Goal: Task Accomplishment & Management: Complete application form

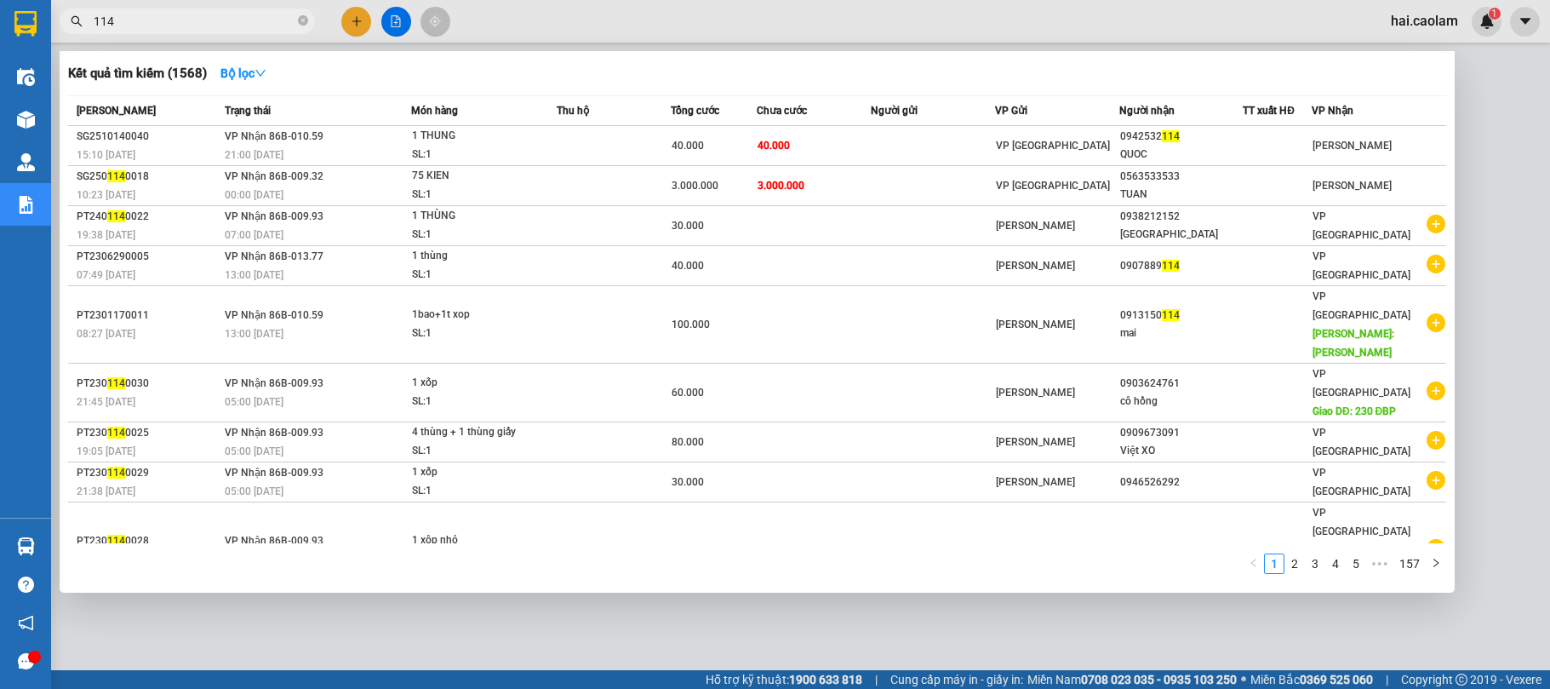
click at [240, 12] on input "114" at bounding box center [194, 21] width 201 height 19
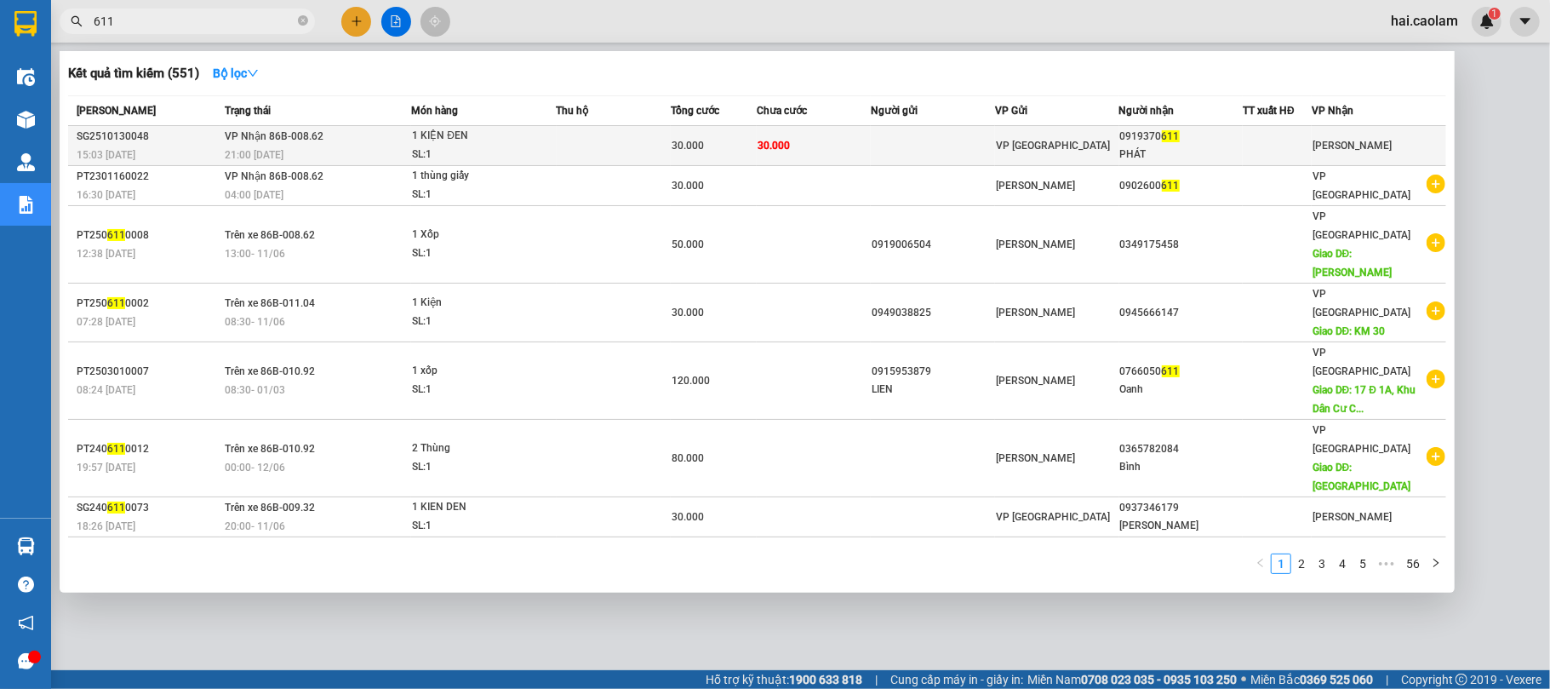
type input "611"
click at [1142, 146] on div "PHÁT" at bounding box center [1181, 155] width 123 height 18
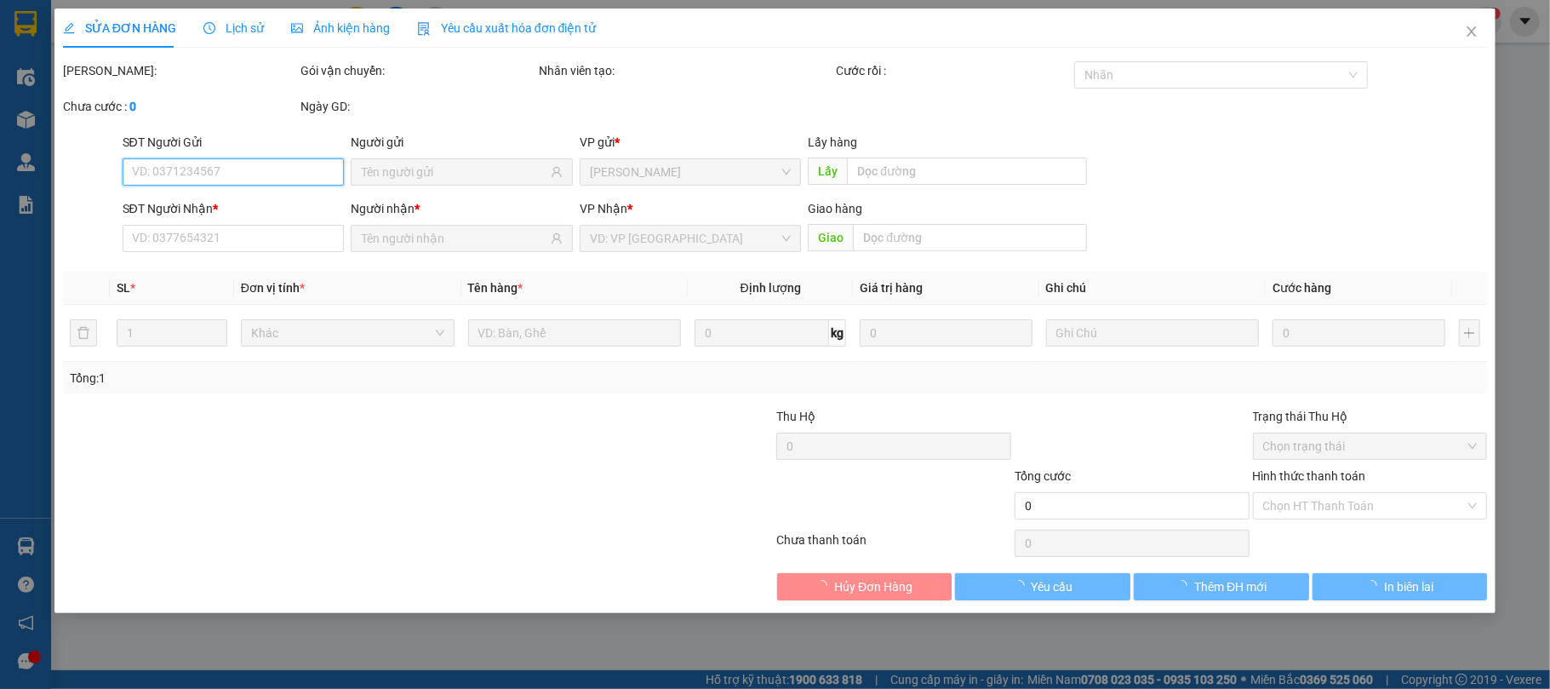
type input "0919370611"
type input "PHÁT"
type input "30.000"
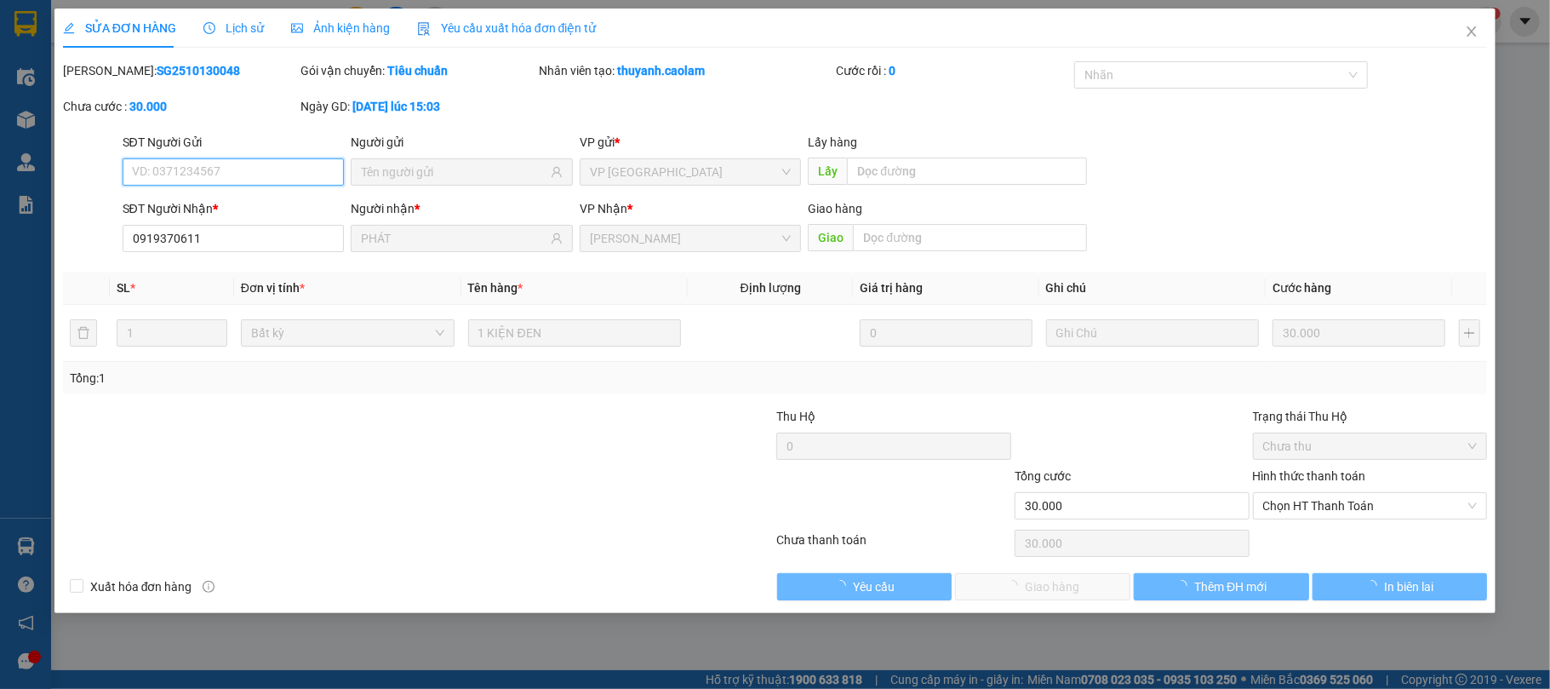
click at [1342, 516] on span "Chọn HT Thanh Toán" at bounding box center [1370, 506] width 215 height 26
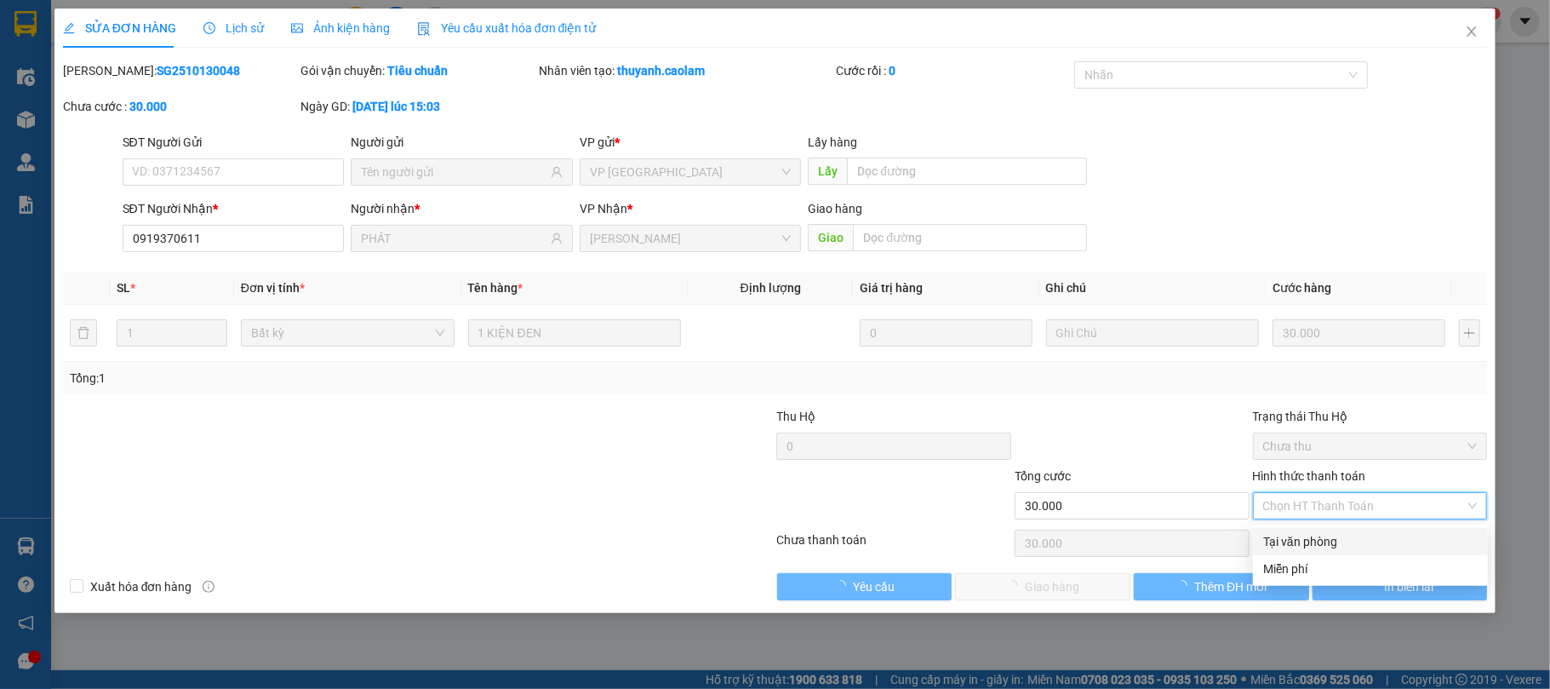
click at [1325, 540] on div "Tại văn phòng" at bounding box center [1370, 541] width 215 height 19
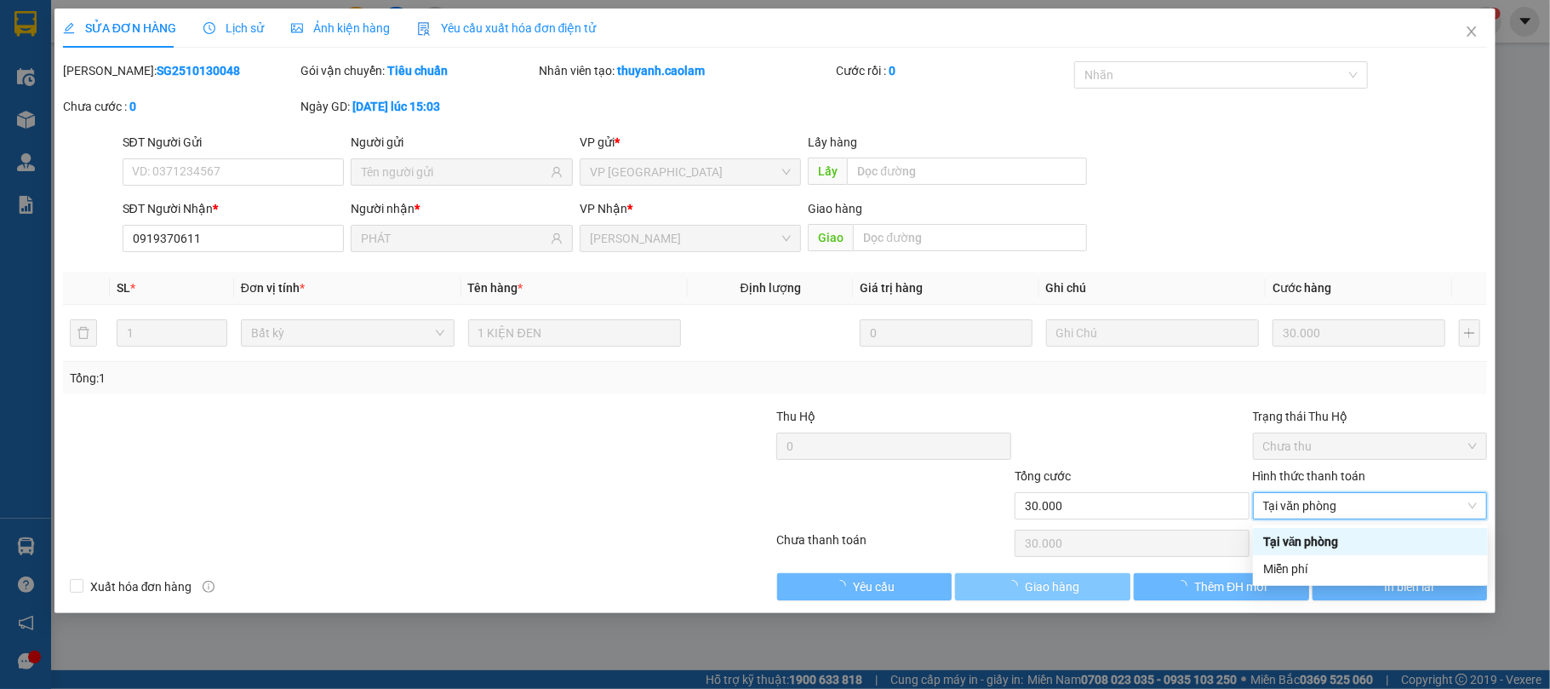
click at [1090, 584] on button "Giao hàng" at bounding box center [1042, 586] width 175 height 27
type input "0"
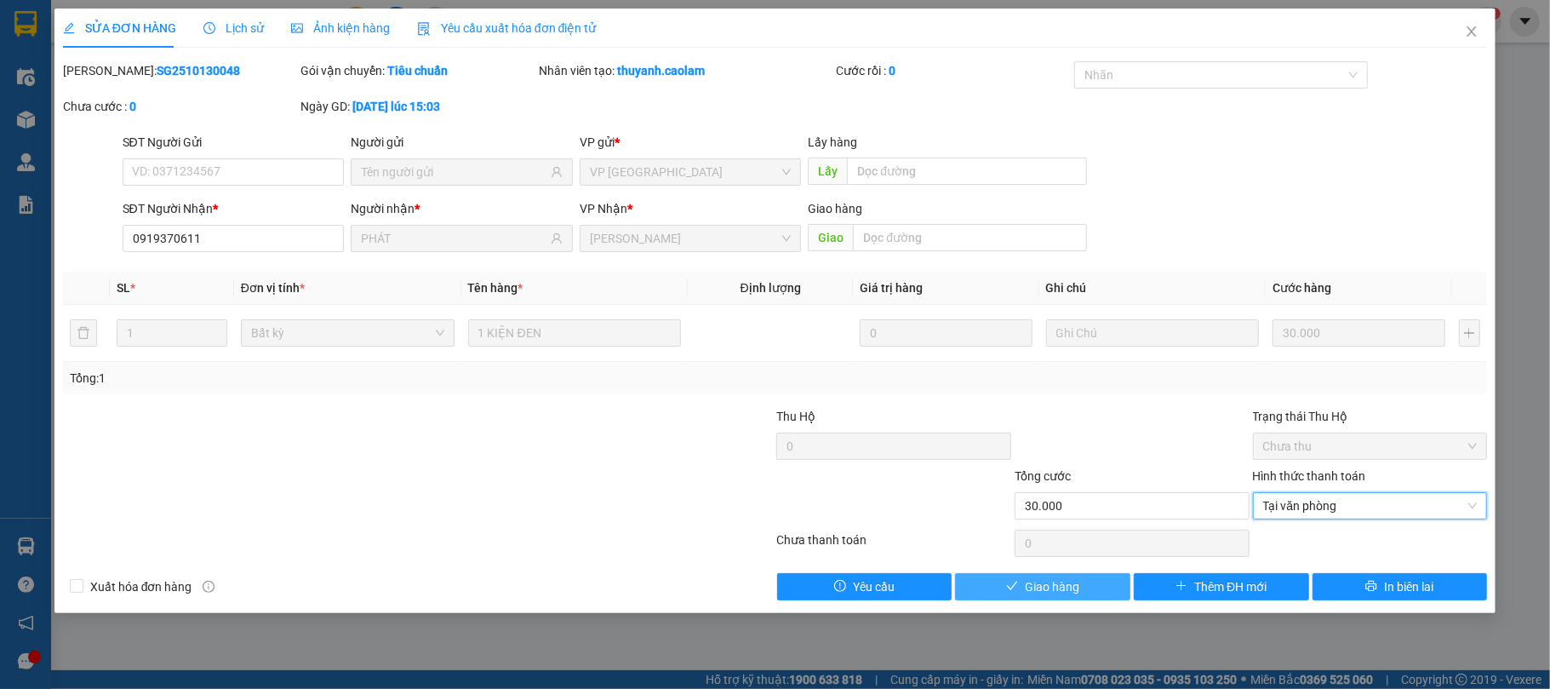
click at [1090, 584] on button "Giao hàng" at bounding box center [1042, 586] width 175 height 27
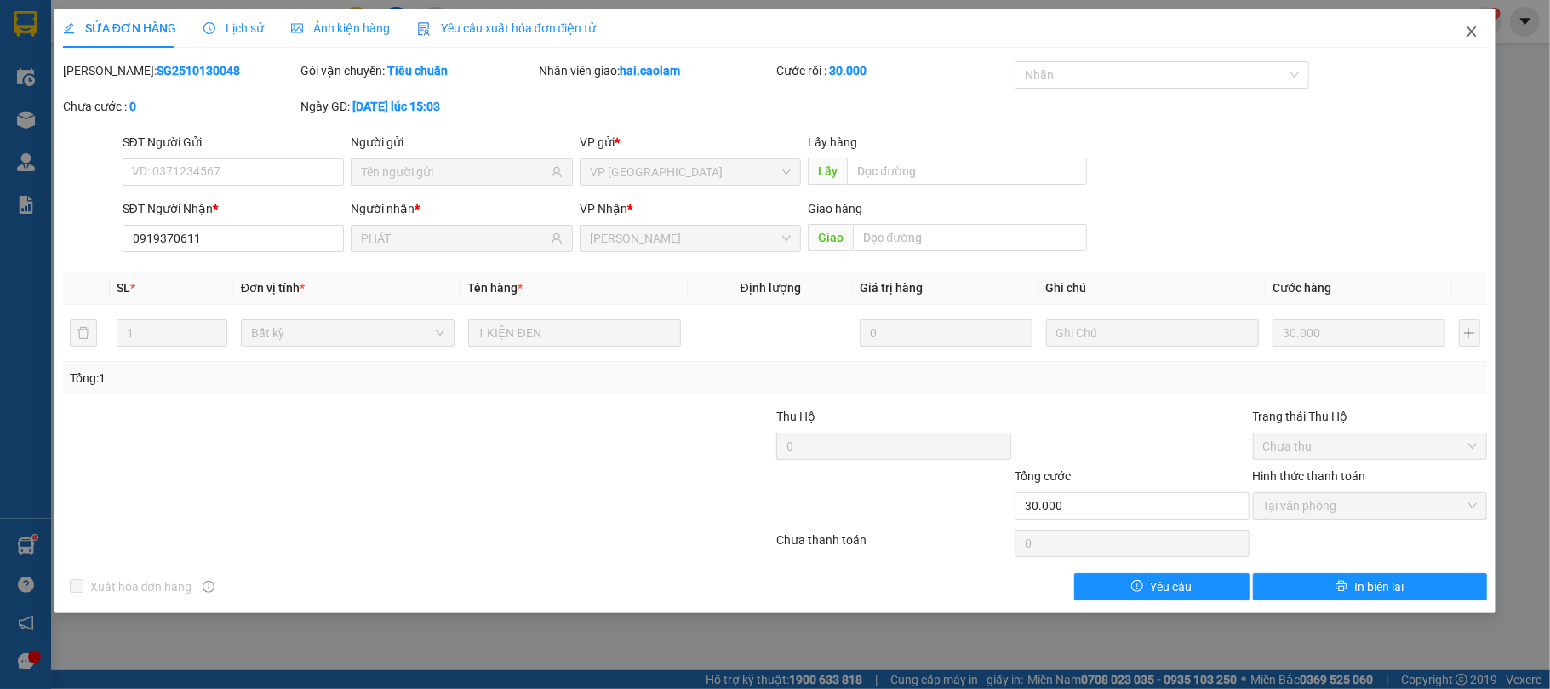
click at [1476, 38] on icon "close" at bounding box center [1472, 32] width 14 height 14
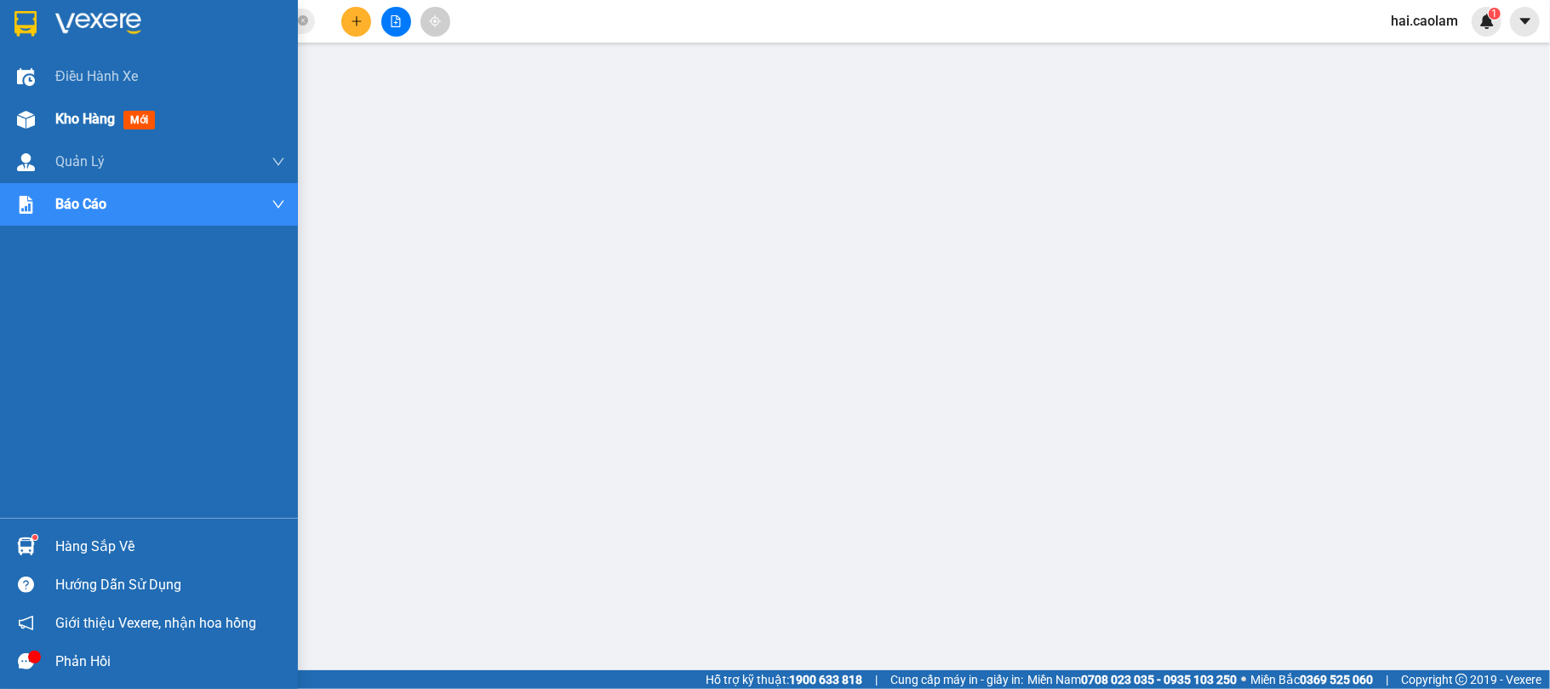
click at [29, 124] on img at bounding box center [26, 120] width 18 height 18
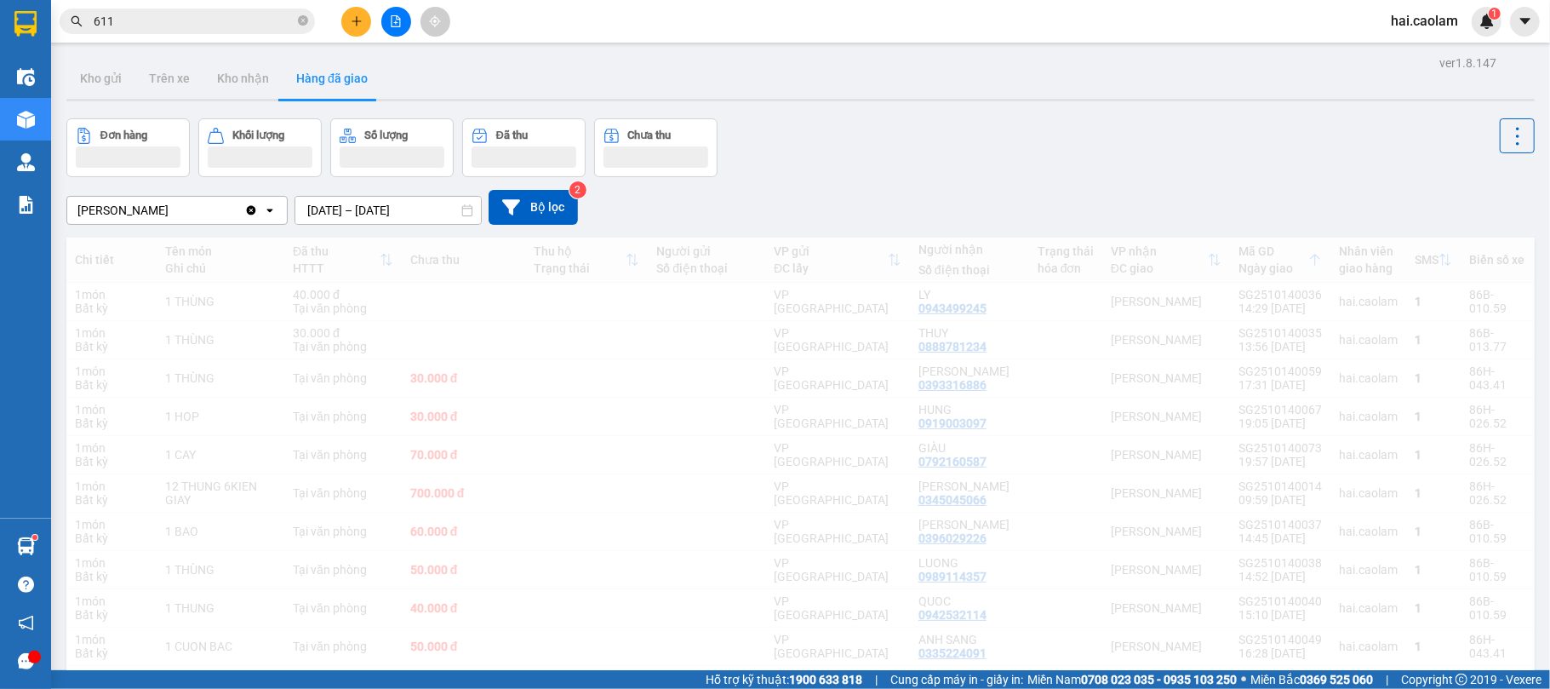
click at [999, 157] on div "Đơn hàng Khối lượng Số lượng Đã thu Chưa thu" at bounding box center [800, 147] width 1469 height 59
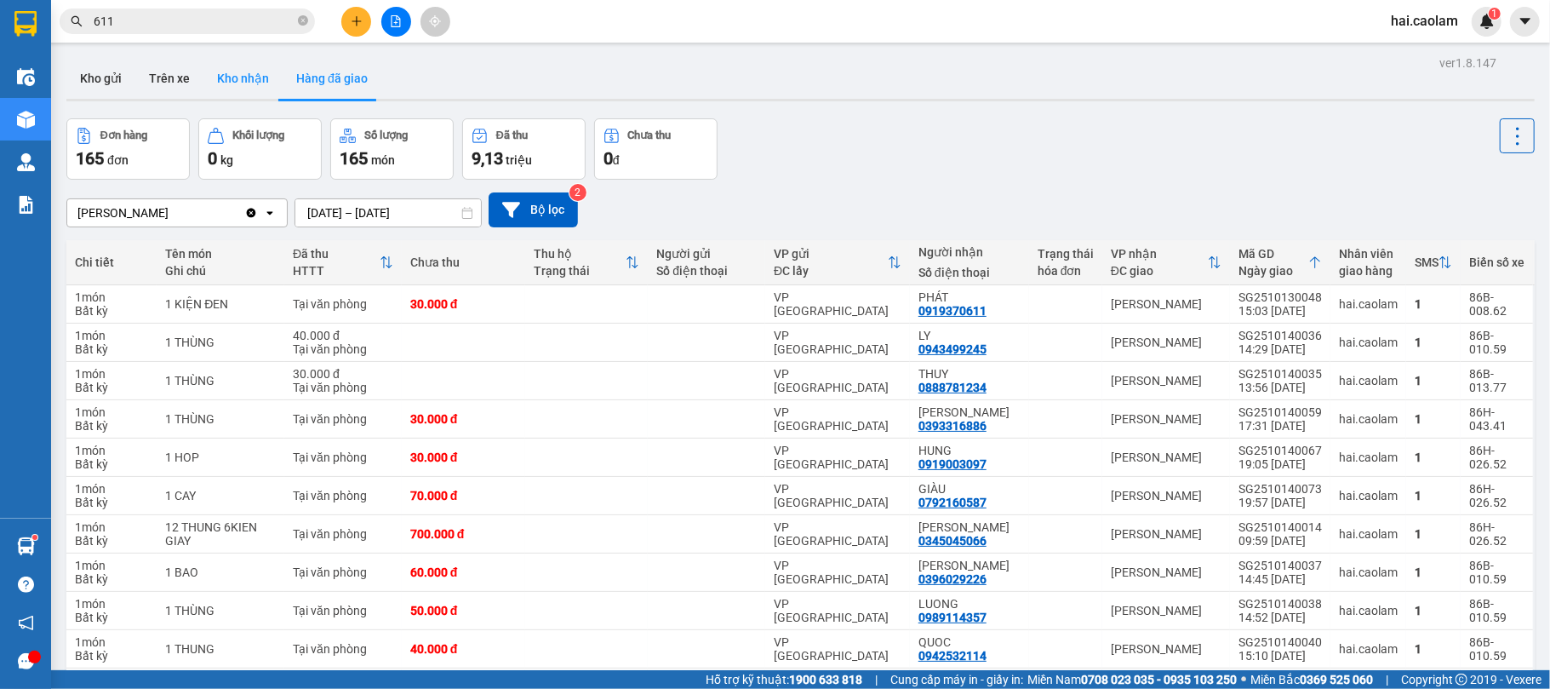
click at [253, 83] on button "Kho nhận" at bounding box center [242, 78] width 79 height 41
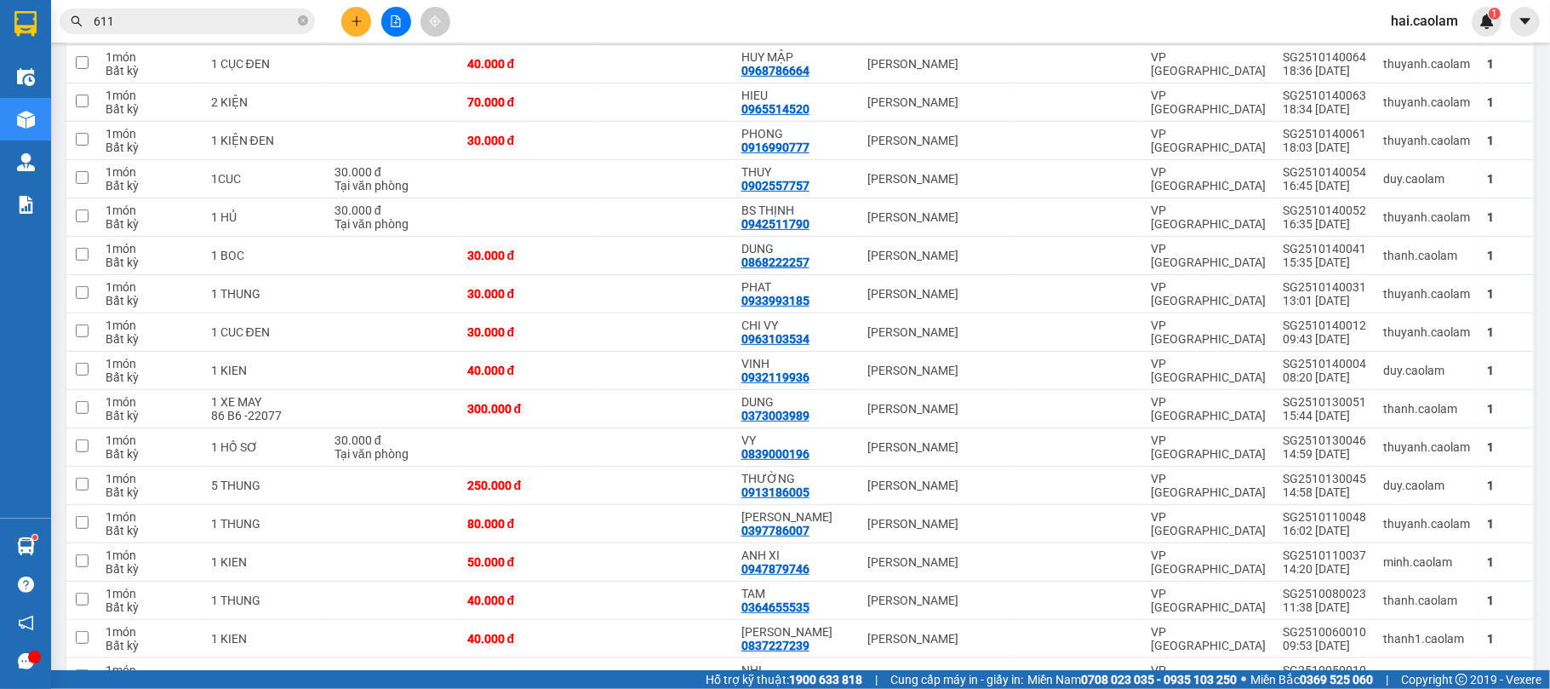
scroll to position [90, 0]
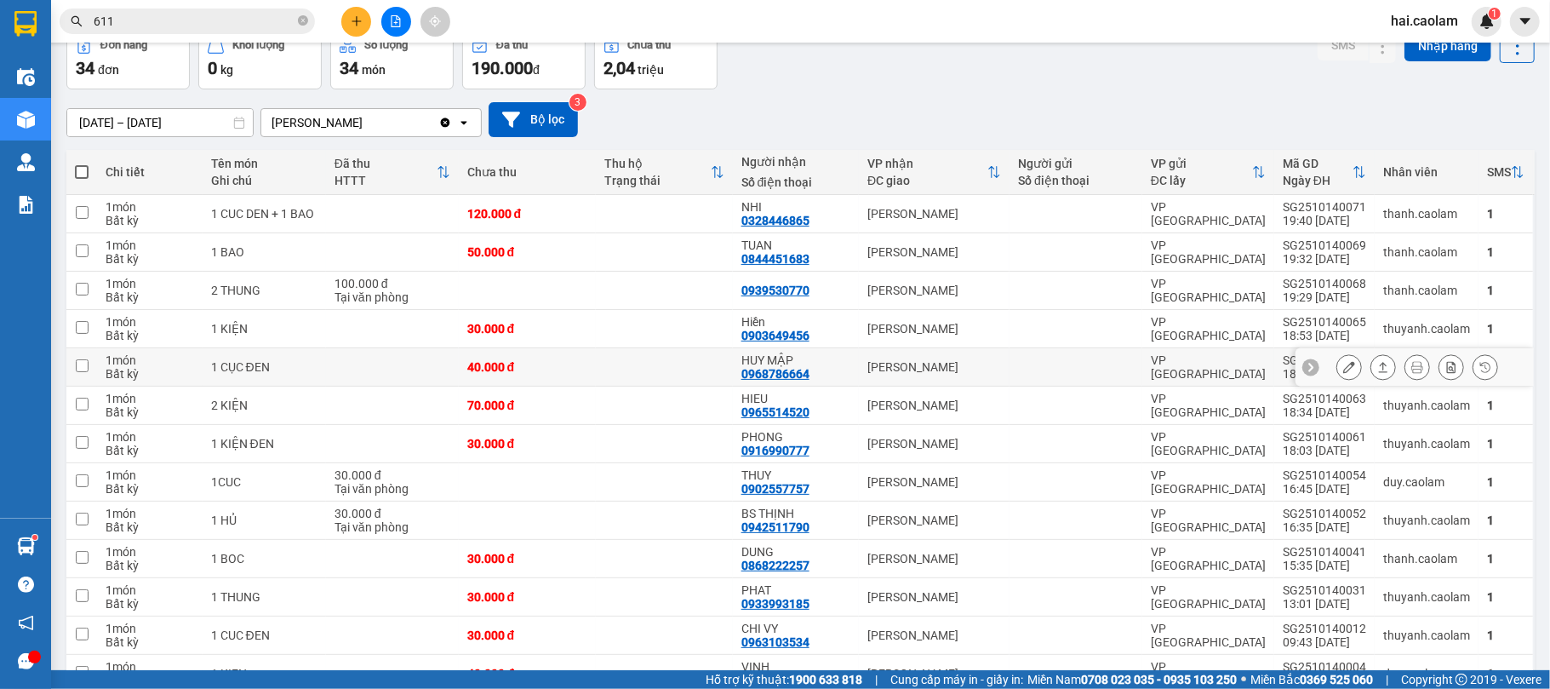
click at [831, 361] on div "HUY MẬP" at bounding box center [796, 360] width 109 height 14
checkbox input "true"
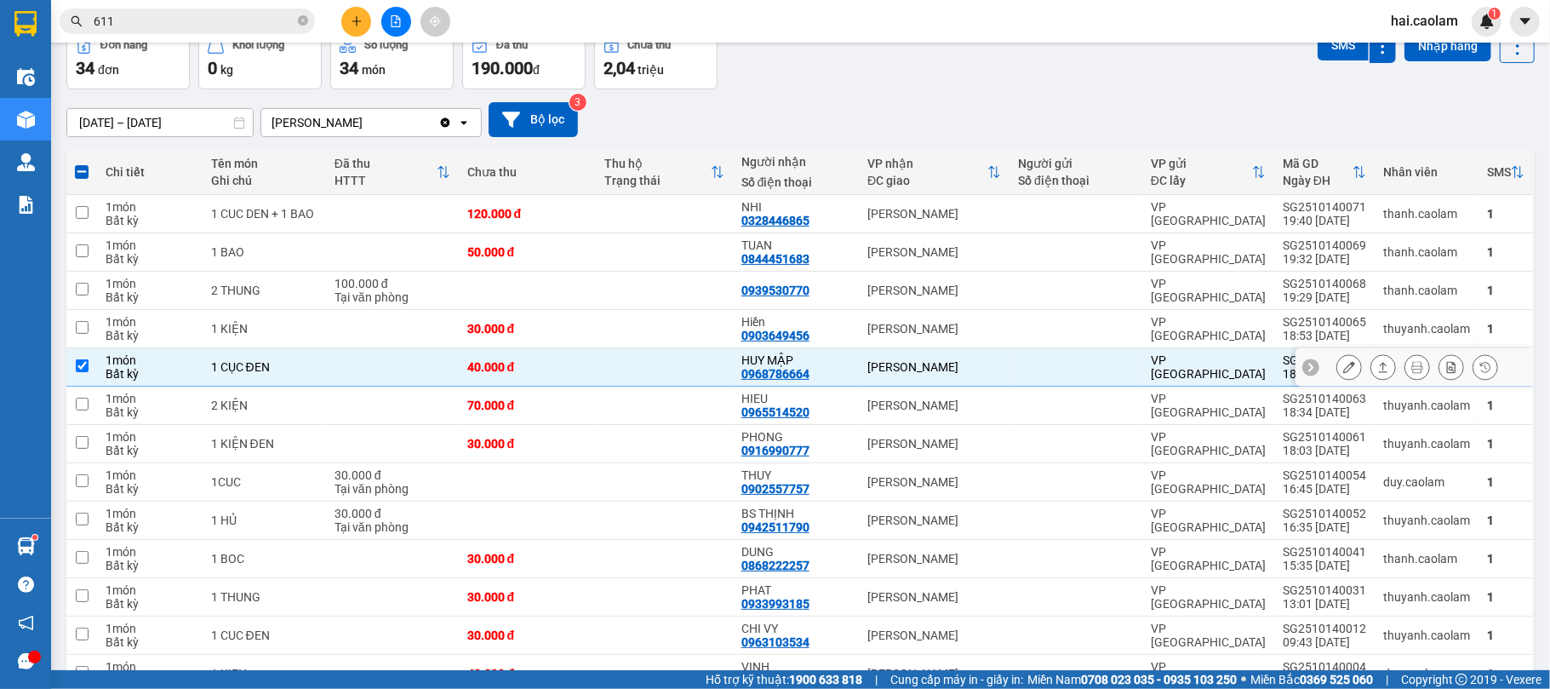
click at [1339, 364] on button at bounding box center [1349, 367] width 24 height 30
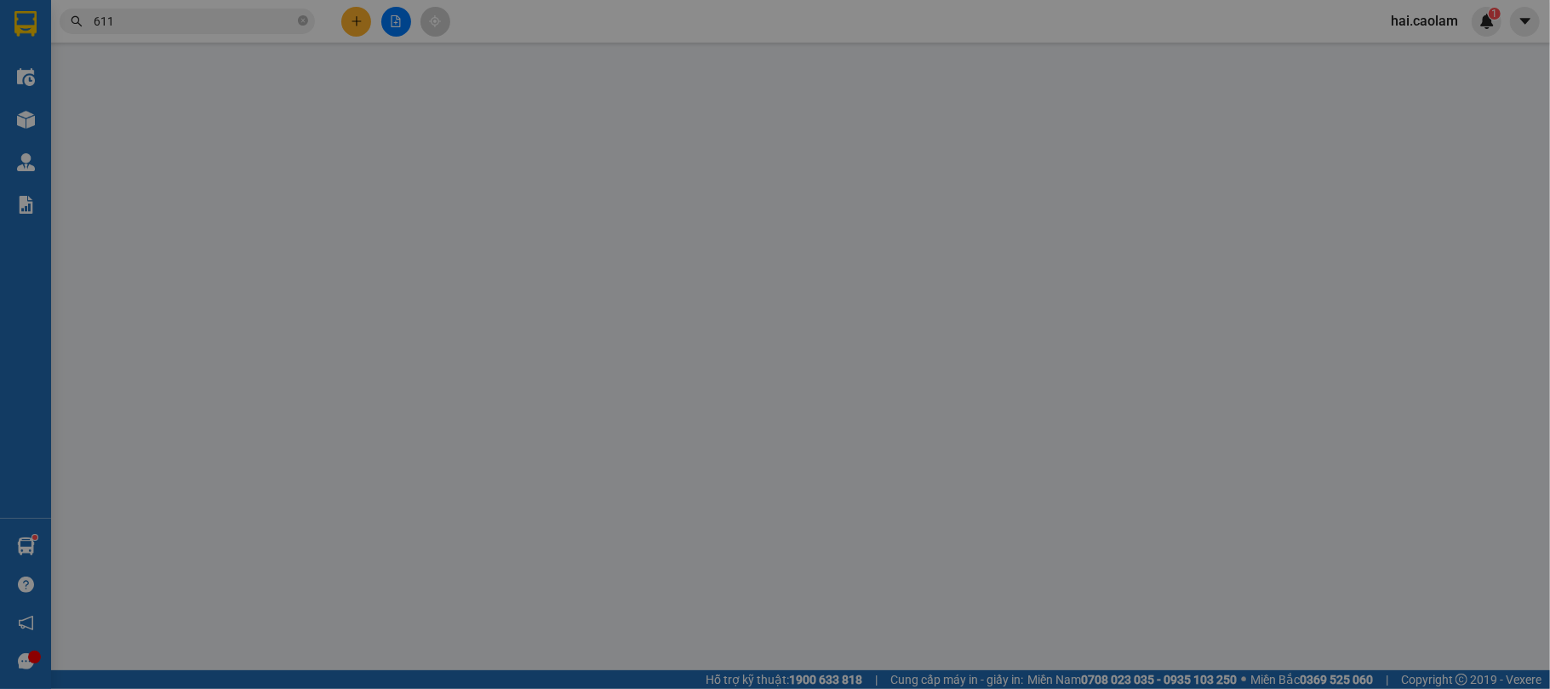
type input "0968786664"
type input "HUY MẬP"
type input "40.000"
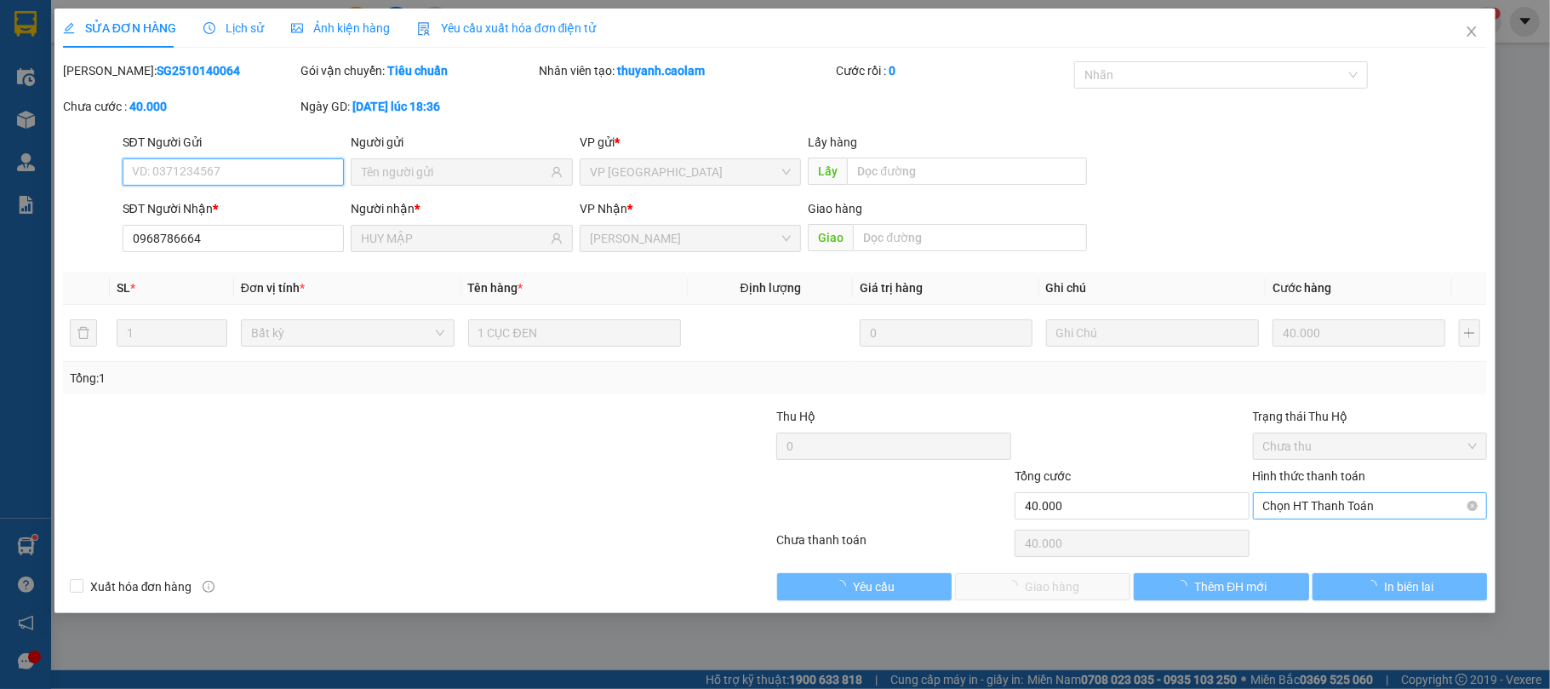
click at [1350, 512] on span "Chọn HT Thanh Toán" at bounding box center [1370, 506] width 215 height 26
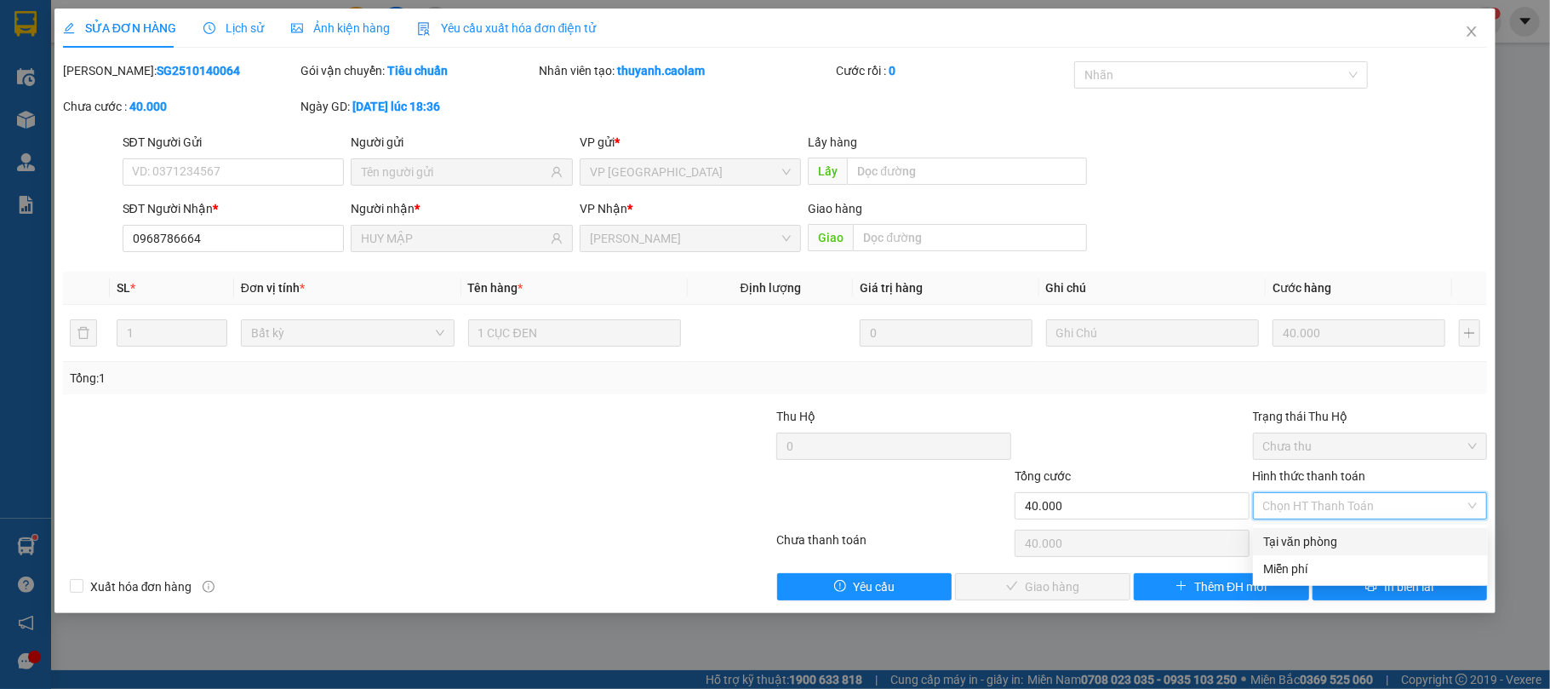
click at [1338, 540] on div "Tại văn phòng" at bounding box center [1370, 541] width 215 height 19
type input "0"
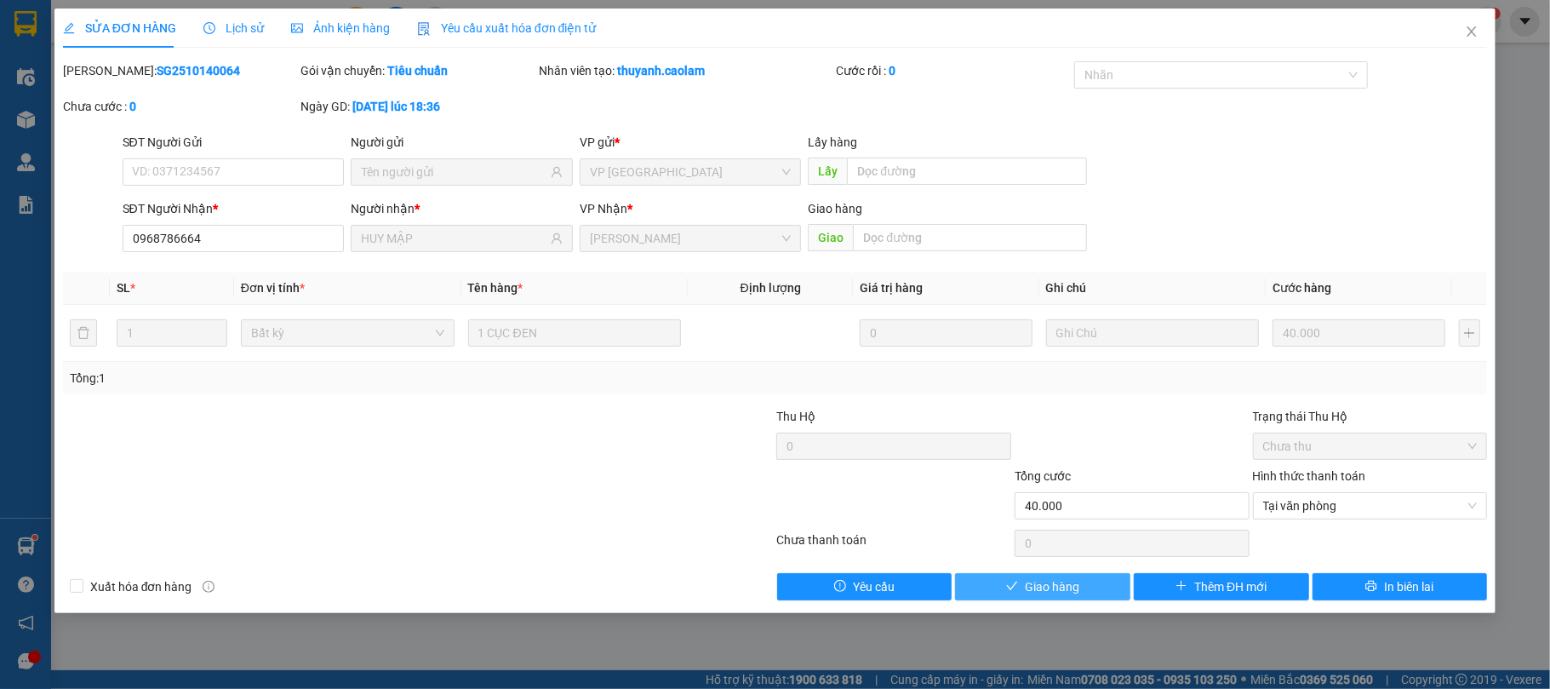
drag, startPoint x: 1020, startPoint y: 584, endPoint x: 1018, endPoint y: 593, distance: 9.5
click at [1020, 587] on button "Giao hàng" at bounding box center [1042, 586] width 175 height 27
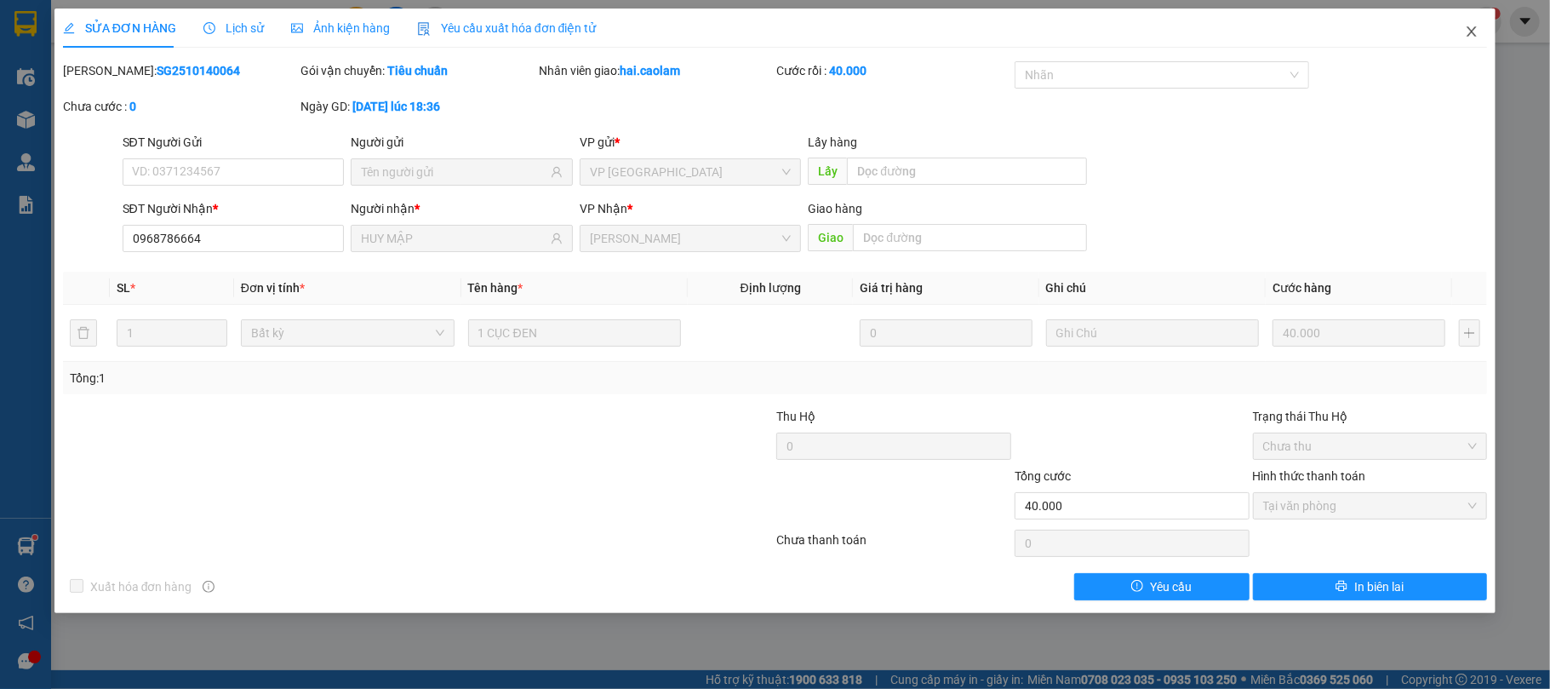
click at [1478, 31] on icon "close" at bounding box center [1472, 32] width 14 height 14
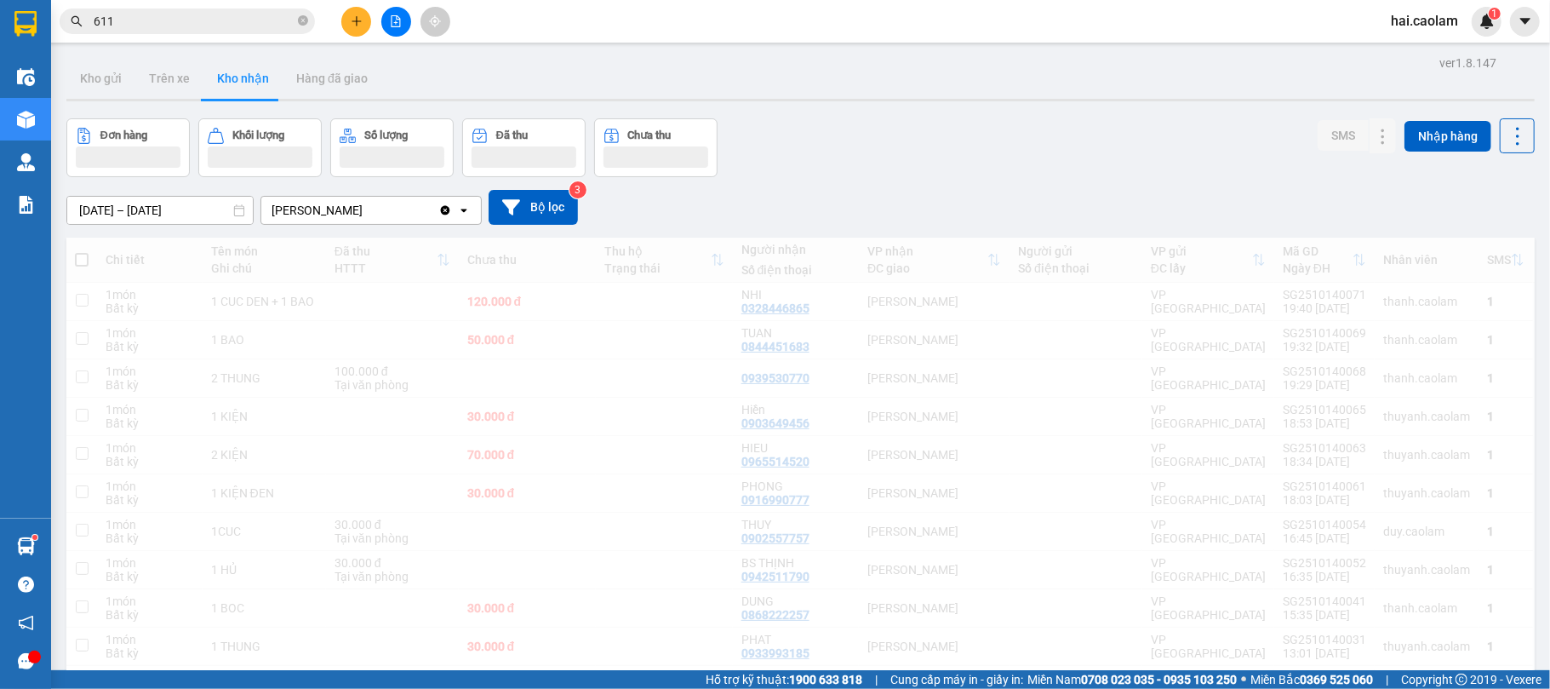
click at [965, 157] on div "Đơn hàng Khối lượng Số lượng Đã thu Chưa thu SMS Nhập hàng" at bounding box center [800, 147] width 1469 height 59
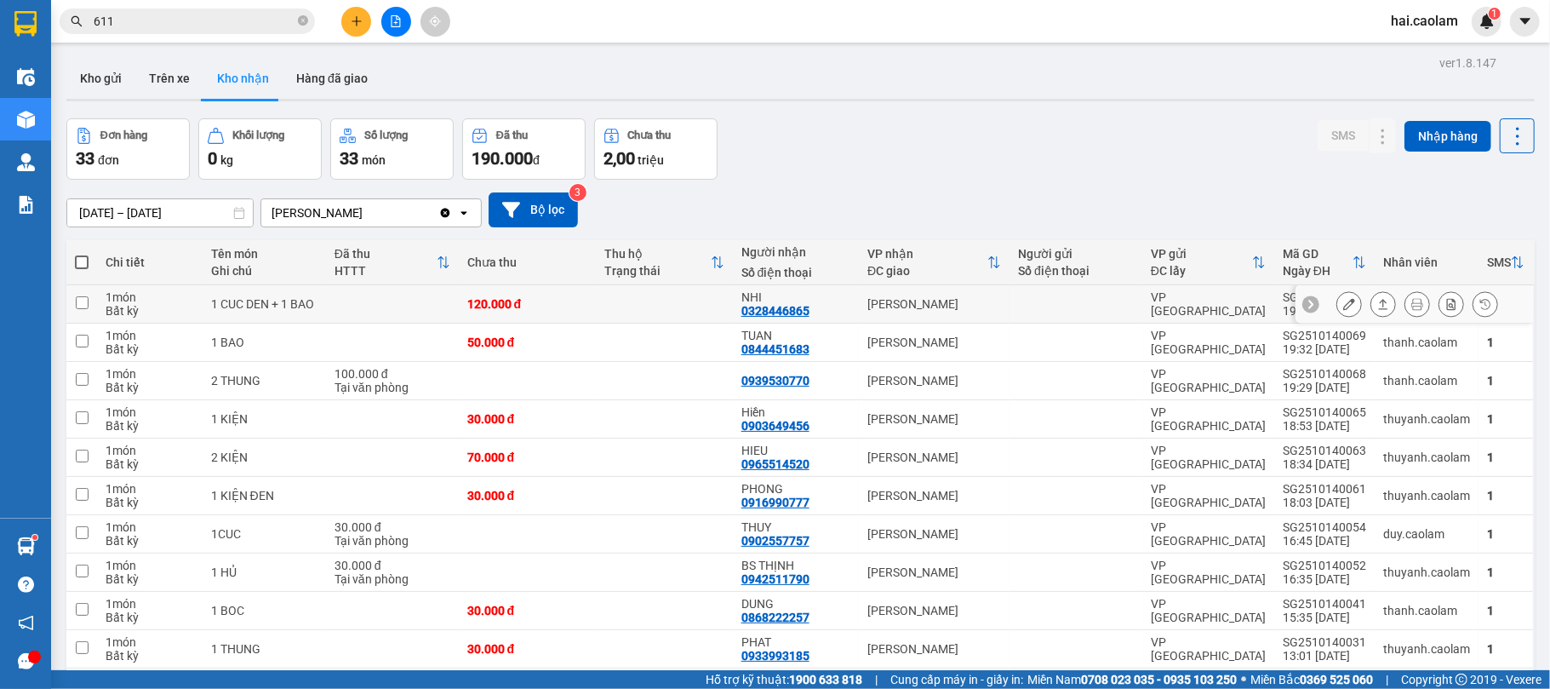
click at [850, 301] on td "NHI 0328446865" at bounding box center [796, 304] width 126 height 38
checkbox input "true"
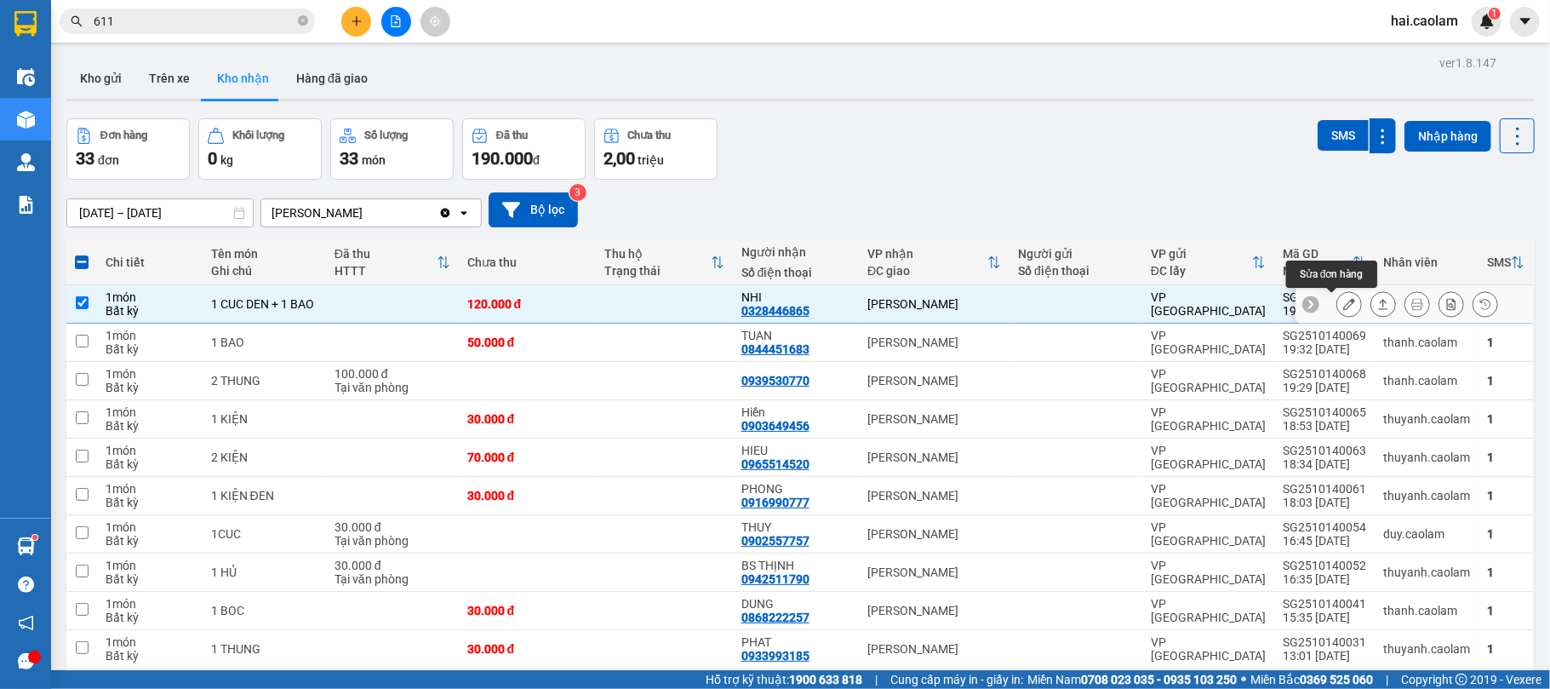
click at [1337, 304] on button at bounding box center [1349, 304] width 24 height 30
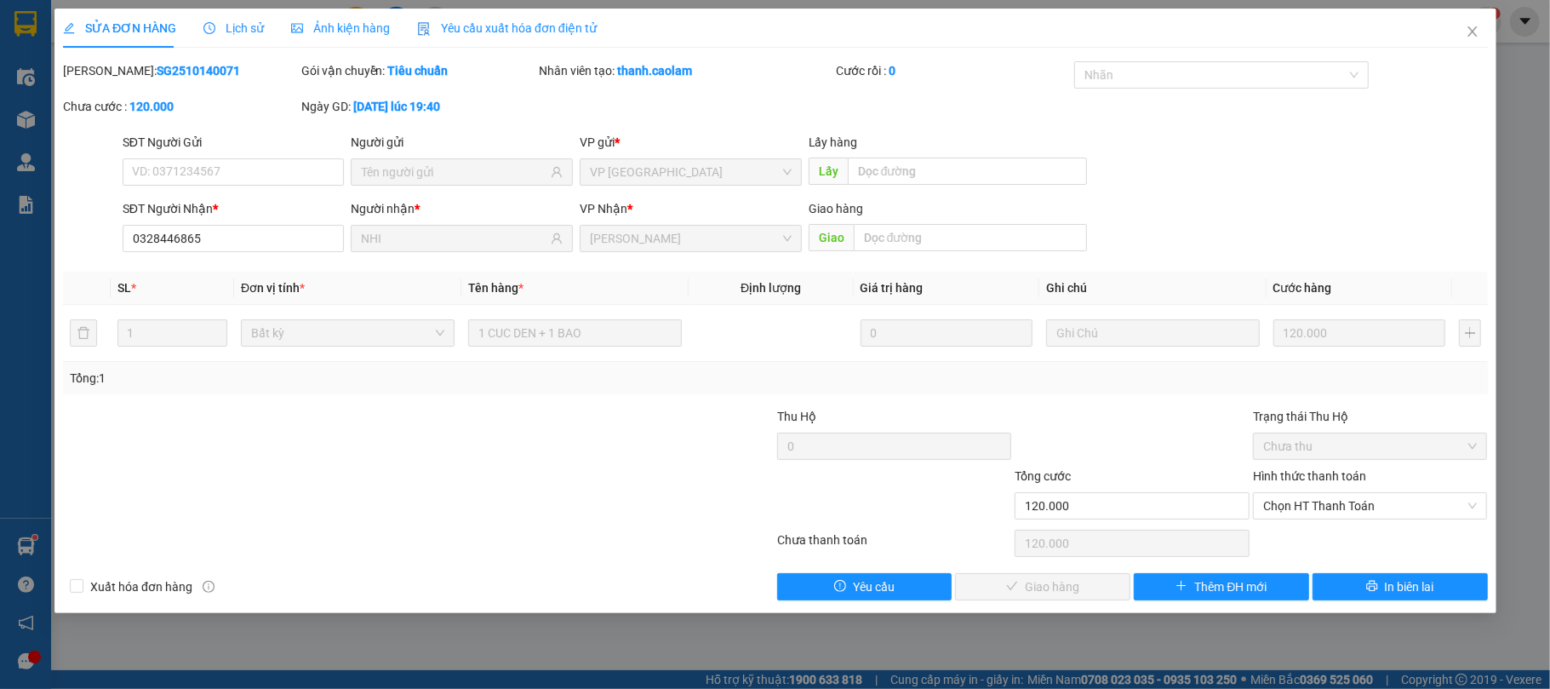
type input "0328446865"
type input "NHI"
type input "120.000"
drag, startPoint x: 1353, startPoint y: 502, endPoint x: 1342, endPoint y: 521, distance: 21.8
click at [1352, 506] on span "Chọn HT Thanh Toán" at bounding box center [1370, 506] width 215 height 26
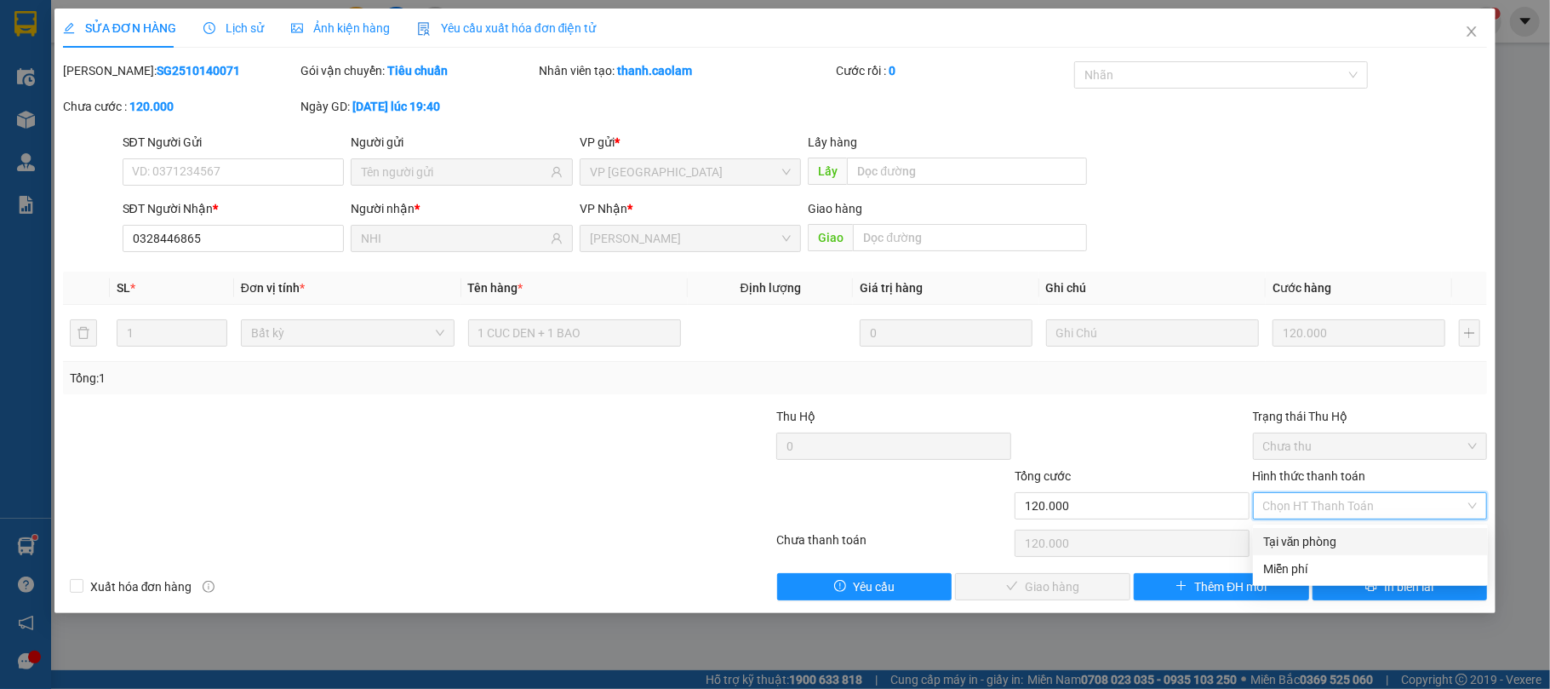
click at [1313, 548] on div "Tại văn phòng" at bounding box center [1370, 541] width 215 height 19
type input "0"
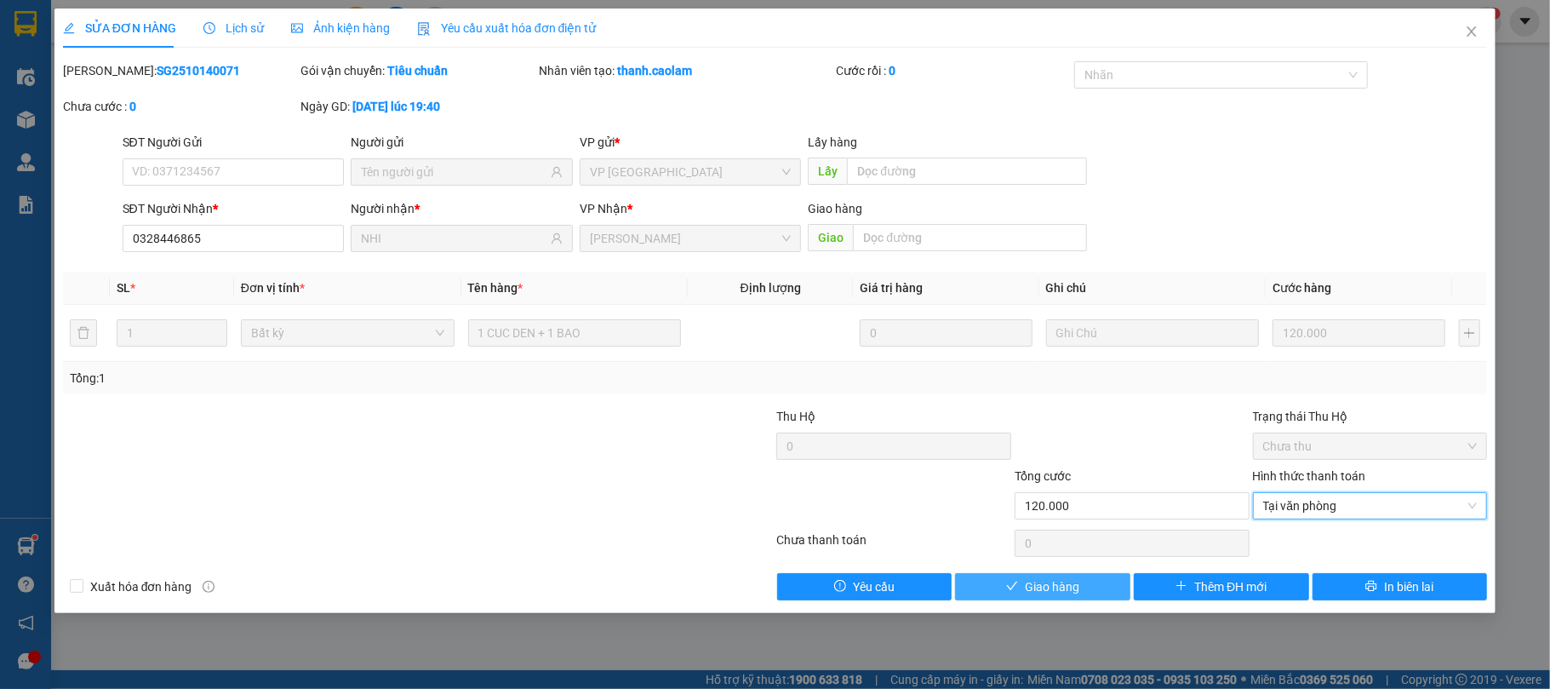
click at [1074, 580] on span "Giao hàng" at bounding box center [1052, 586] width 54 height 19
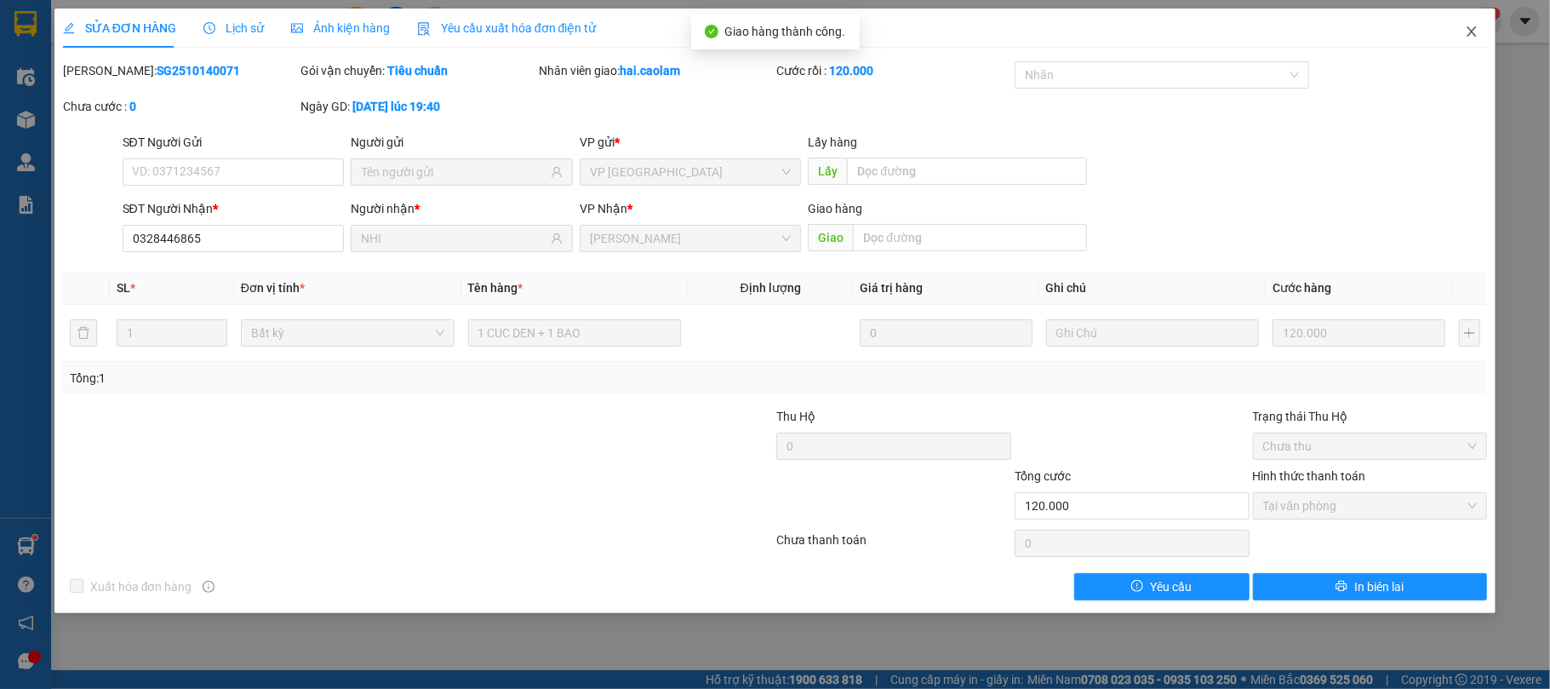
drag, startPoint x: 1463, startPoint y: 38, endPoint x: 1265, endPoint y: 1, distance: 201.0
click at [1464, 37] on span "Close" at bounding box center [1472, 33] width 48 height 48
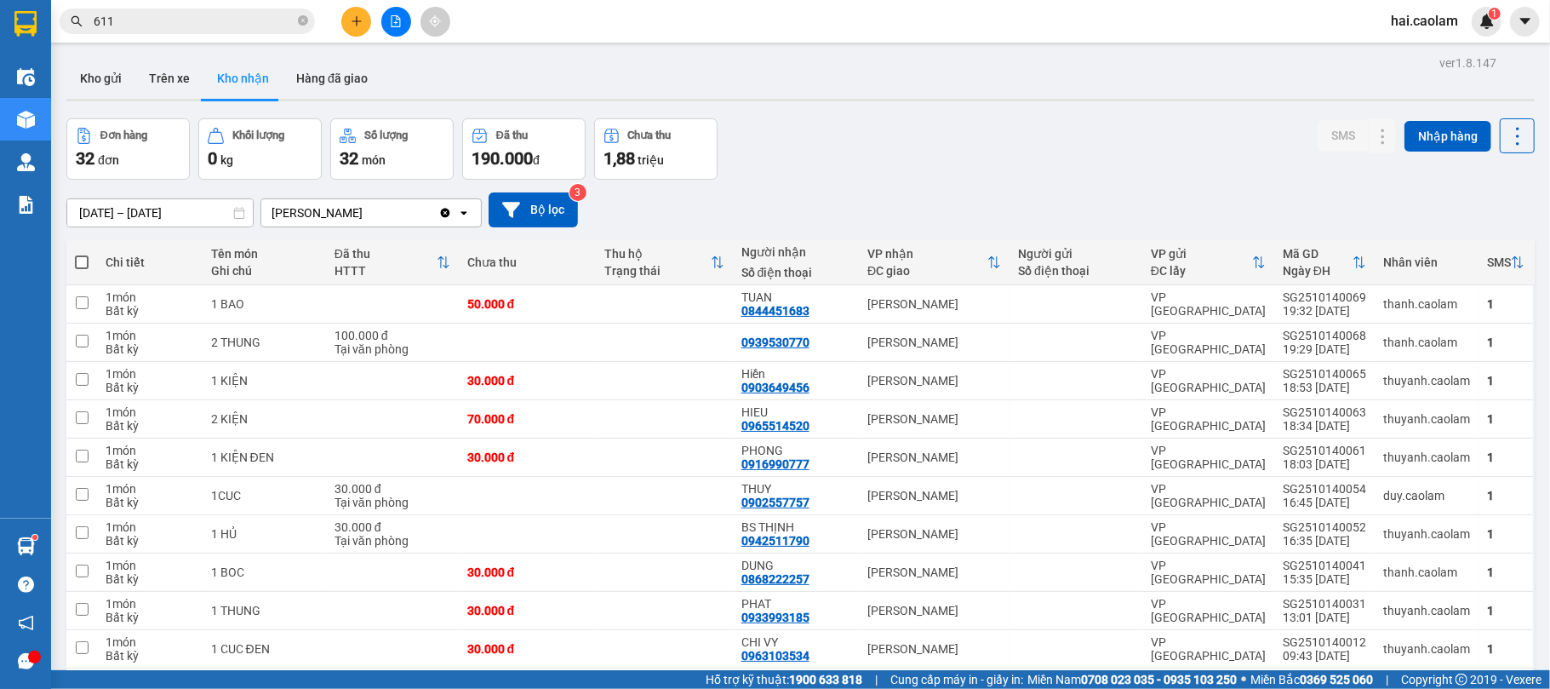
click at [366, 22] on button at bounding box center [356, 22] width 30 height 30
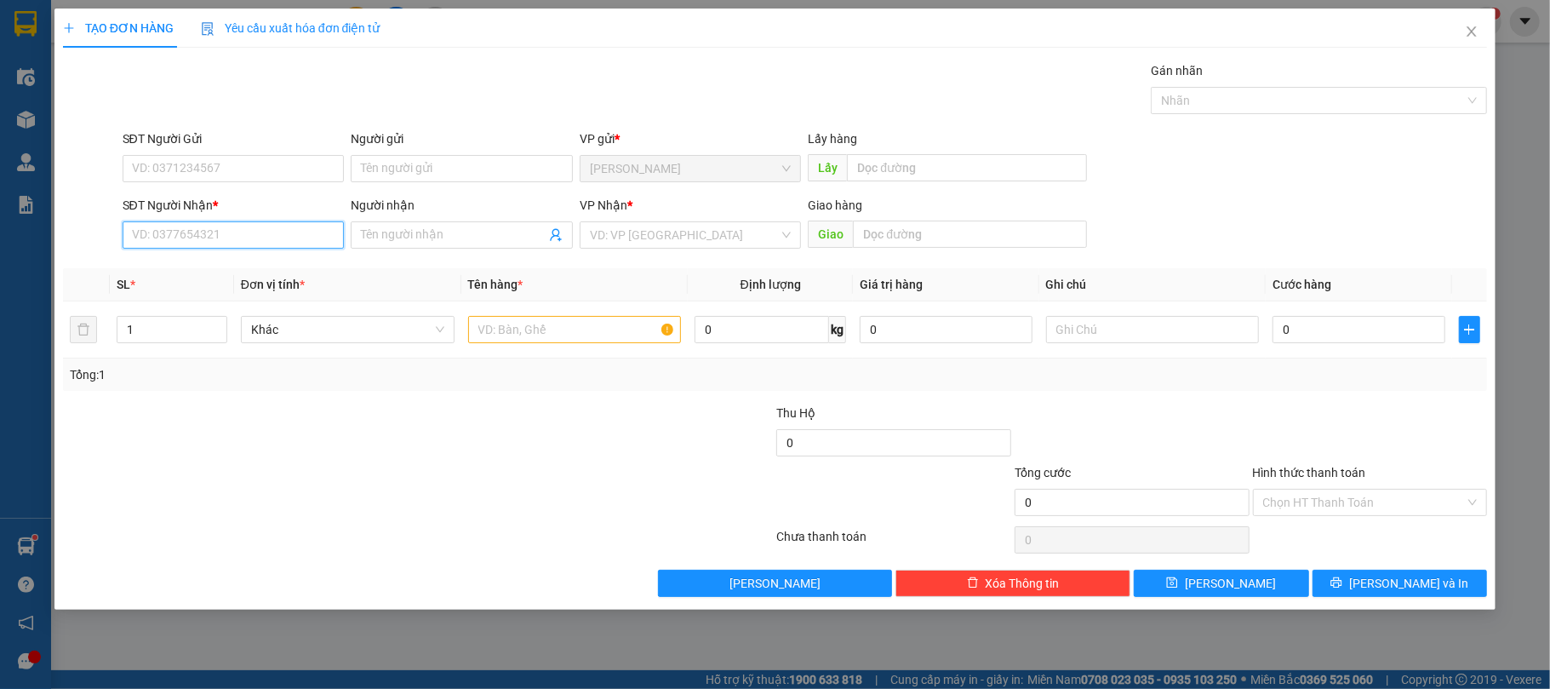
click at [226, 239] on input "SĐT Người Nhận *" at bounding box center [234, 234] width 222 height 27
type input "0779936851"
click at [1246, 399] on div "Transit Pickup Surcharge Ids Transit Deliver Surcharge Ids Transit Deliver Surc…" at bounding box center [775, 328] width 1425 height 535
click at [1311, 346] on div "0" at bounding box center [1359, 329] width 172 height 34
click at [1313, 339] on input "0" at bounding box center [1359, 329] width 172 height 27
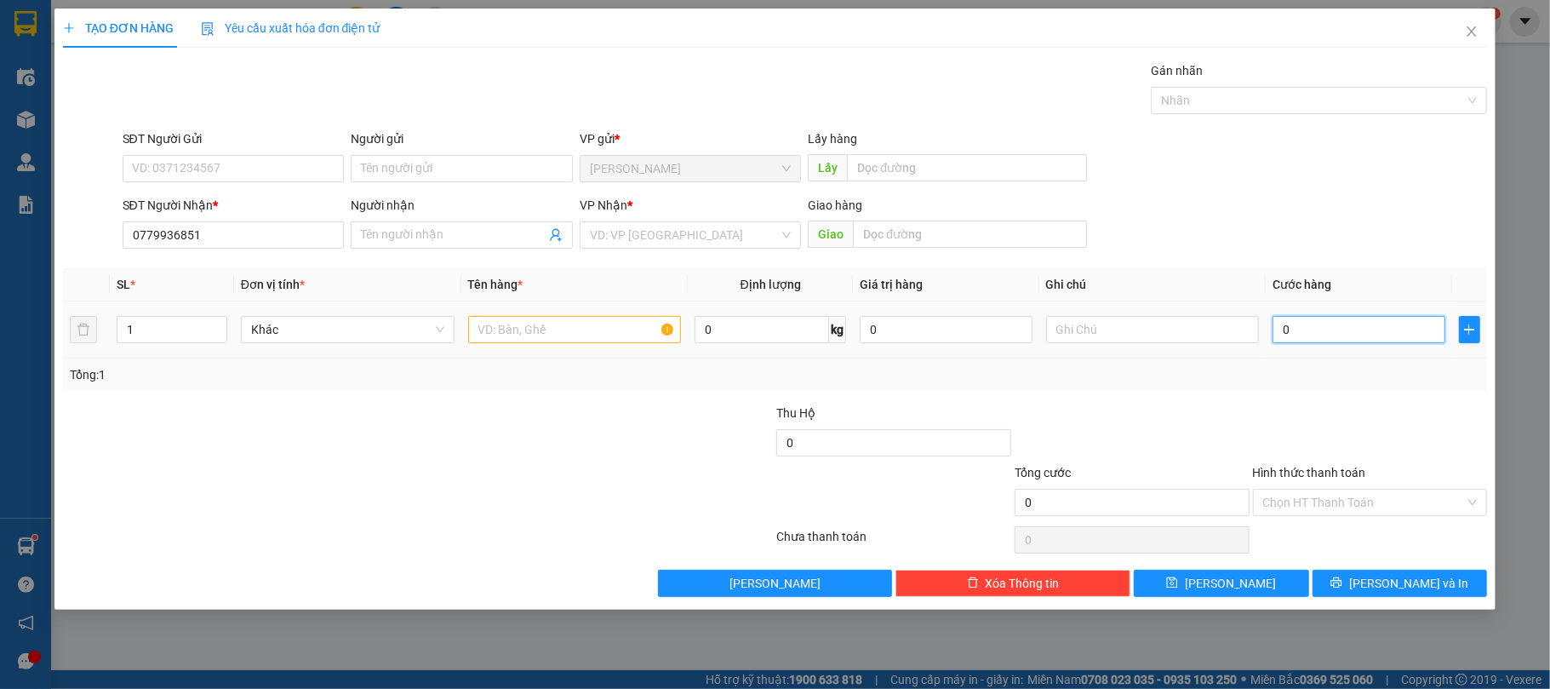
type input "5"
type input "50"
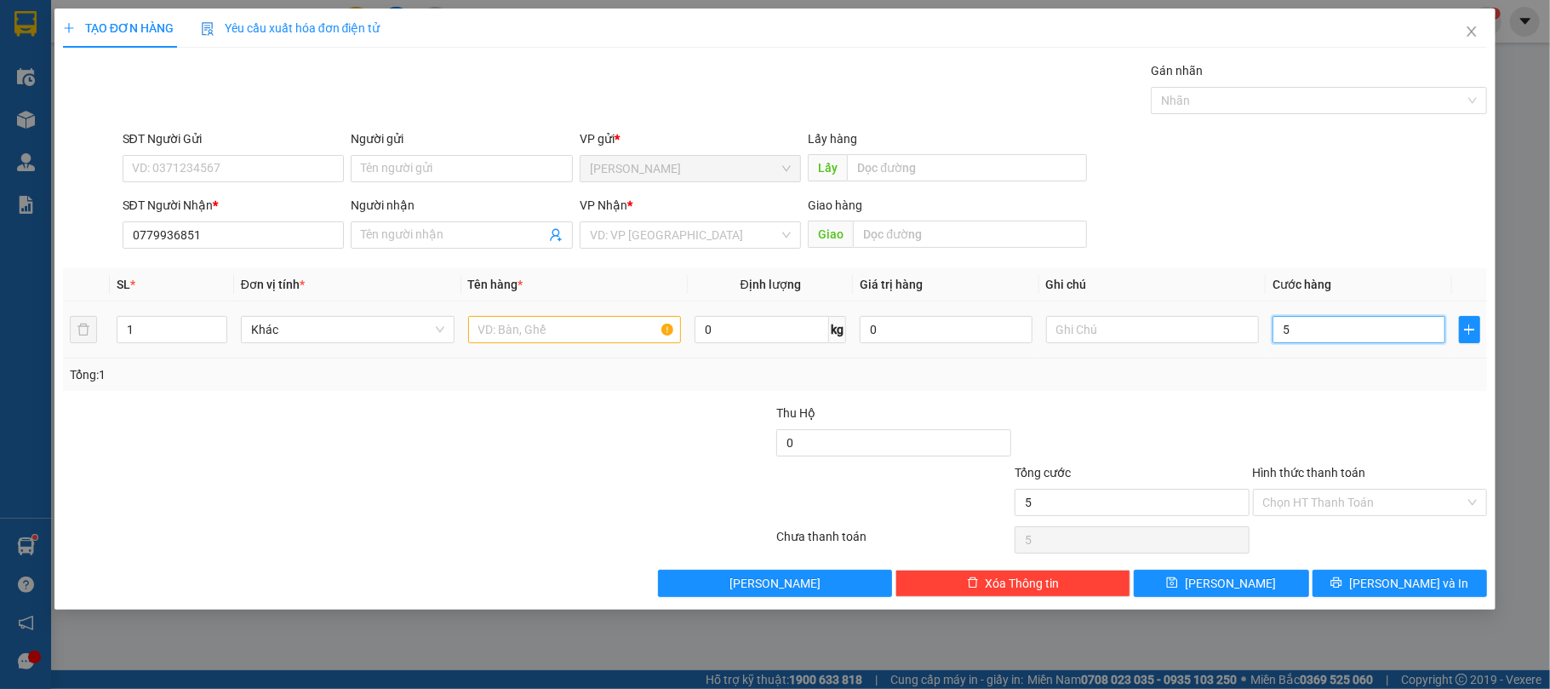
type input "50"
type input "50.000"
click at [587, 426] on div at bounding box center [656, 434] width 238 height 60
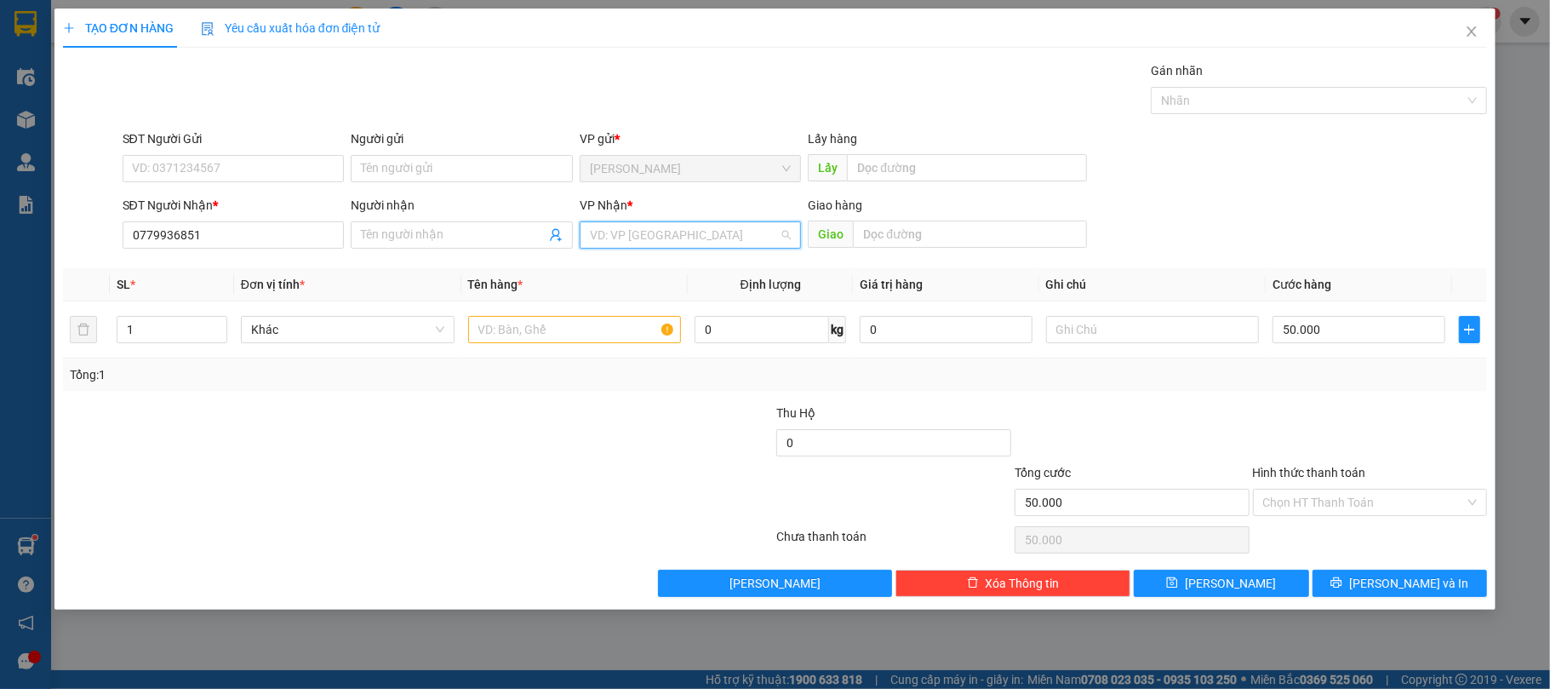
click at [651, 248] on input "search" at bounding box center [685, 235] width 190 height 26
click at [638, 278] on div "VP [GEOGRAPHIC_DATA]" at bounding box center [691, 270] width 202 height 19
click at [417, 399] on div "Transit Pickup Surcharge Ids Transit Deliver Surcharge Ids Transit Deliver Surc…" at bounding box center [775, 328] width 1425 height 535
drag, startPoint x: 556, startPoint y: 322, endPoint x: 650, endPoint y: 324, distance: 94.5
click at [556, 324] on input "text" at bounding box center [575, 329] width 214 height 27
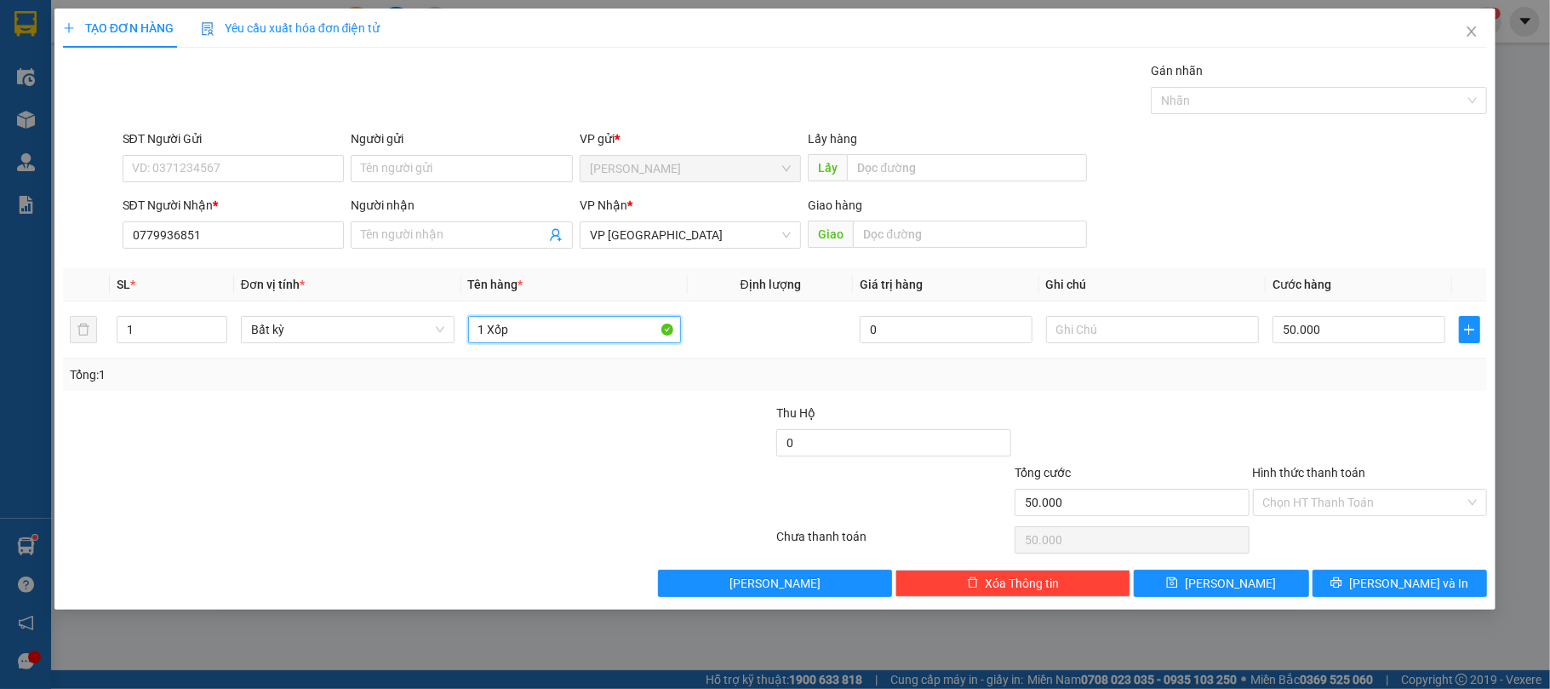
type input "1 Xốp"
drag, startPoint x: 1053, startPoint y: 388, endPoint x: 1060, endPoint y: 396, distance: 10.3
click at [1056, 391] on div "Tổng: 1" at bounding box center [775, 374] width 1425 height 32
click at [1343, 505] on input "Hình thức thanh toán" at bounding box center [1364, 503] width 203 height 26
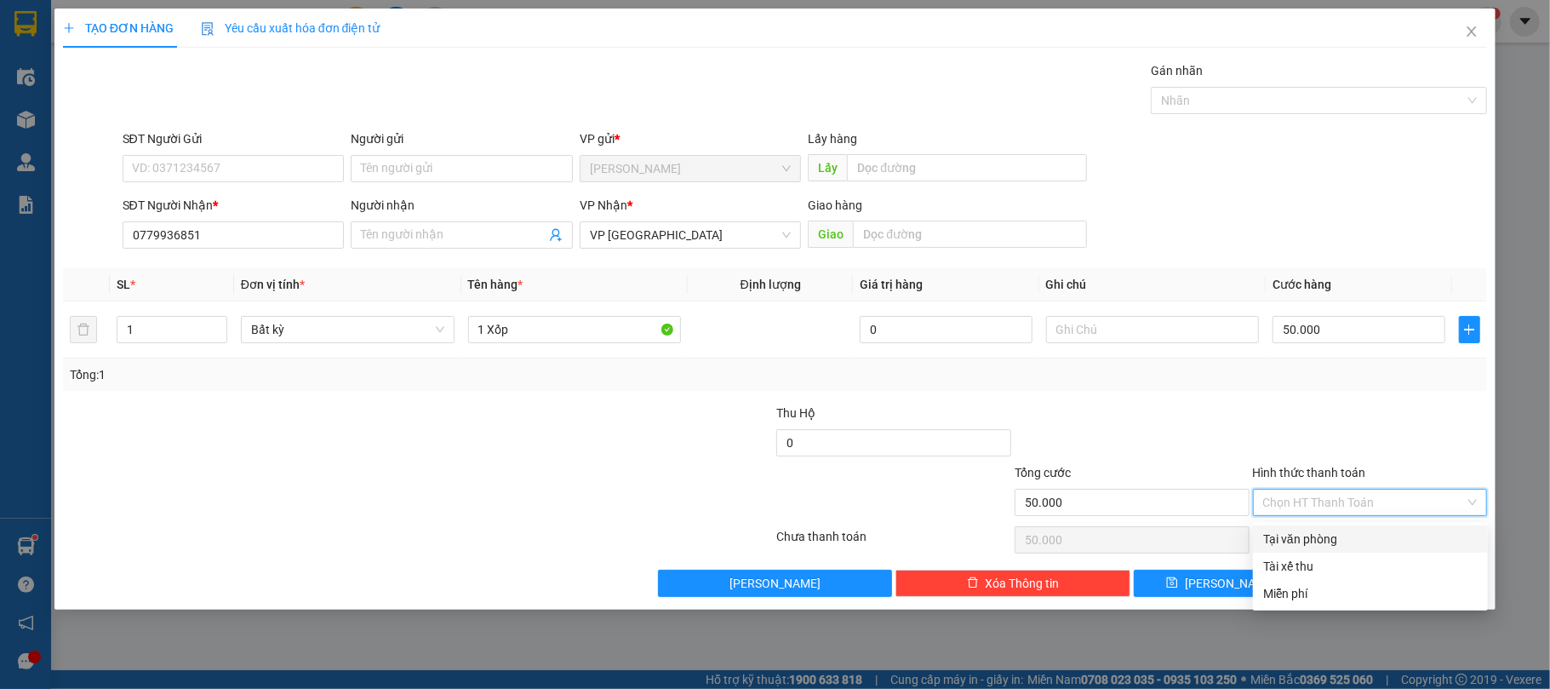
drag, startPoint x: 1319, startPoint y: 541, endPoint x: 1302, endPoint y: 542, distance: 17.0
click at [1316, 541] on div "Tại văn phòng" at bounding box center [1370, 539] width 215 height 19
type input "0"
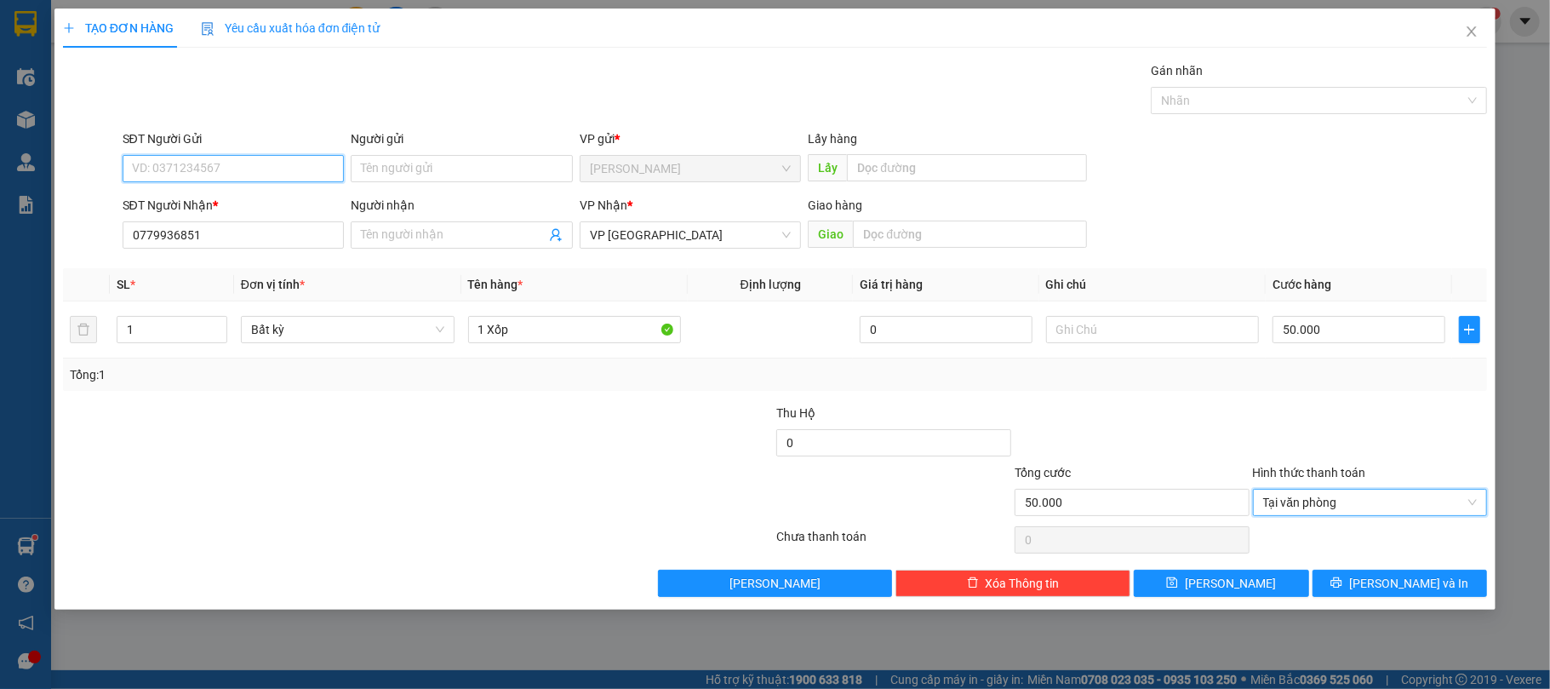
click at [274, 165] on input "SĐT Người Gửi" at bounding box center [234, 168] width 222 height 27
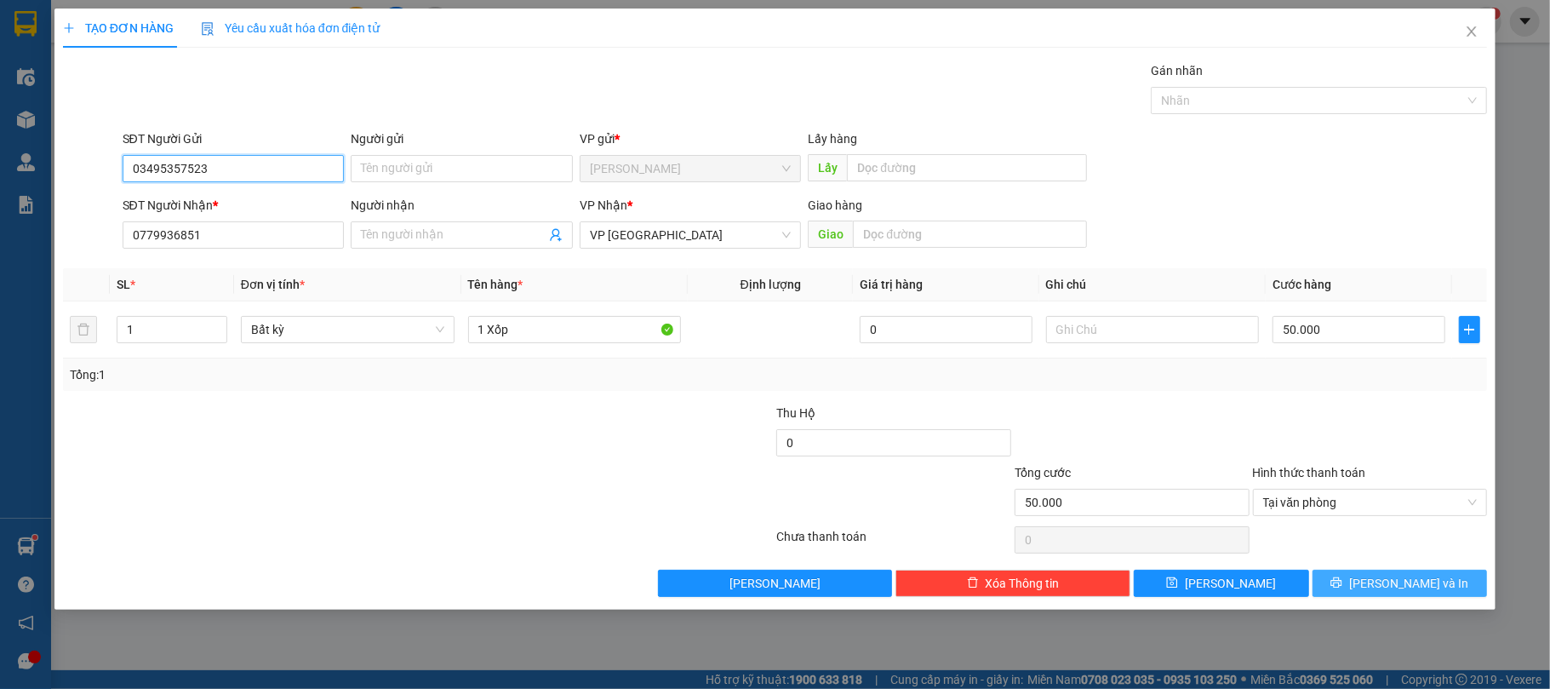
type input "03495357523"
drag, startPoint x: 1414, startPoint y: 579, endPoint x: 1405, endPoint y: 579, distance: 9.4
click at [1411, 579] on span "[PERSON_NAME] và In" at bounding box center [1408, 583] width 119 height 19
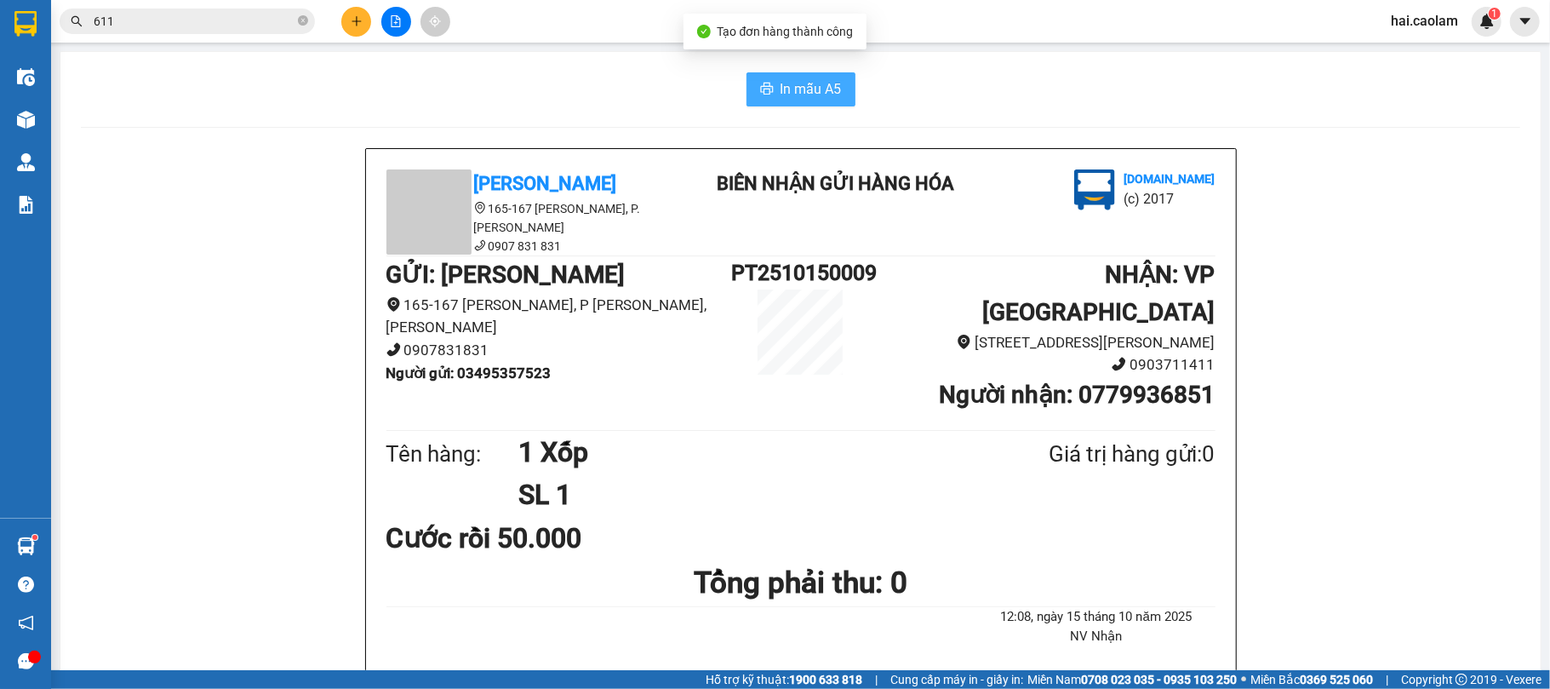
drag, startPoint x: 809, startPoint y: 99, endPoint x: 1083, endPoint y: 130, distance: 275.9
click at [808, 99] on span "In mẫu A5" at bounding box center [811, 88] width 61 height 21
click at [1285, 89] on div "In mẫu A5" at bounding box center [801, 89] width 1440 height 34
click at [354, 8] on button at bounding box center [356, 22] width 30 height 30
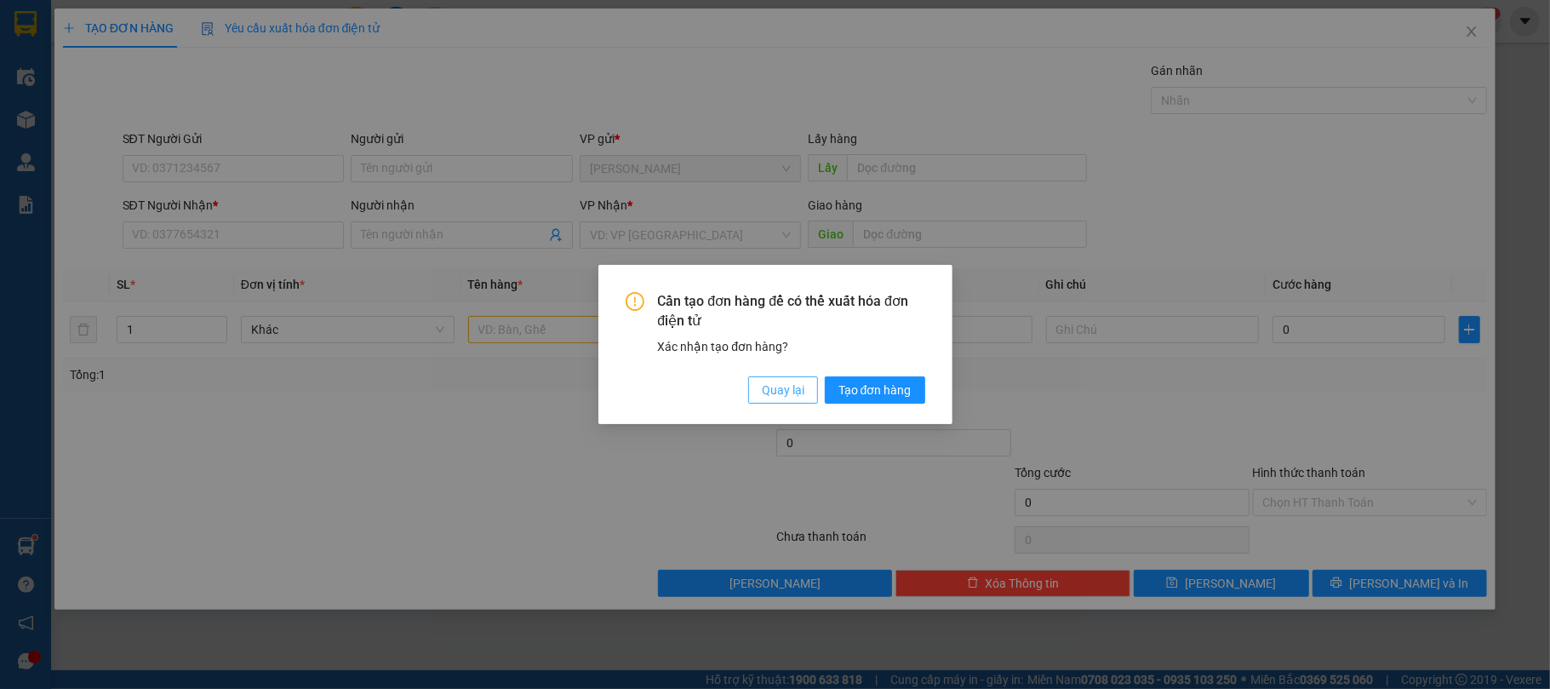
click at [773, 387] on span "Quay lại" at bounding box center [783, 390] width 43 height 19
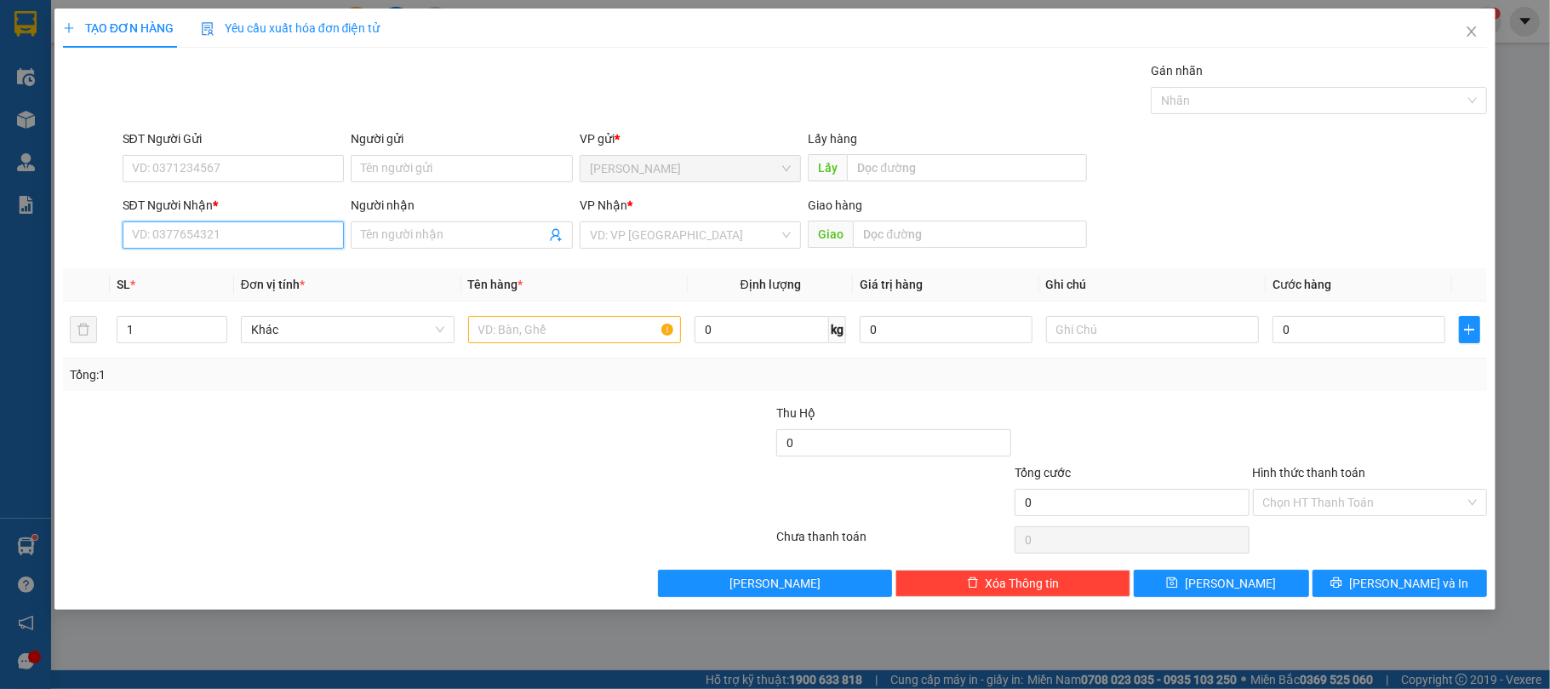
click at [246, 229] on input "SĐT Người Nhận *" at bounding box center [234, 234] width 222 height 27
type input "0812237163"
click at [379, 243] on input "Người nhận" at bounding box center [453, 235] width 185 height 19
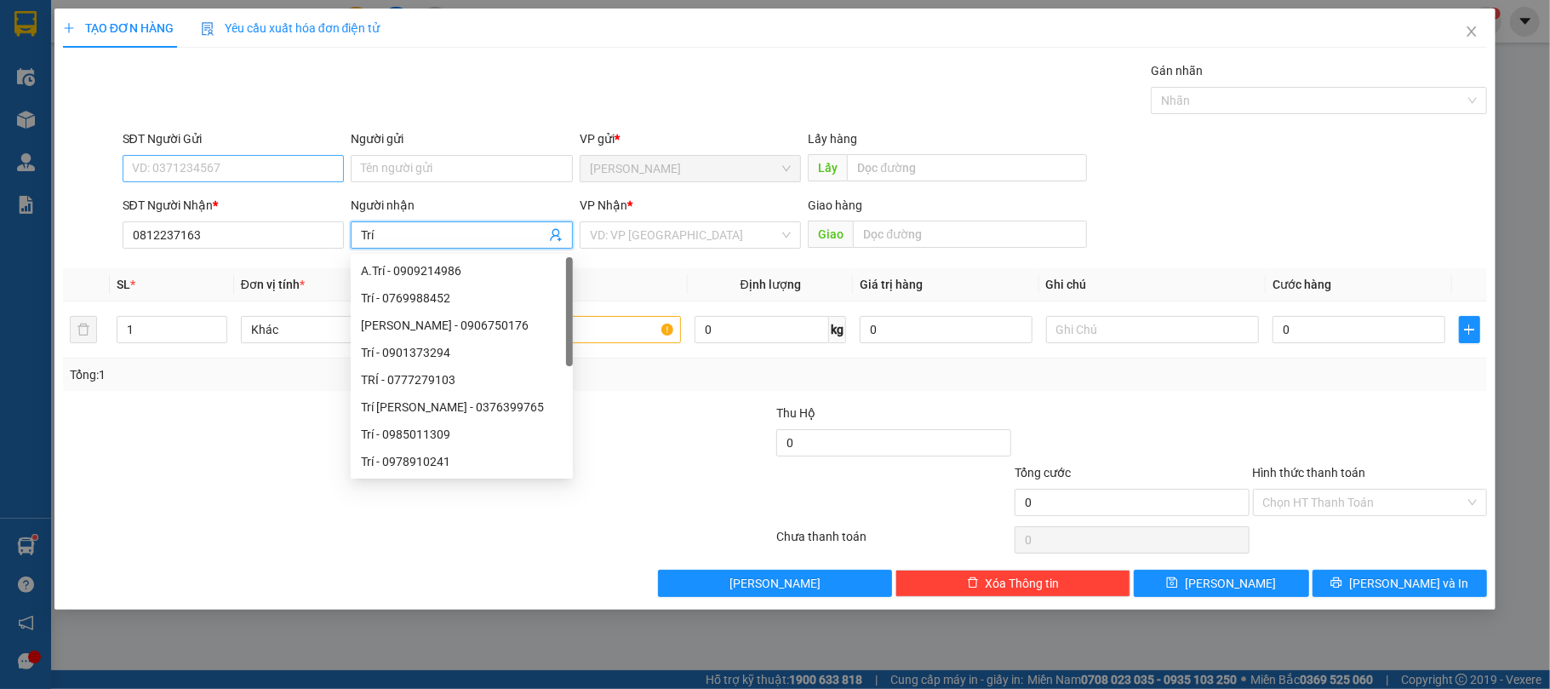
type input "Trí"
click at [229, 181] on input "SĐT Người Gửi" at bounding box center [234, 168] width 222 height 27
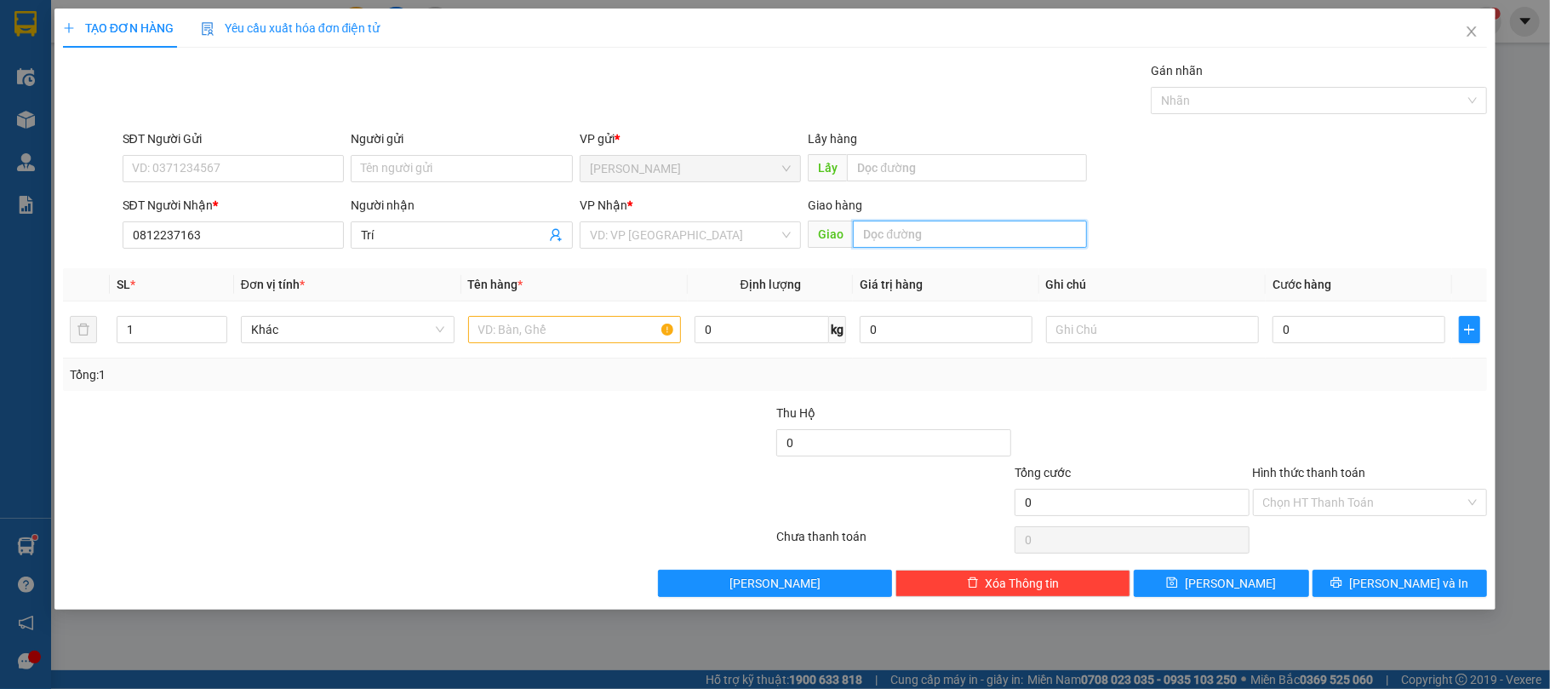
drag, startPoint x: 957, startPoint y: 243, endPoint x: 1243, endPoint y: 279, distance: 288.3
click at [955, 243] on input "text" at bounding box center [970, 233] width 234 height 27
type input "392 Cao Thắng , P12 , Q10"
click at [1244, 245] on div "SĐT Người [PERSON_NAME] * 0812237163 Người [PERSON_NAME] Trí [PERSON_NAME] * VD…" at bounding box center [805, 226] width 1372 height 60
click at [679, 243] on input "search" at bounding box center [685, 235] width 190 height 26
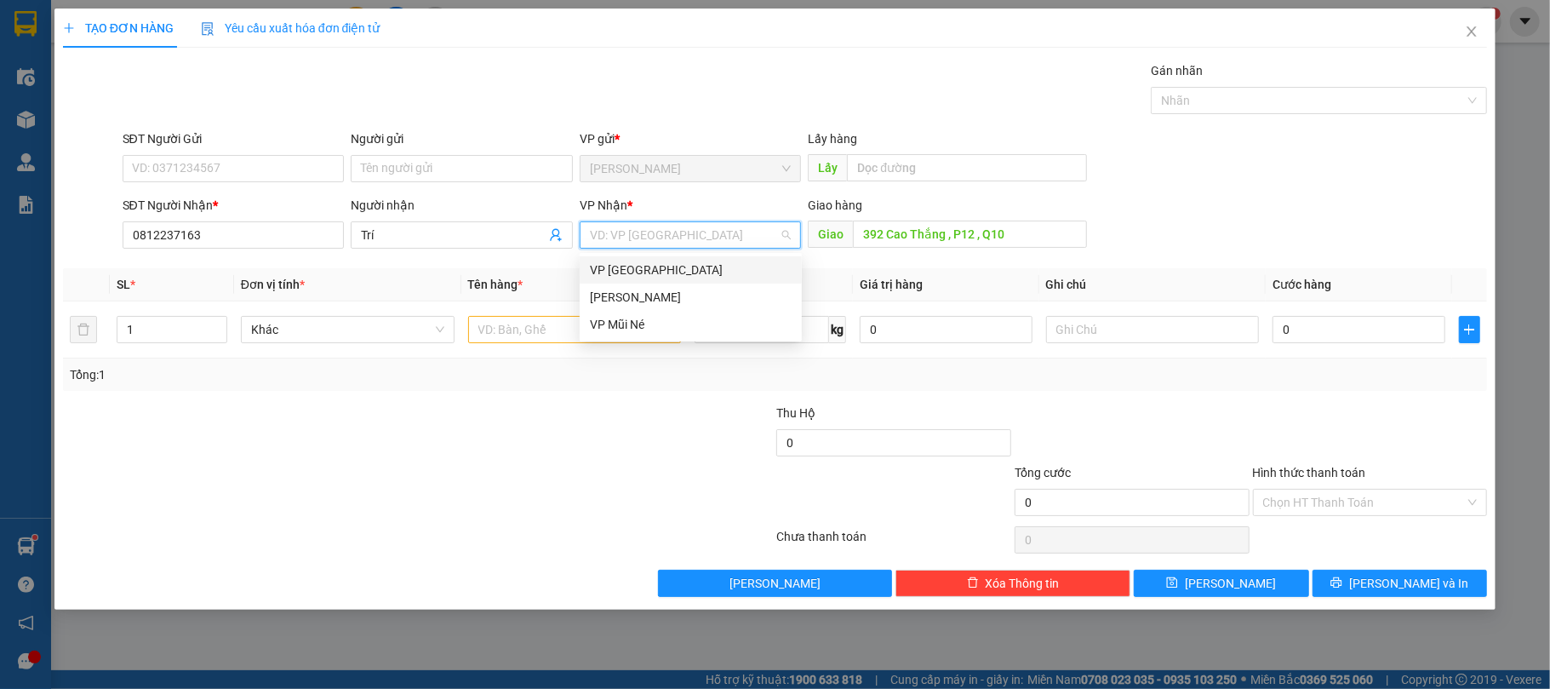
click at [630, 270] on div "VP [GEOGRAPHIC_DATA]" at bounding box center [691, 270] width 202 height 19
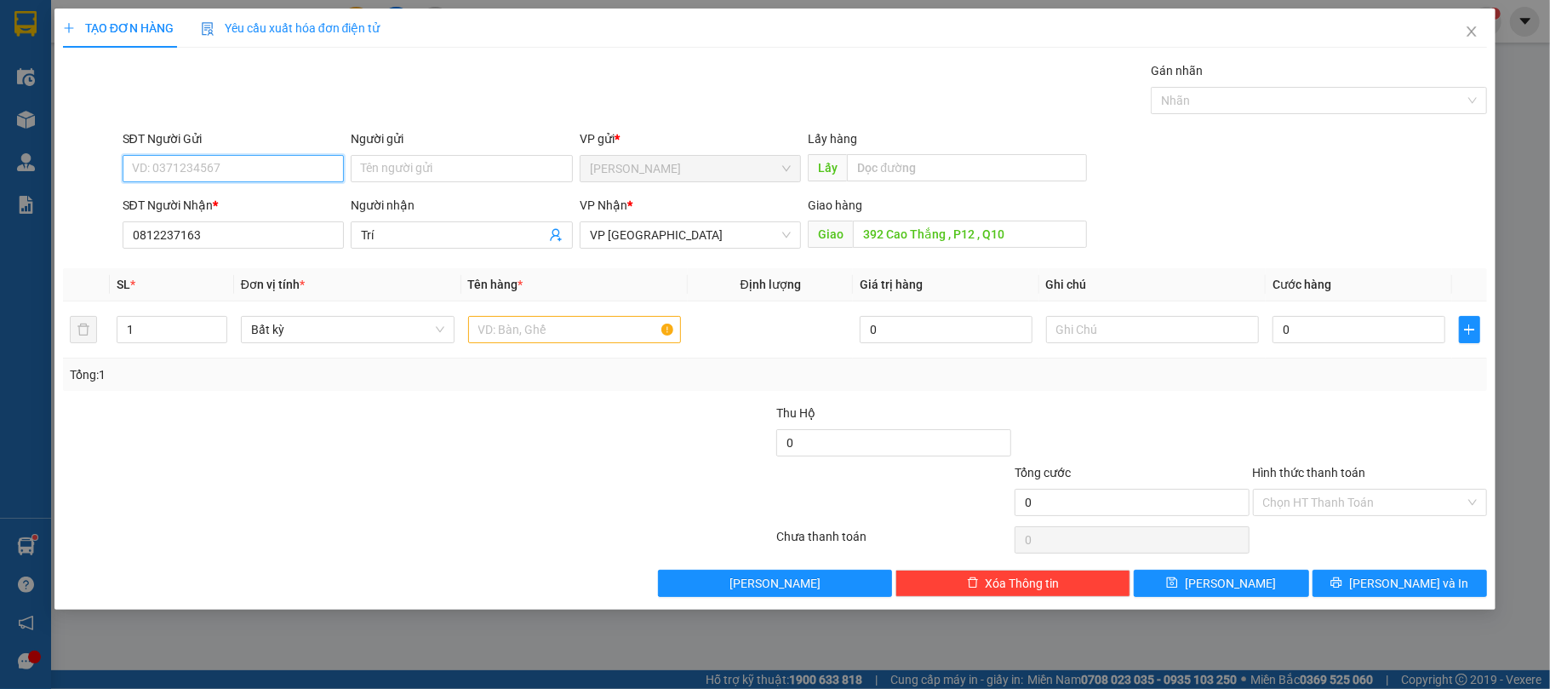
click at [260, 179] on input "SĐT Người Gửi" at bounding box center [234, 168] width 222 height 27
drag, startPoint x: 201, startPoint y: 194, endPoint x: 209, endPoint y: 195, distance: 8.6
click at [202, 195] on div "0913110676" at bounding box center [234, 203] width 202 height 19
type input "0913110676"
click at [406, 410] on div at bounding box center [299, 434] width 476 height 60
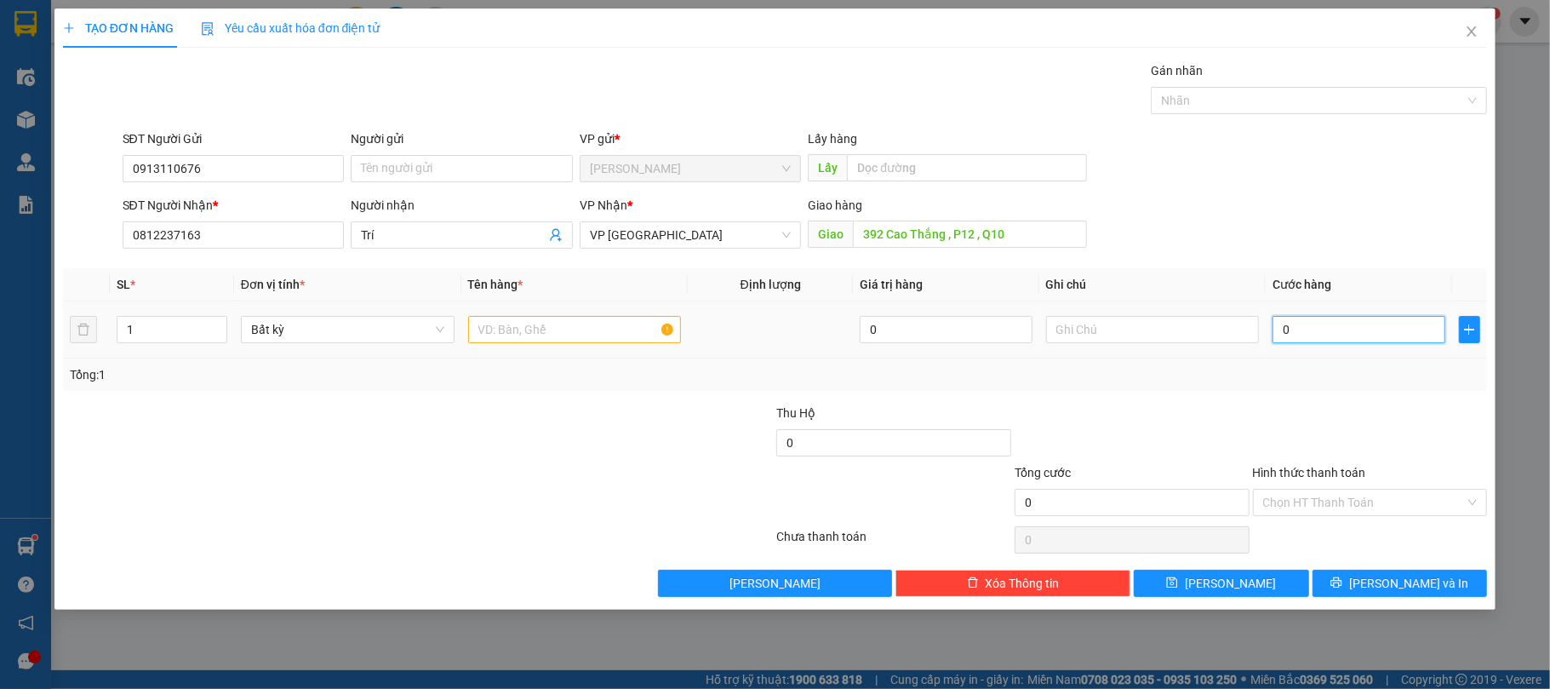
click at [1349, 328] on input "0" at bounding box center [1359, 329] width 172 height 27
click at [1345, 331] on input "0" at bounding box center [1359, 329] width 172 height 27
click at [936, 232] on input "392 Cao Thắng , P12 , Q10" at bounding box center [970, 233] width 234 height 27
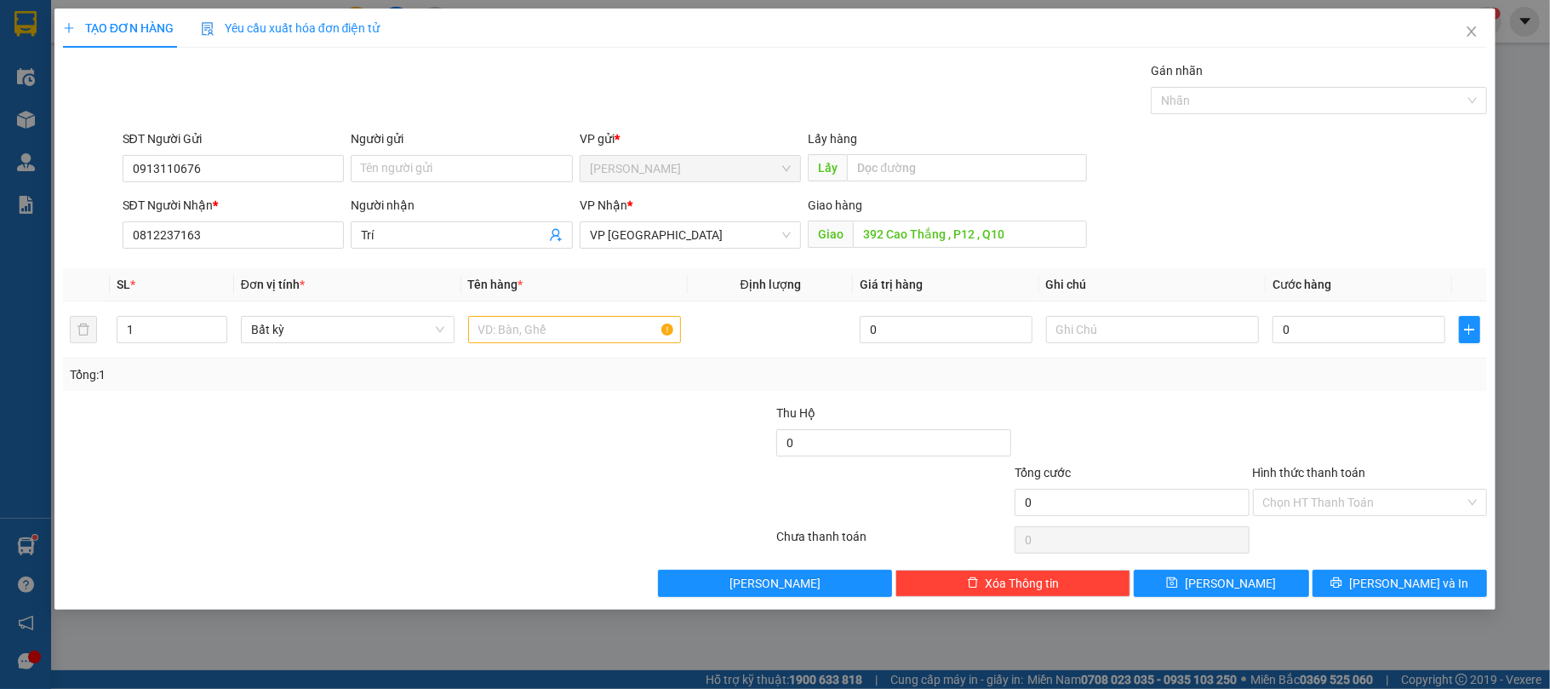
click at [1286, 252] on div "SĐT Người [PERSON_NAME] * 0812237163 Người [PERSON_NAME] Trí [PERSON_NAME] * VP…" at bounding box center [805, 226] width 1372 height 60
click at [1354, 332] on input "0" at bounding box center [1359, 329] width 172 height 27
type input "9"
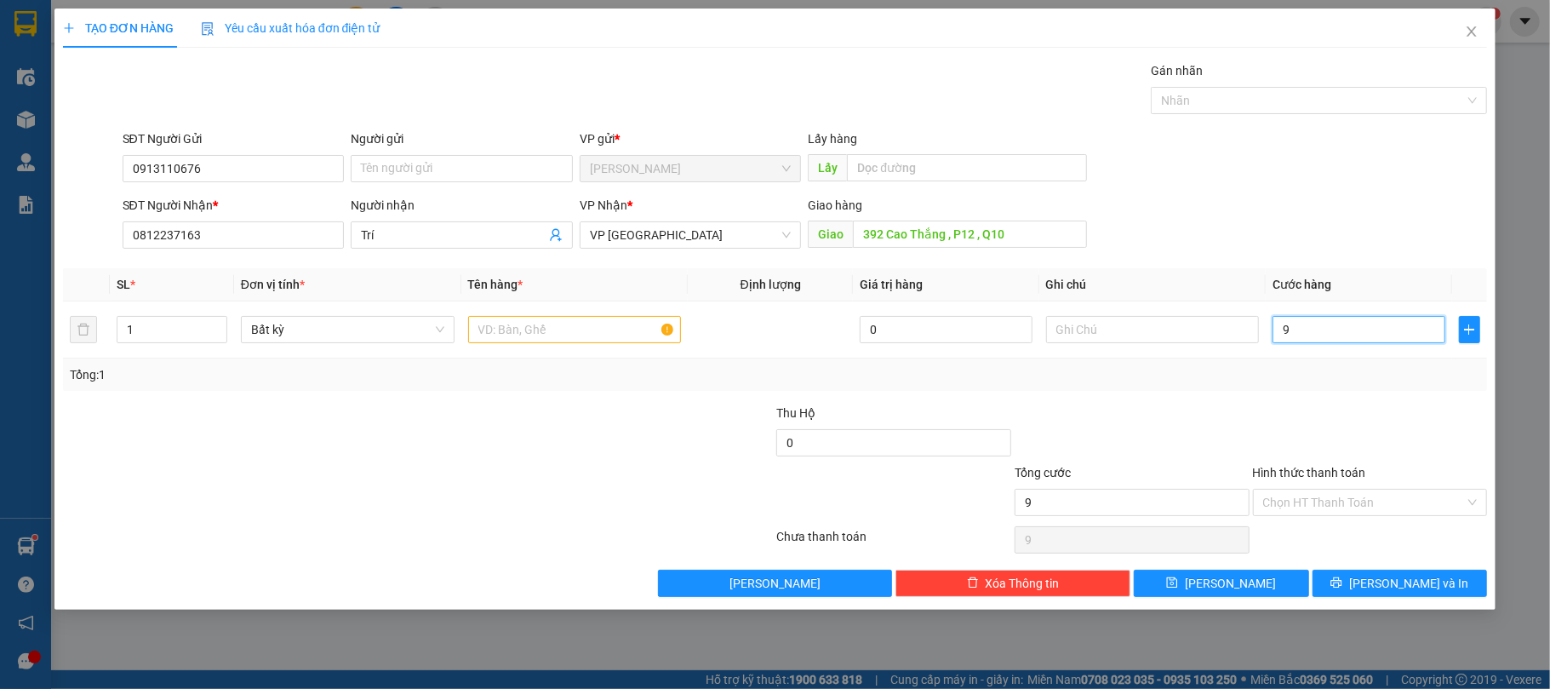
type input "90"
type input "90.000"
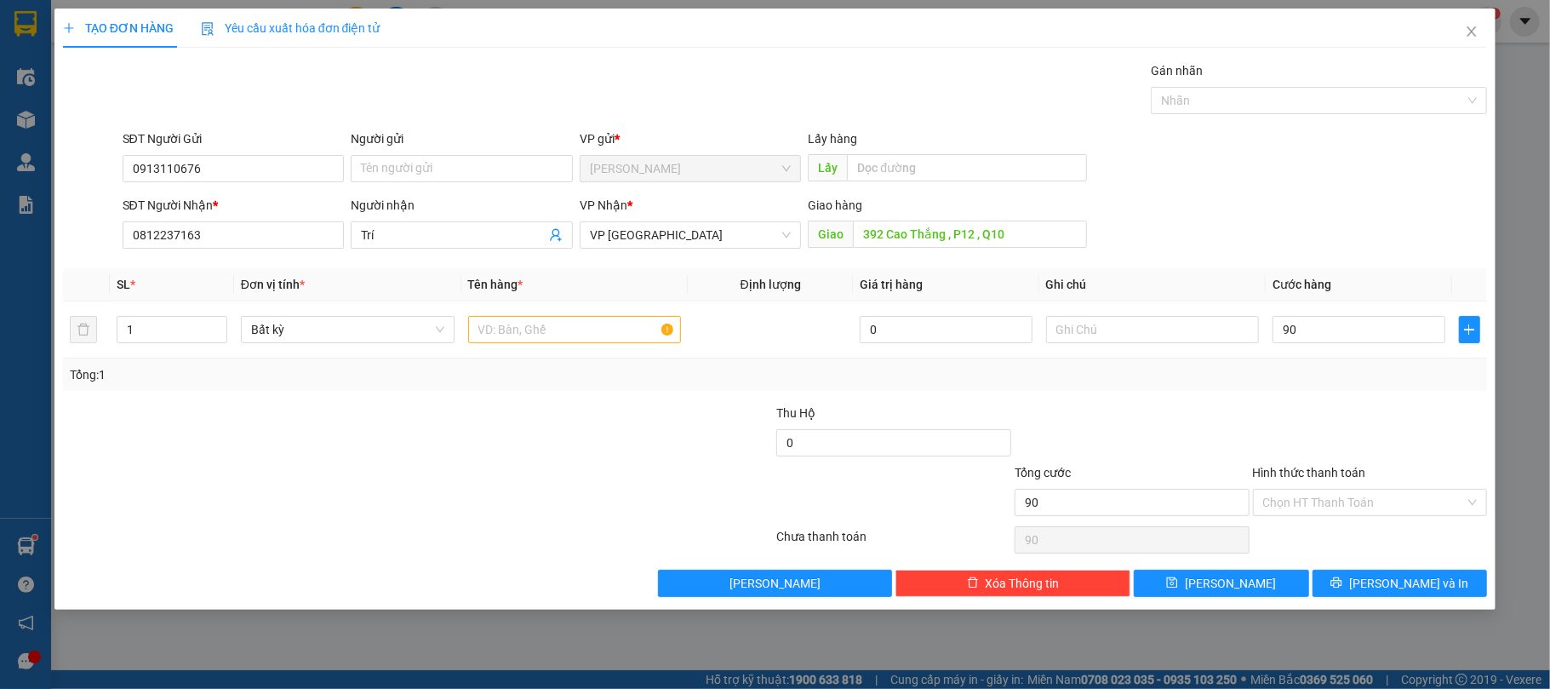
type input "90.000"
drag, startPoint x: 624, startPoint y: 393, endPoint x: 617, endPoint y: 366, distance: 28.1
click at [624, 392] on div "Transit Pickup Surcharge Ids Transit Deliver Surcharge Ids Transit Deliver Surc…" at bounding box center [775, 328] width 1425 height 535
click at [586, 337] on input "text" at bounding box center [575, 329] width 214 height 27
type input "1 Xốp"
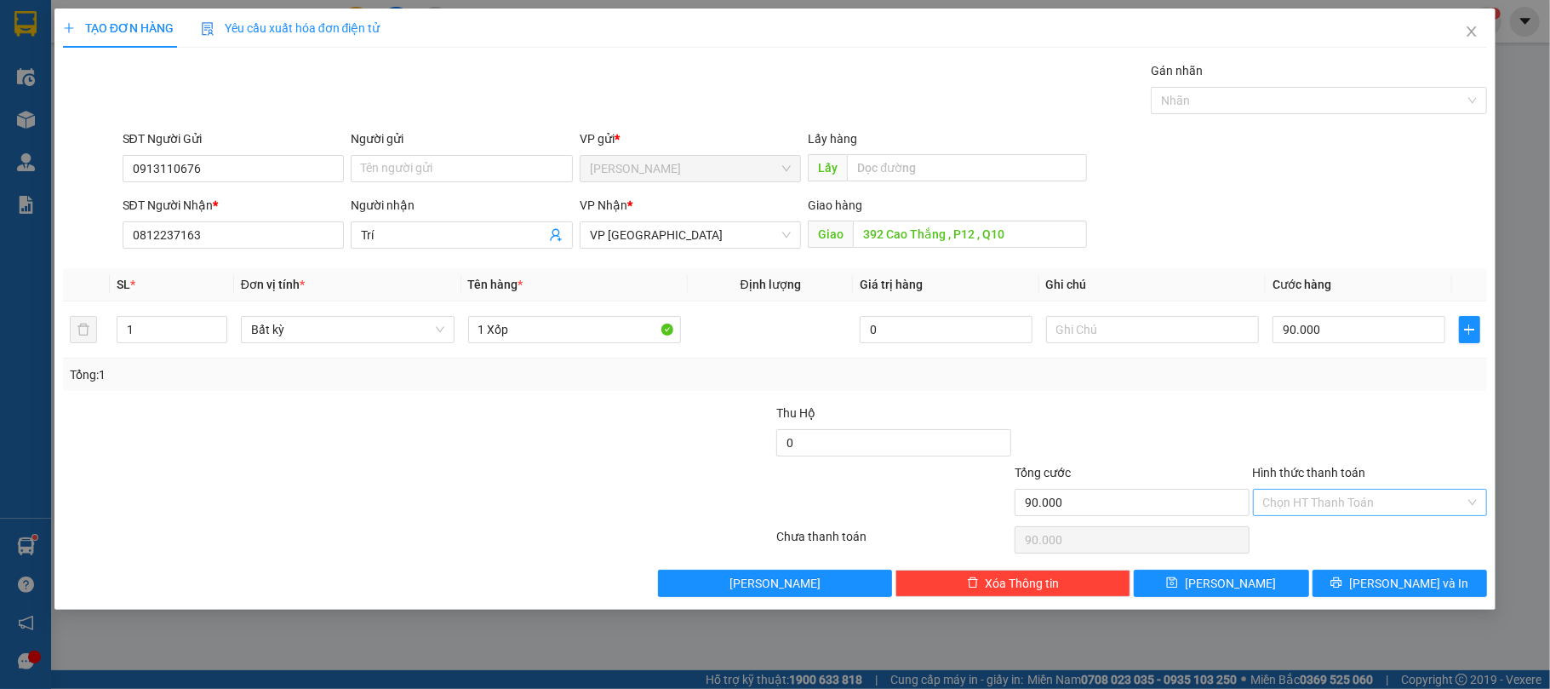
click at [1371, 501] on input "Hình thức thanh toán" at bounding box center [1364, 503] width 203 height 26
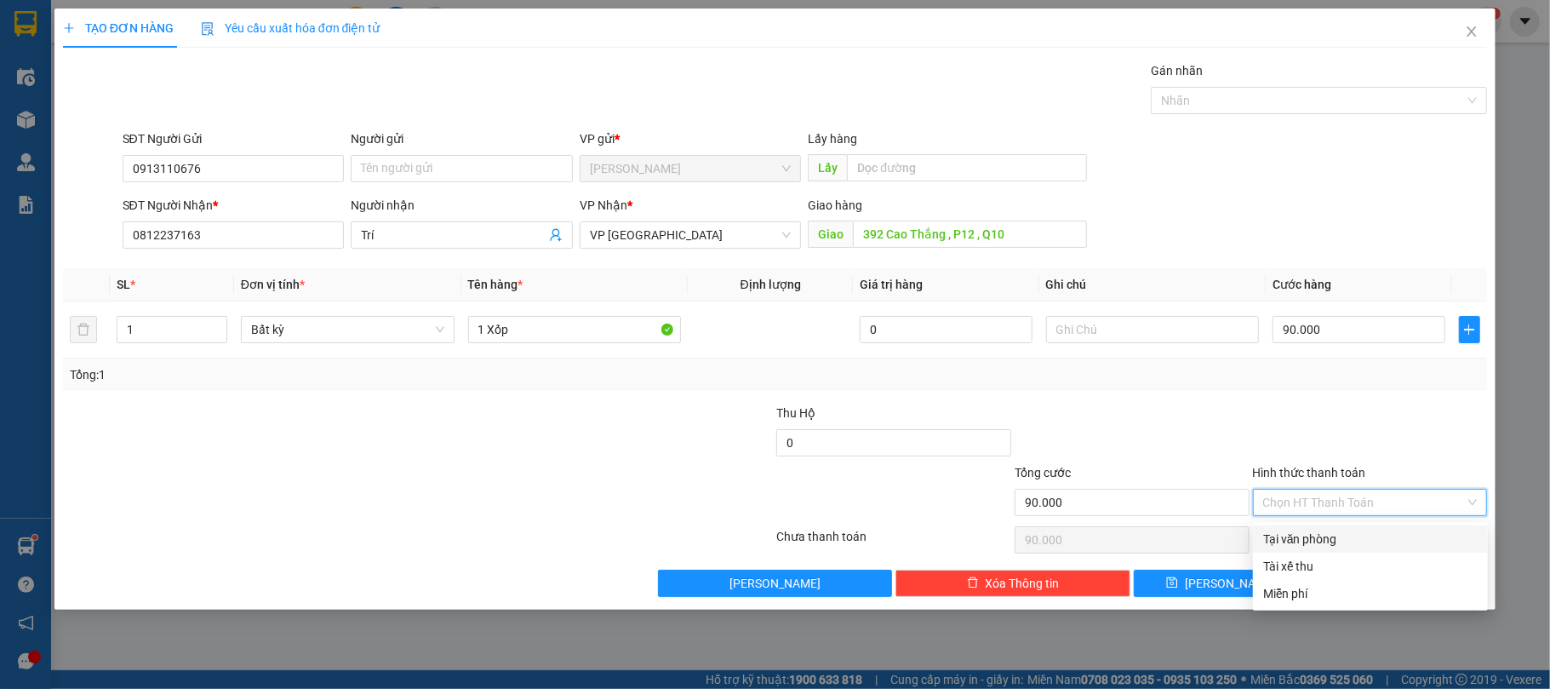
drag, startPoint x: 1311, startPoint y: 547, endPoint x: 1305, endPoint y: 539, distance: 9.7
click at [1305, 539] on div "Tại văn phòng" at bounding box center [1370, 539] width 215 height 19
type input "0"
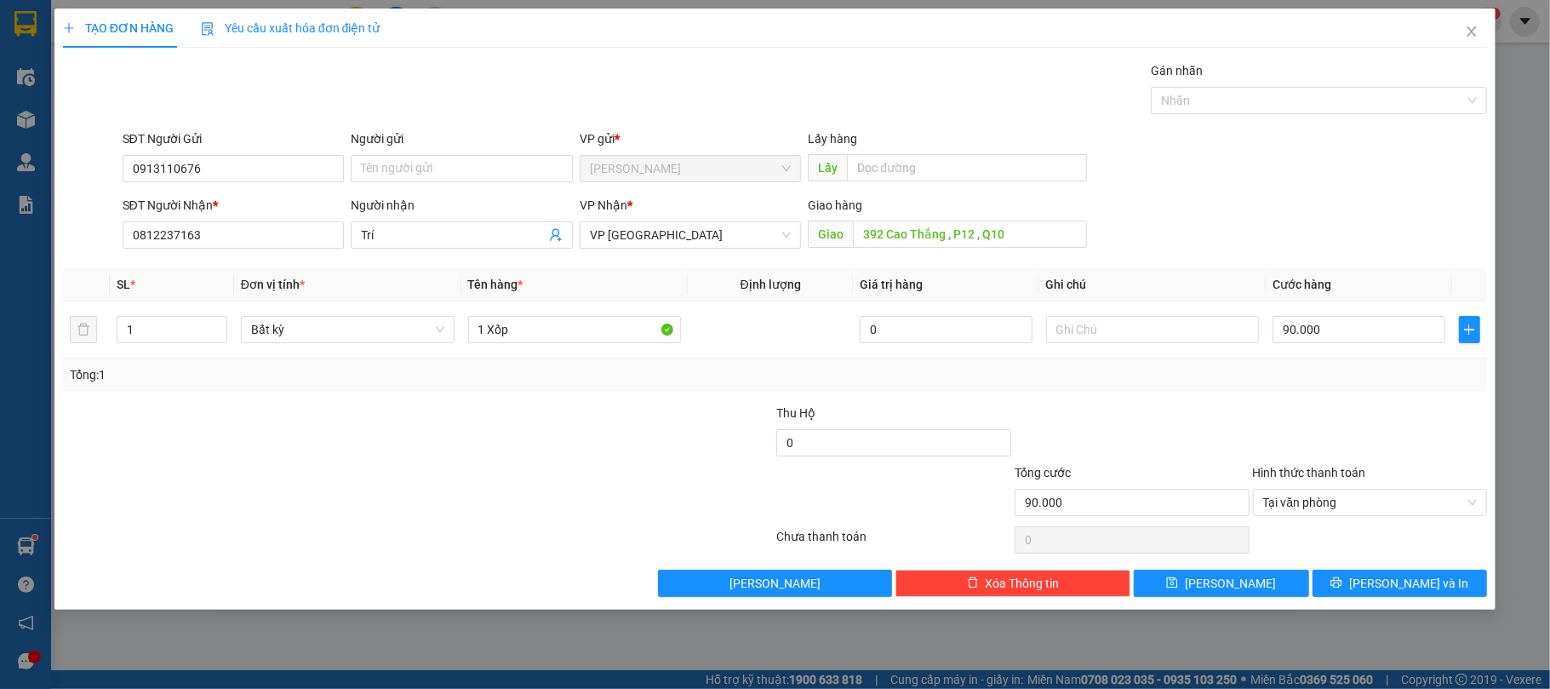
click at [1299, 407] on div at bounding box center [1370, 434] width 238 height 60
click at [1394, 577] on span "[PERSON_NAME] và In" at bounding box center [1408, 583] width 119 height 19
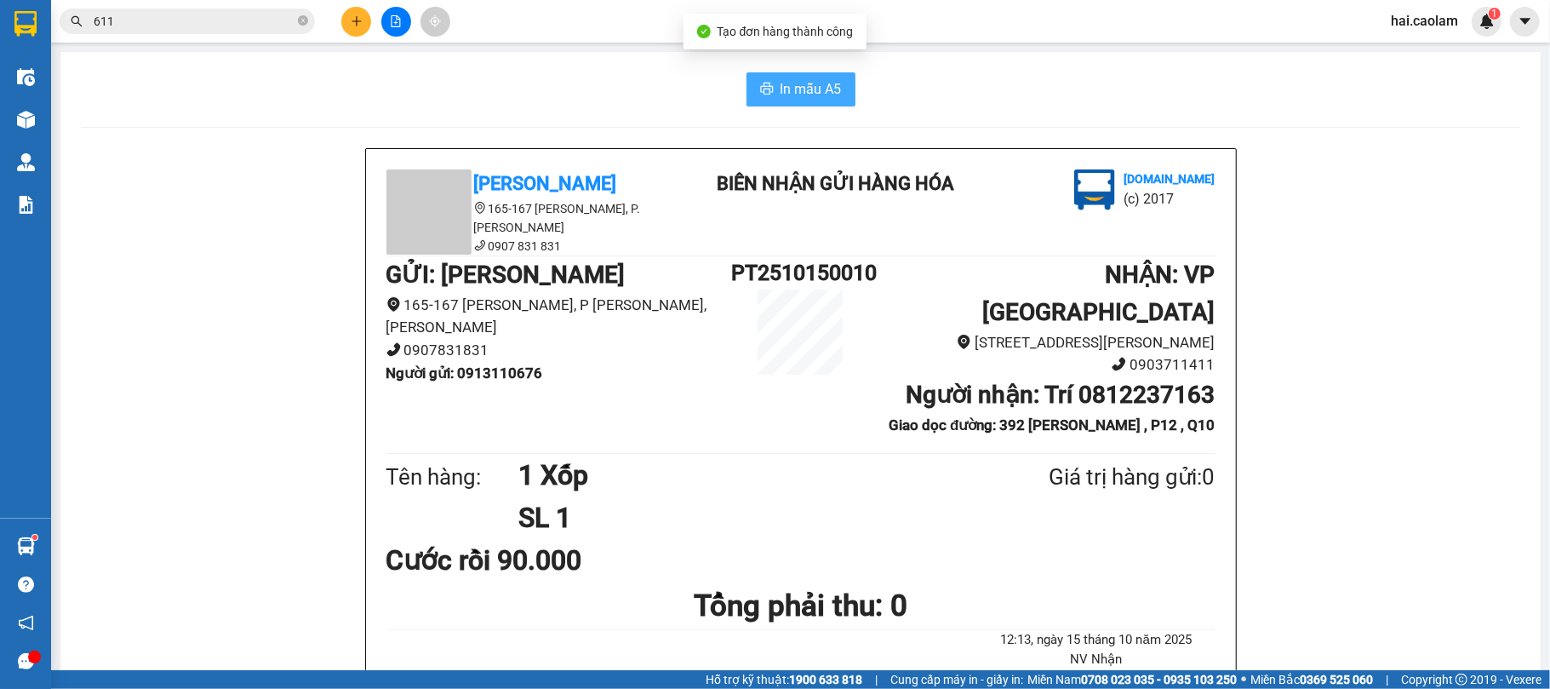
click at [805, 104] on button "In mẫu A5" at bounding box center [801, 89] width 109 height 34
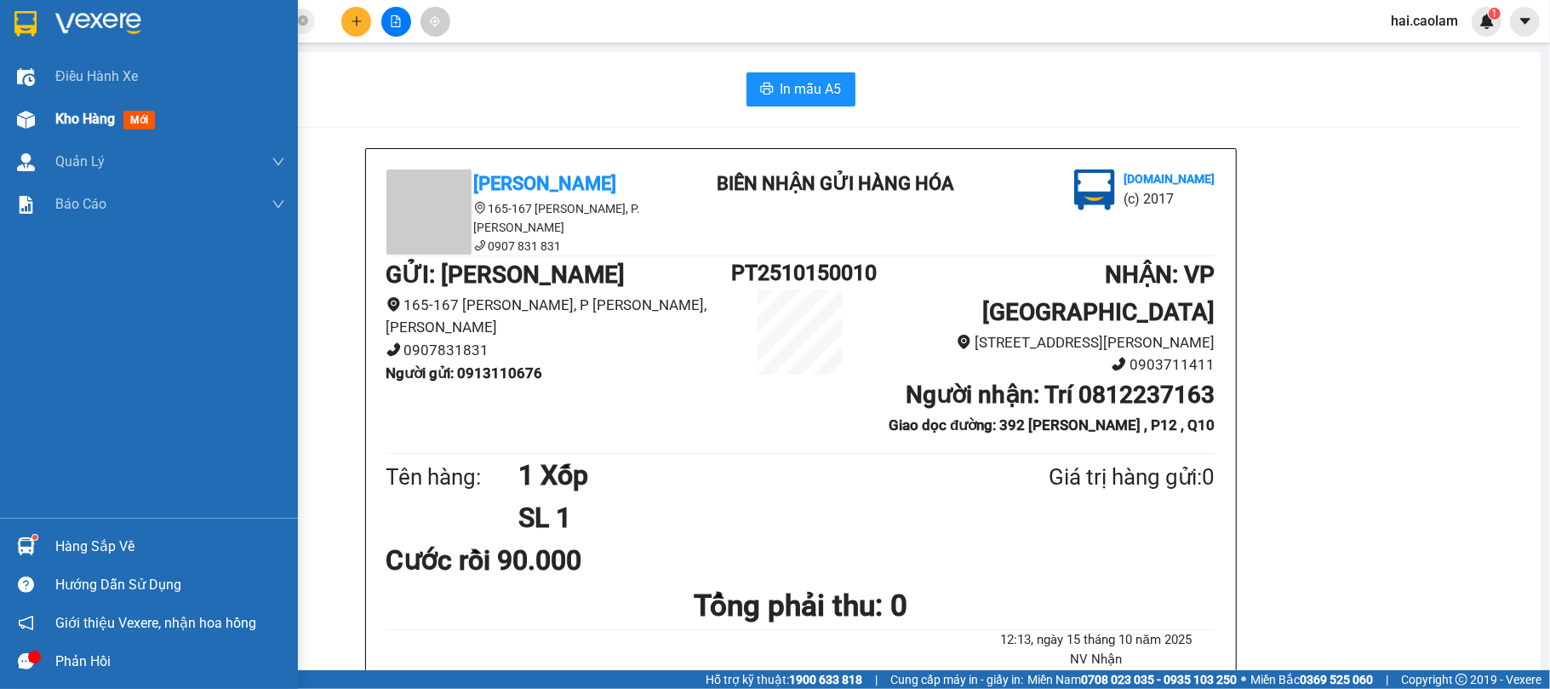
click at [29, 114] on img at bounding box center [26, 120] width 18 height 18
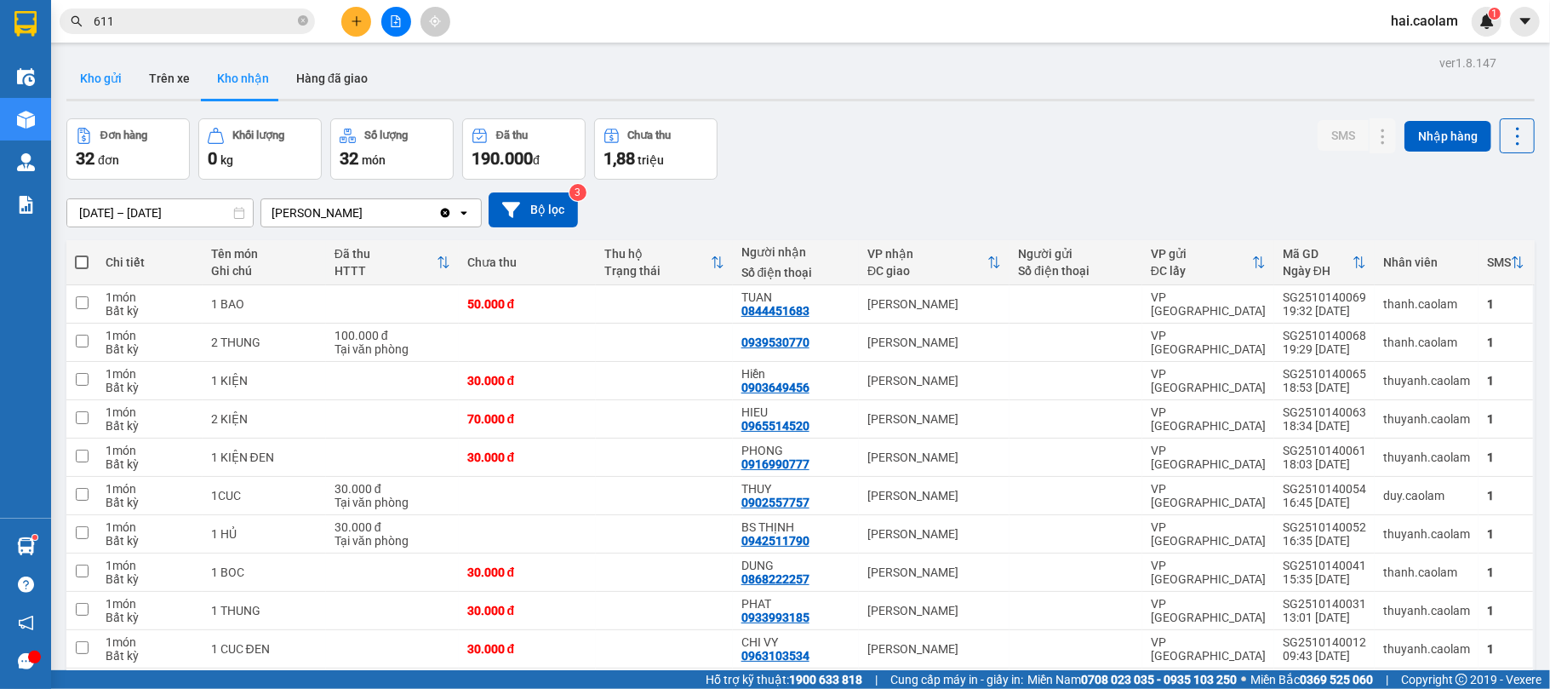
click at [120, 76] on button "Kho gửi" at bounding box center [100, 78] width 69 height 41
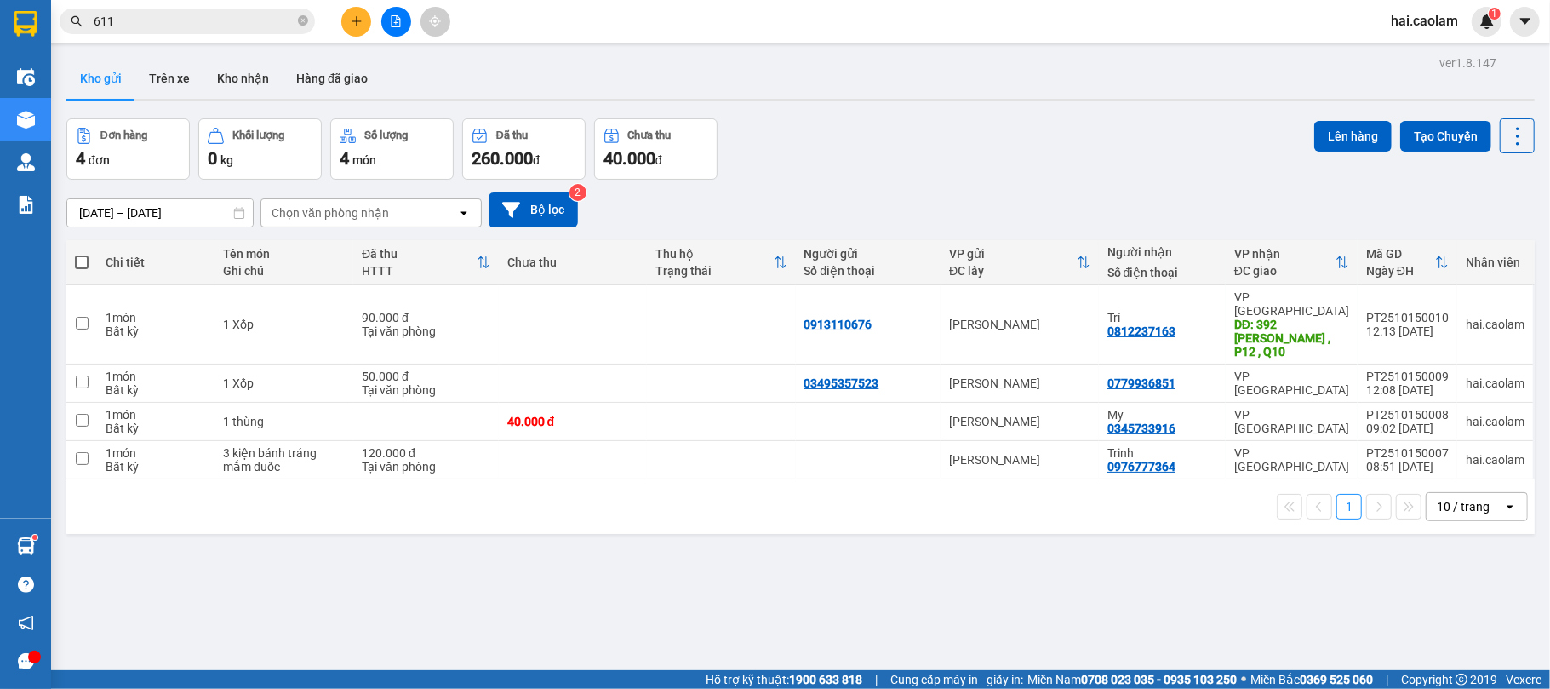
click at [1008, 136] on div "Đơn hàng 4 đơn [PERSON_NAME] 0 kg Số [PERSON_NAME] 4 món Đã thu 260.000 [PERSON…" at bounding box center [800, 148] width 1469 height 61
click at [1050, 541] on div "ver 1.8.147 Kho gửi Trên xe [PERSON_NAME] Hàng đã [PERSON_NAME] hàng 4 đơn [PER…" at bounding box center [801, 395] width 1482 height 689
click at [1013, 495] on div "1 10 / trang open" at bounding box center [800, 506] width 1455 height 29
click at [908, 492] on div "1 10 / trang open" at bounding box center [800, 506] width 1455 height 29
click at [875, 160] on div "Đơn hàng 4 đơn [PERSON_NAME] 0 kg Số [PERSON_NAME] 4 món Đã thu 260.000 [PERSON…" at bounding box center [800, 148] width 1469 height 61
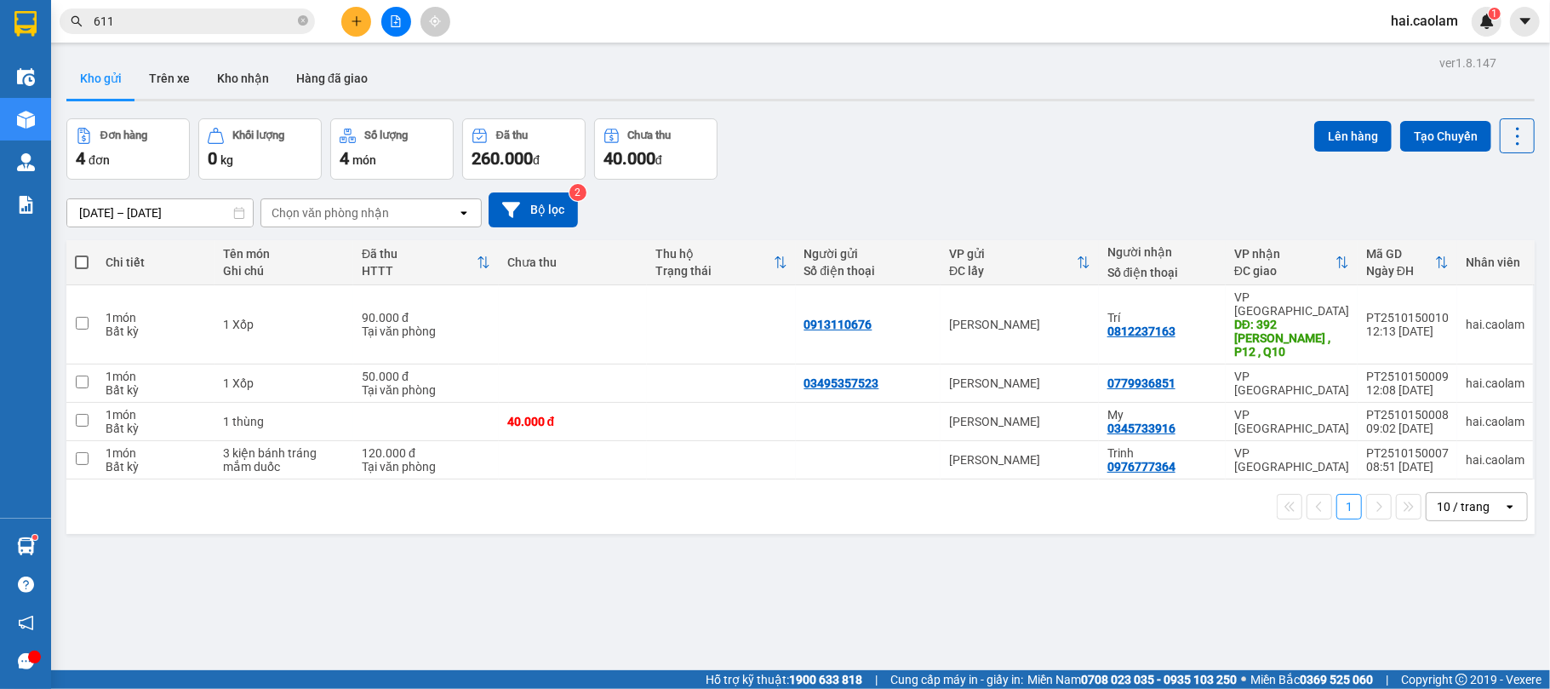
click at [879, 160] on div "Đơn hàng 4 đơn [PERSON_NAME] 0 kg Số [PERSON_NAME] 4 món Đã thu 260.000 [PERSON…" at bounding box center [800, 148] width 1469 height 61
click at [880, 160] on div "Đơn hàng 4 đơn [PERSON_NAME] 0 kg Số [PERSON_NAME] 4 món Đã thu 260.000 [PERSON…" at bounding box center [800, 148] width 1469 height 61
click at [344, 15] on button at bounding box center [356, 22] width 30 height 30
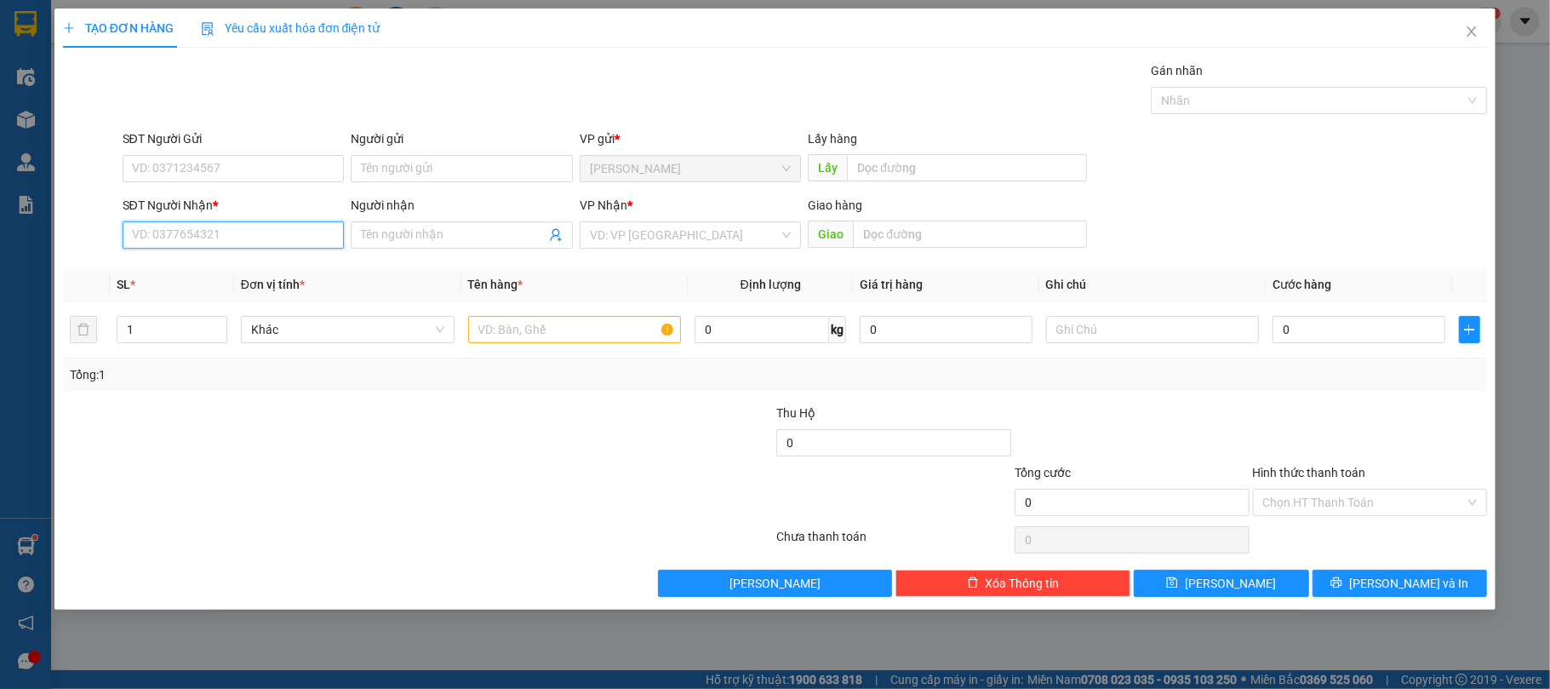
click at [198, 235] on input "SĐT Người Nhận *" at bounding box center [234, 234] width 222 height 27
type input "0941848071"
click at [240, 283] on div "0941848071 - [PERSON_NAME] My" at bounding box center [234, 270] width 222 height 27
type input "kiều My"
type input "0941848071"
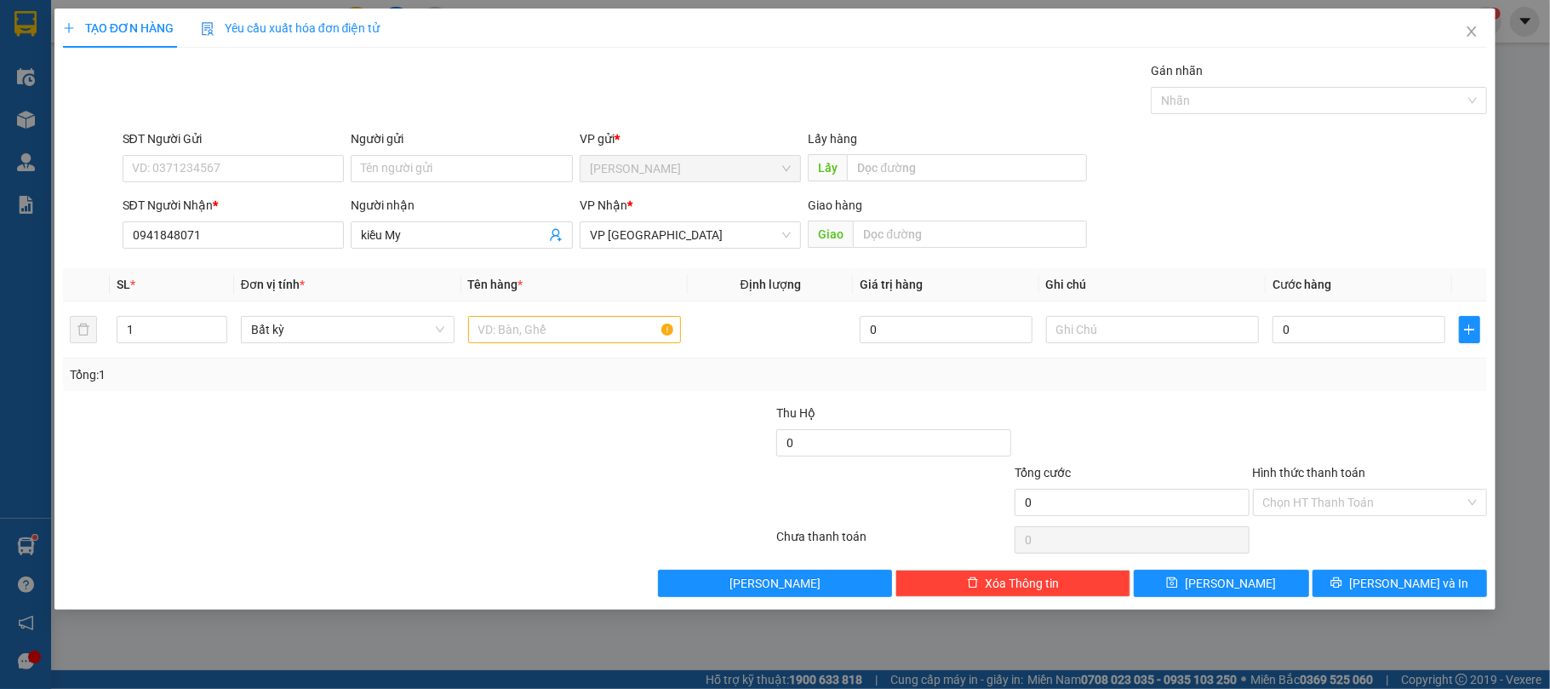
click at [477, 478] on div at bounding box center [299, 493] width 476 height 60
click at [220, 157] on input "SĐT Người Gửi" at bounding box center [234, 168] width 222 height 27
drag, startPoint x: 185, startPoint y: 204, endPoint x: 245, endPoint y: 203, distance: 60.5
click at [185, 204] on div "0913135975" at bounding box center [234, 203] width 202 height 19
type input "0913135975"
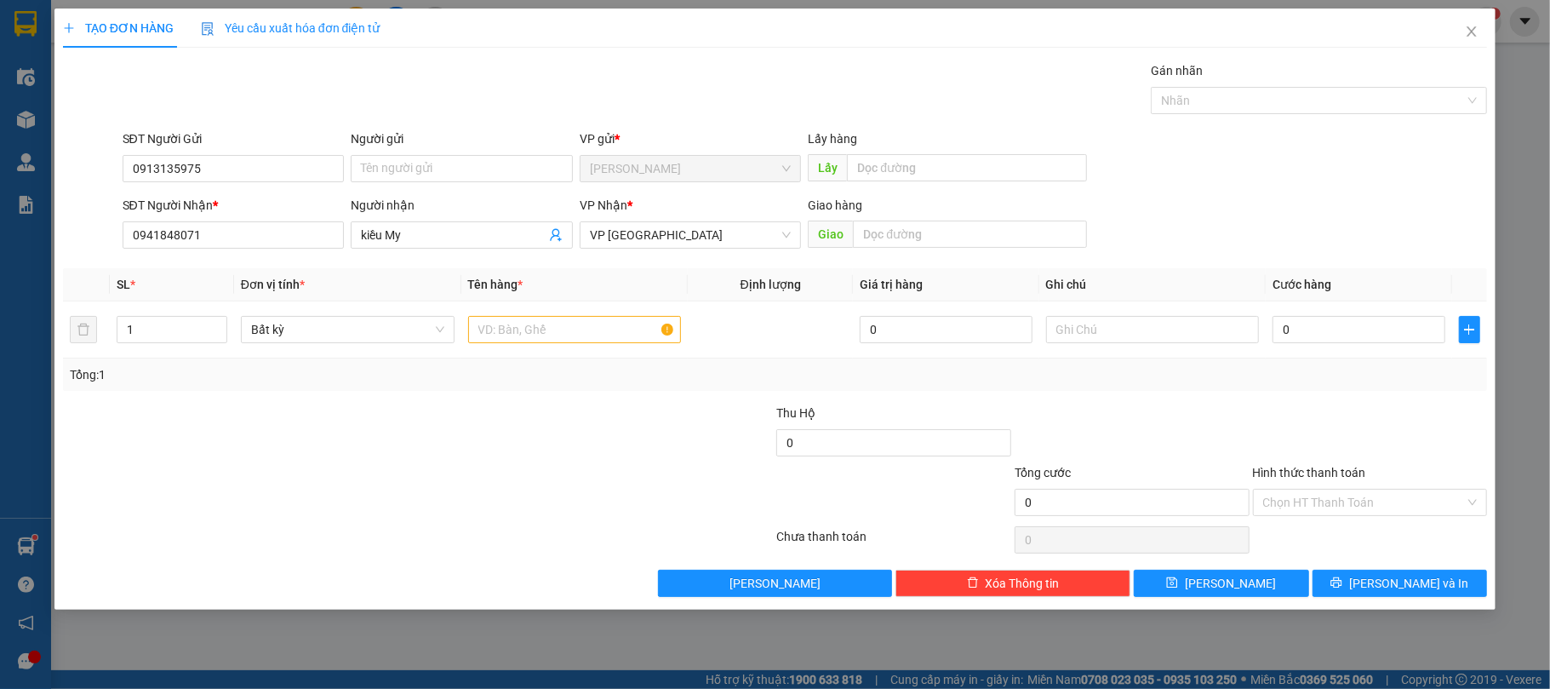
click at [1254, 390] on div "Tổng: 1" at bounding box center [775, 374] width 1425 height 32
click at [1406, 337] on input "0" at bounding box center [1359, 329] width 172 height 27
type input "4"
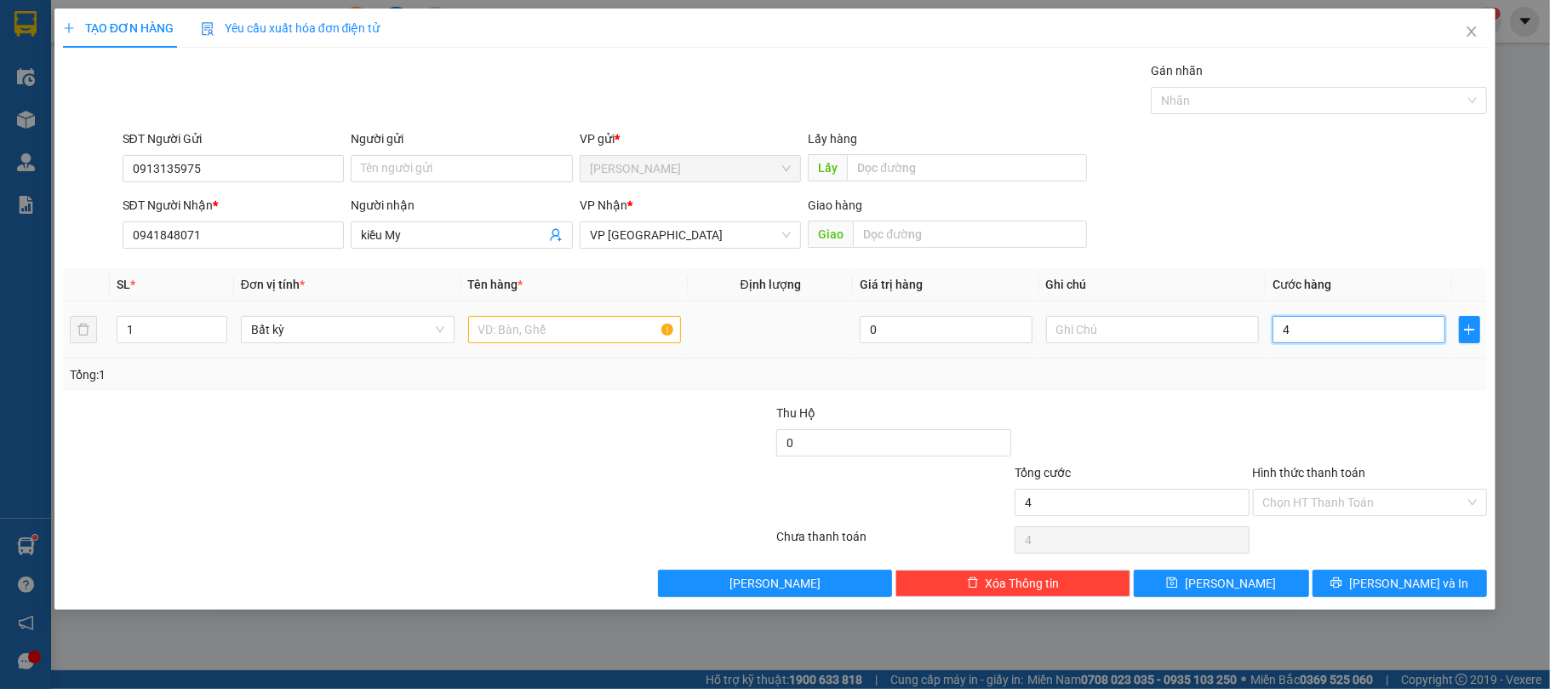
type input "40"
type input "40.000"
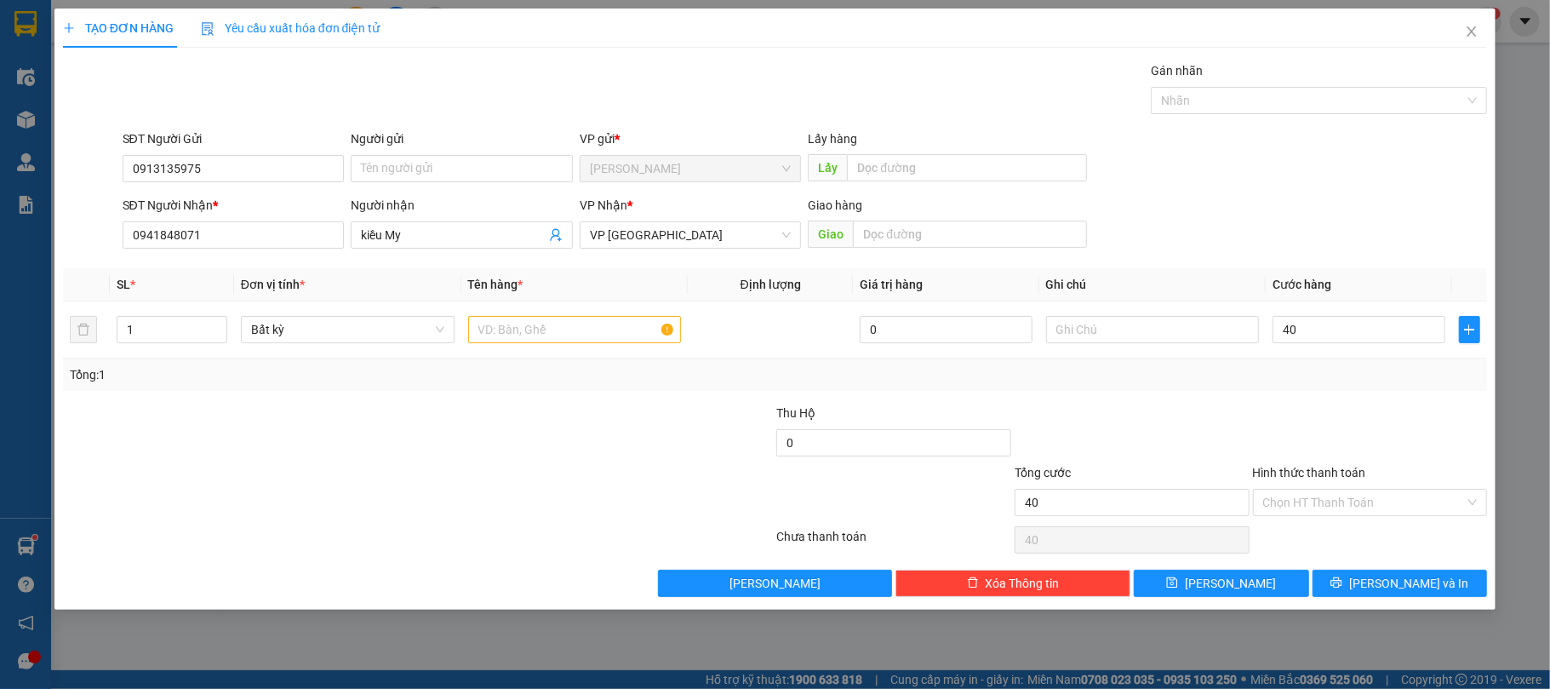
type input "40.000"
drag, startPoint x: 325, startPoint y: 495, endPoint x: 533, endPoint y: 407, distance: 225.8
click at [337, 492] on div at bounding box center [299, 493] width 476 height 60
click at [584, 331] on input "text" at bounding box center [575, 329] width 214 height 27
type input "1 Thùng"
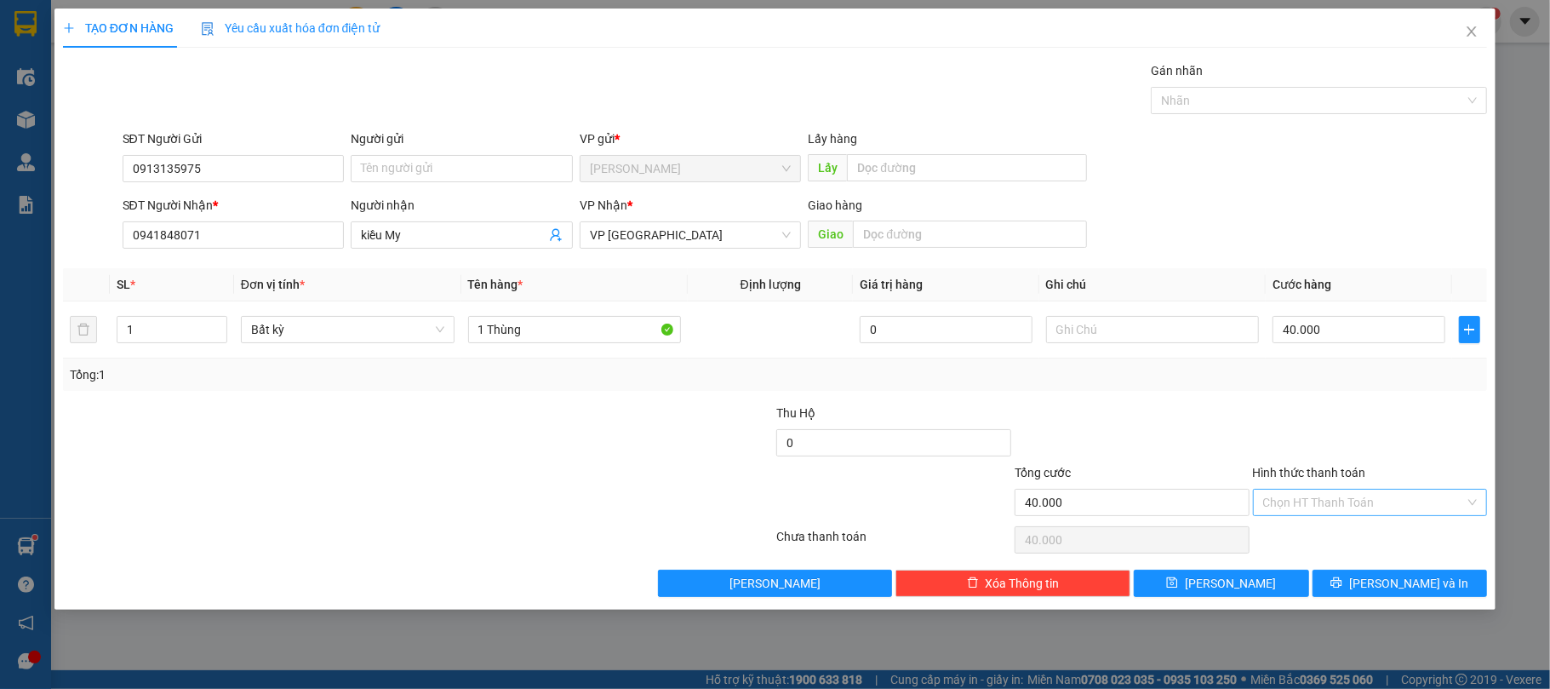
click at [1353, 501] on input "Hình thức thanh toán" at bounding box center [1364, 503] width 203 height 26
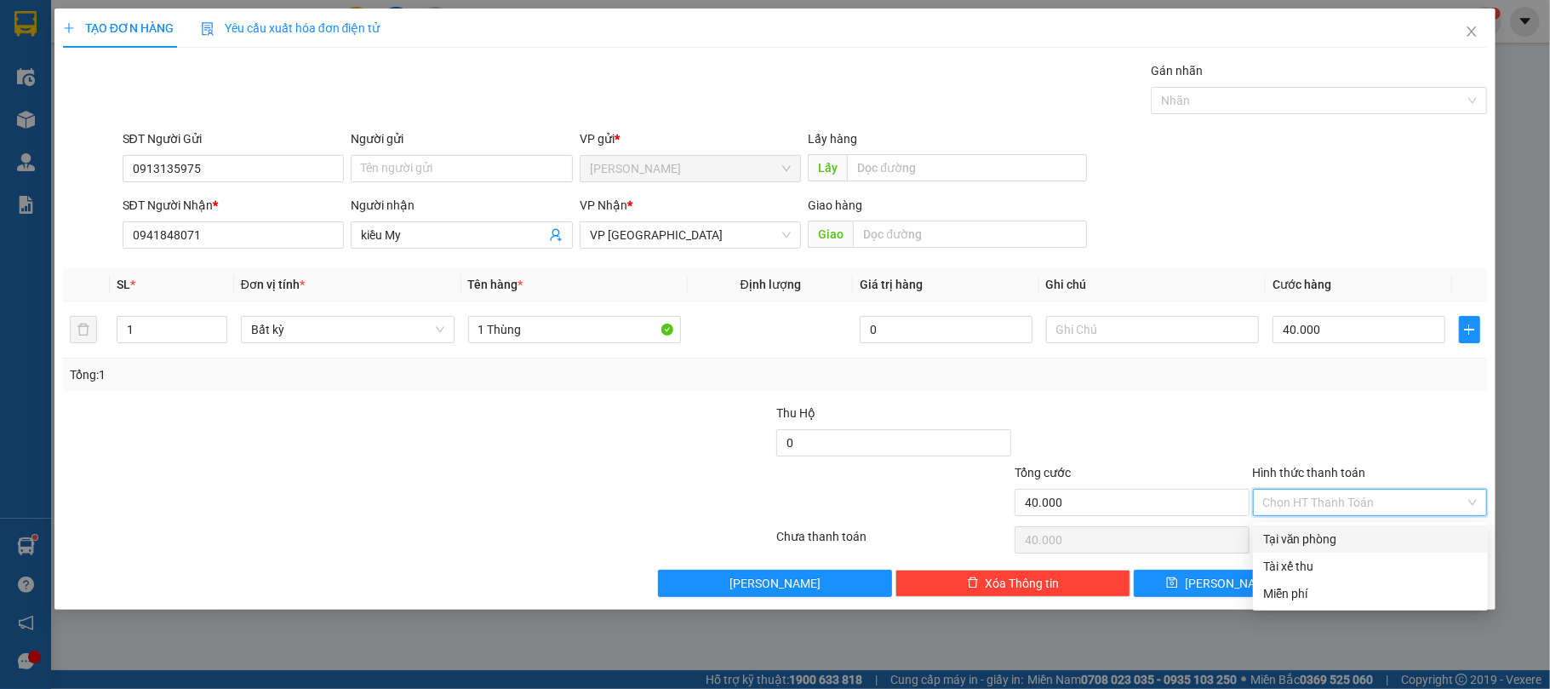
click at [1302, 536] on div "Tại văn phòng" at bounding box center [1370, 539] width 215 height 19
type input "0"
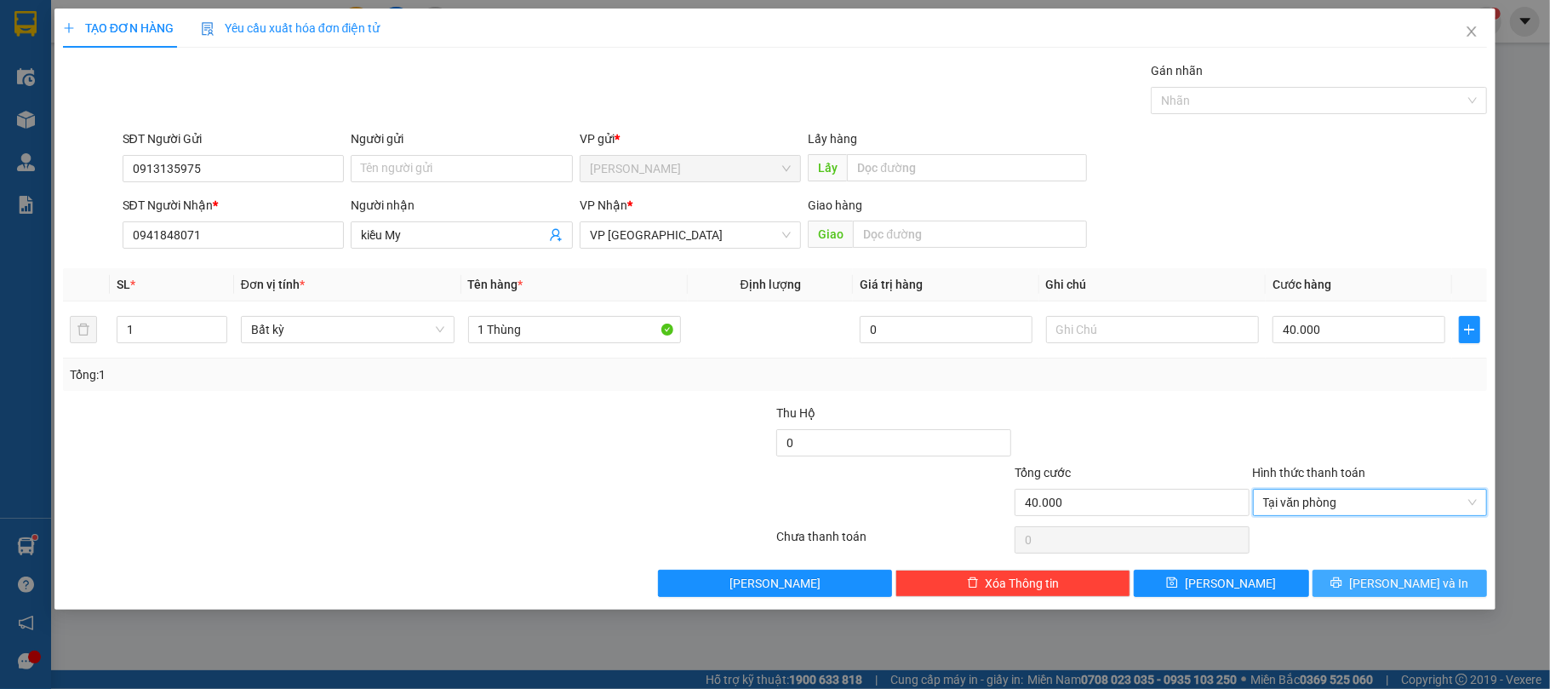
click at [1379, 597] on button "[PERSON_NAME] và In" at bounding box center [1400, 583] width 175 height 27
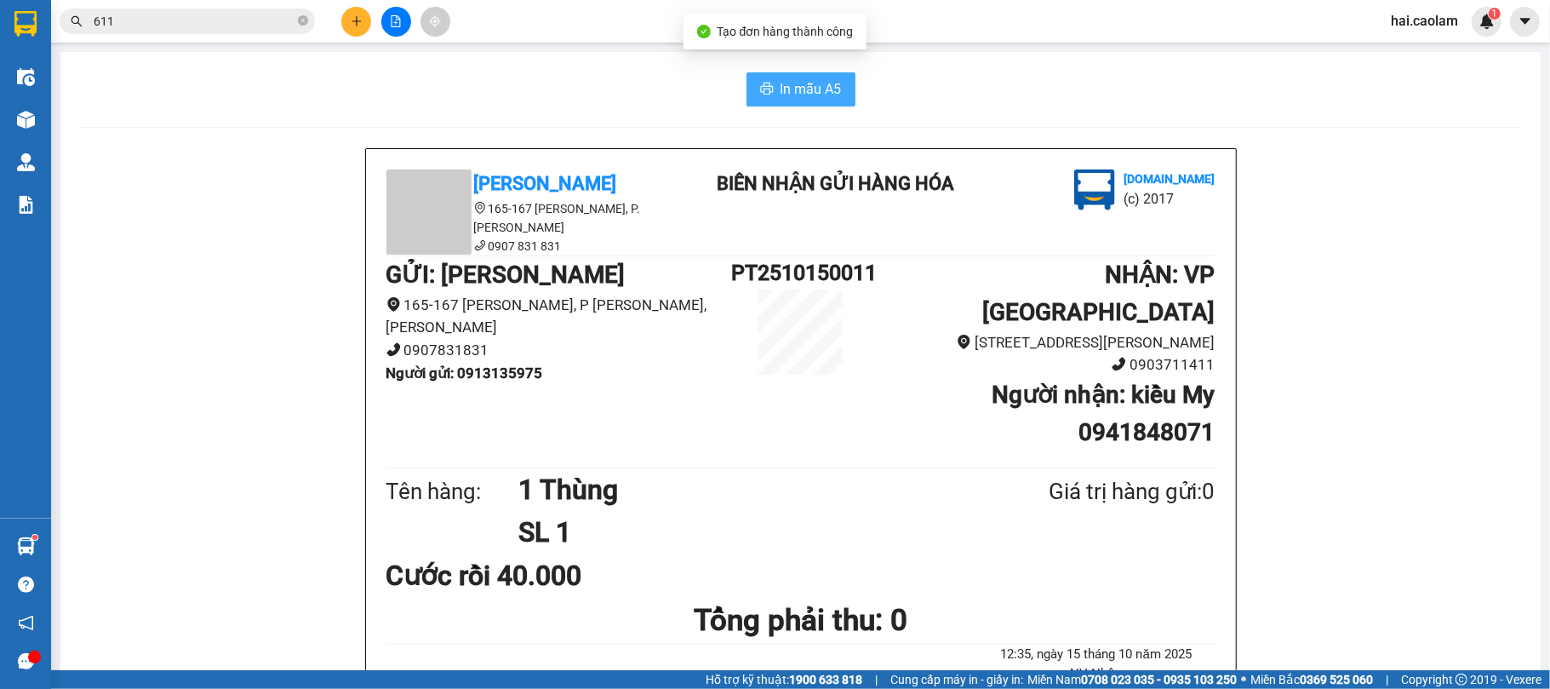
click at [818, 96] on span "In mẫu A5" at bounding box center [811, 88] width 61 height 21
click at [828, 99] on span "In mẫu A5" at bounding box center [811, 88] width 61 height 21
click at [351, 17] on icon "plus" at bounding box center [357, 21] width 12 height 12
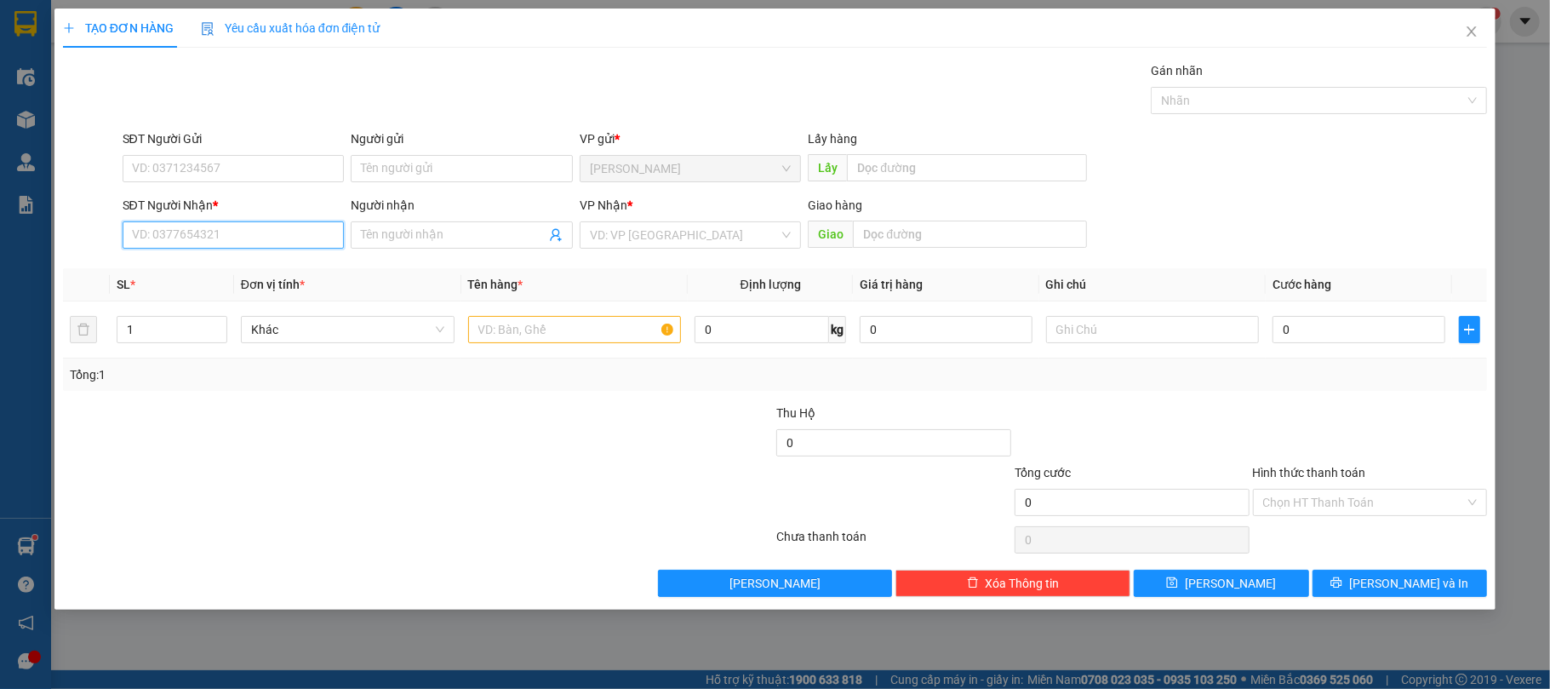
click at [215, 239] on input "SĐT Người Nhận *" at bounding box center [234, 234] width 222 height 27
type input "0796666868"
click at [260, 271] on div "0796666868 - HAI" at bounding box center [234, 270] width 202 height 19
type input "HAI"
type input "0796666868"
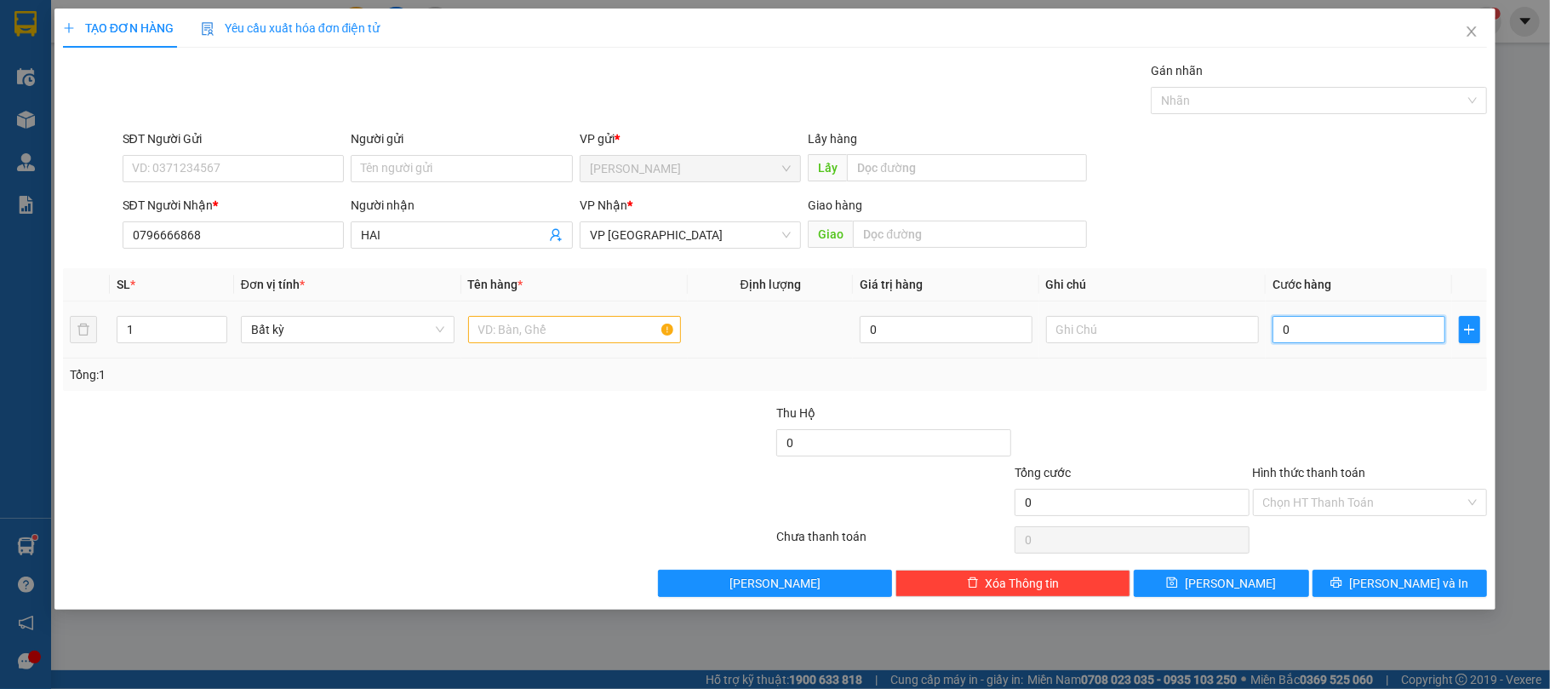
click at [1313, 331] on input "0" at bounding box center [1359, 329] width 172 height 27
type input "3"
type input "30"
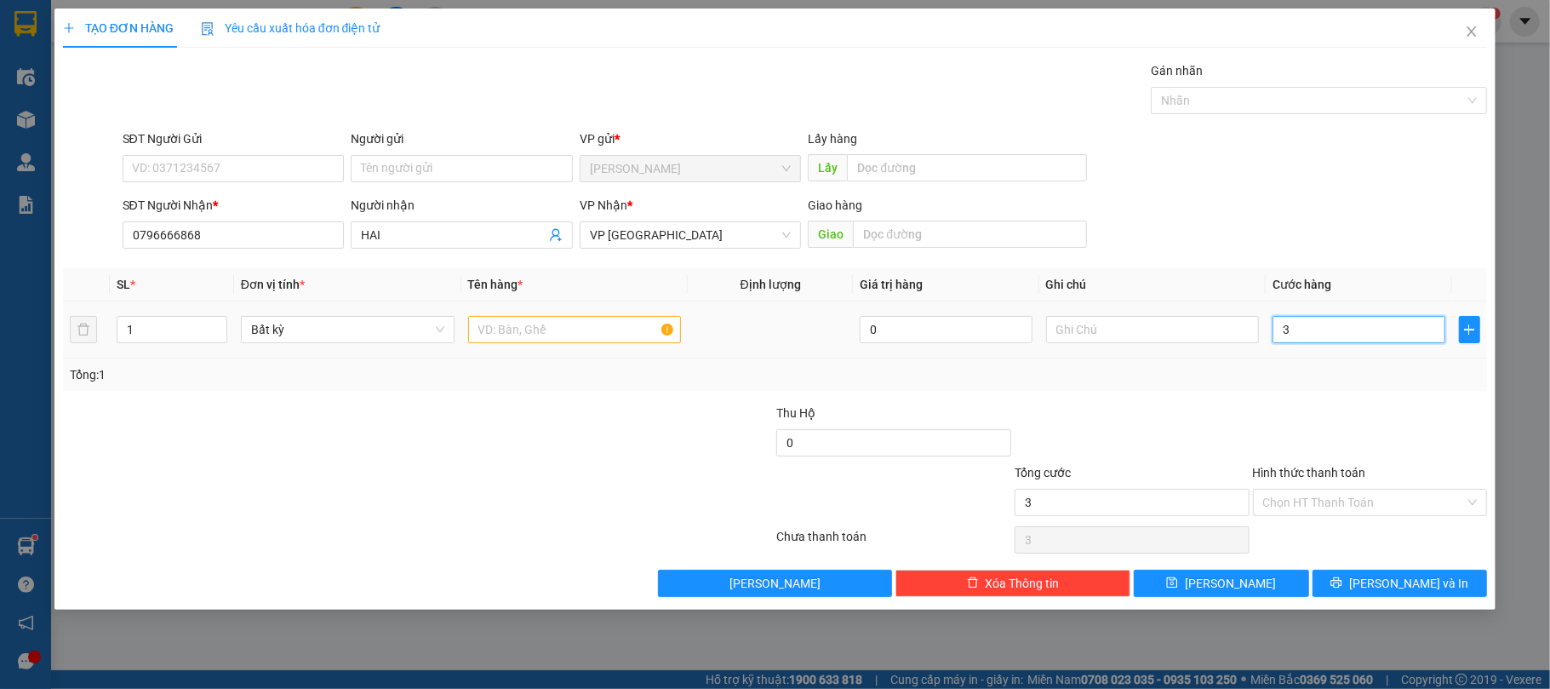
type input "30"
type input "30.000"
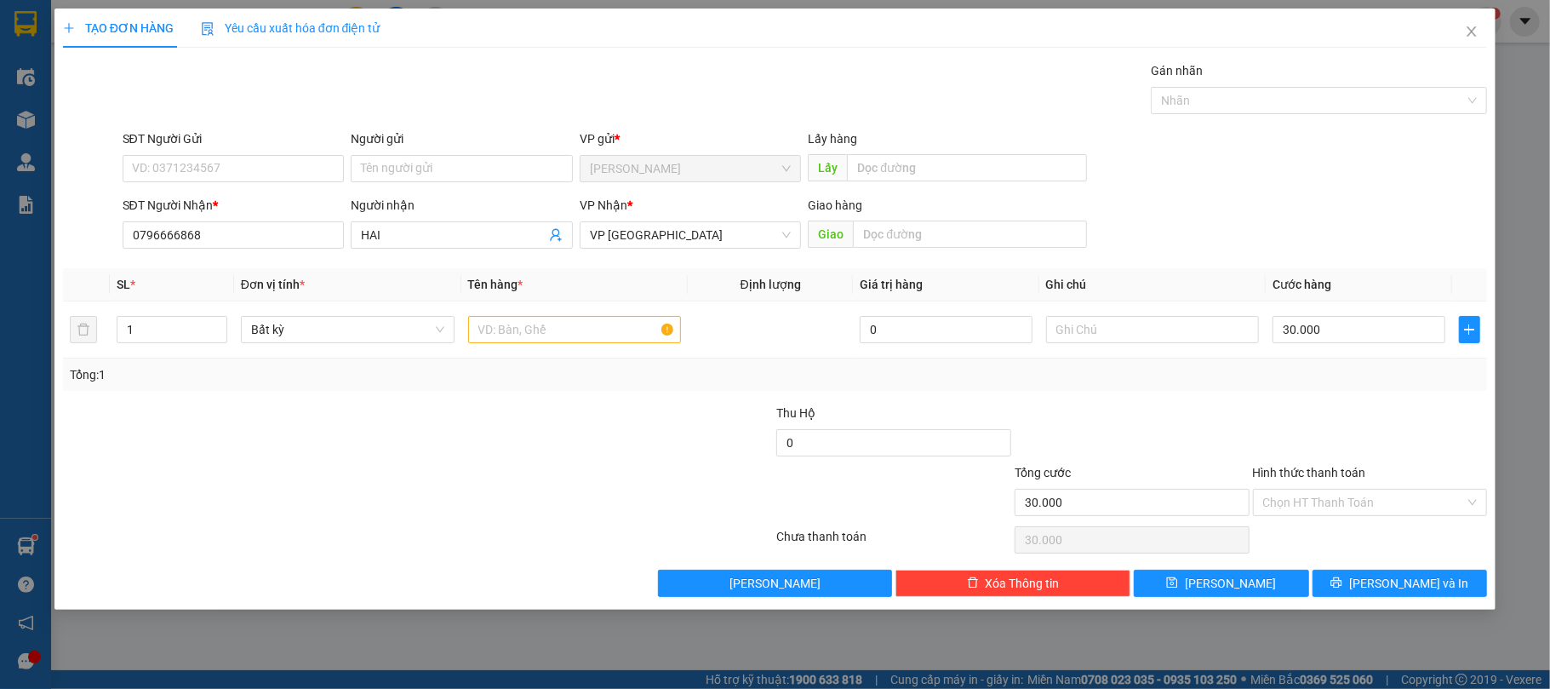
click at [555, 369] on div "Tổng: 1" at bounding box center [335, 374] width 530 height 19
click at [550, 346] on div at bounding box center [575, 329] width 214 height 34
click at [547, 337] on input "text" at bounding box center [575, 329] width 214 height 27
type input "1 kiện Đen"
click at [1371, 501] on input "Hình thức thanh toán" at bounding box center [1364, 503] width 203 height 26
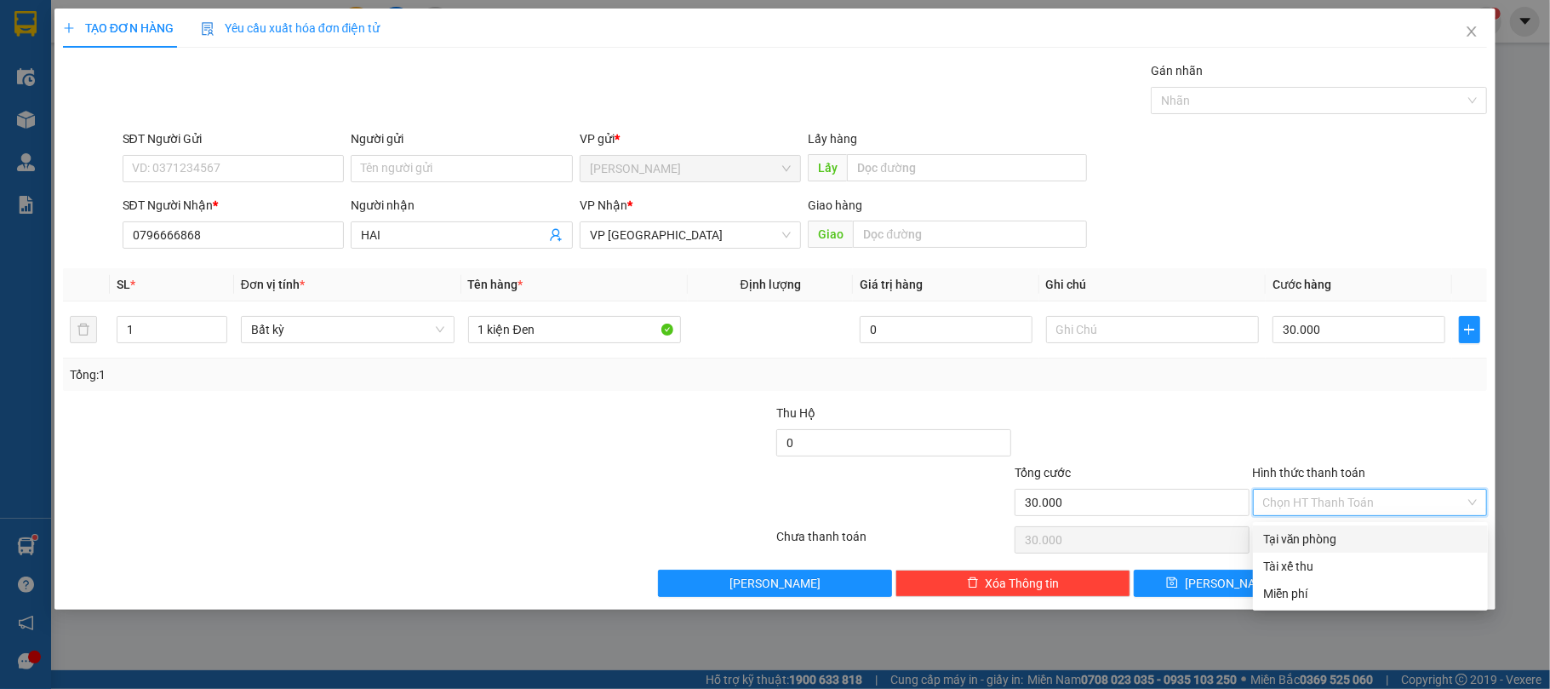
click at [1297, 450] on div at bounding box center [1370, 434] width 238 height 60
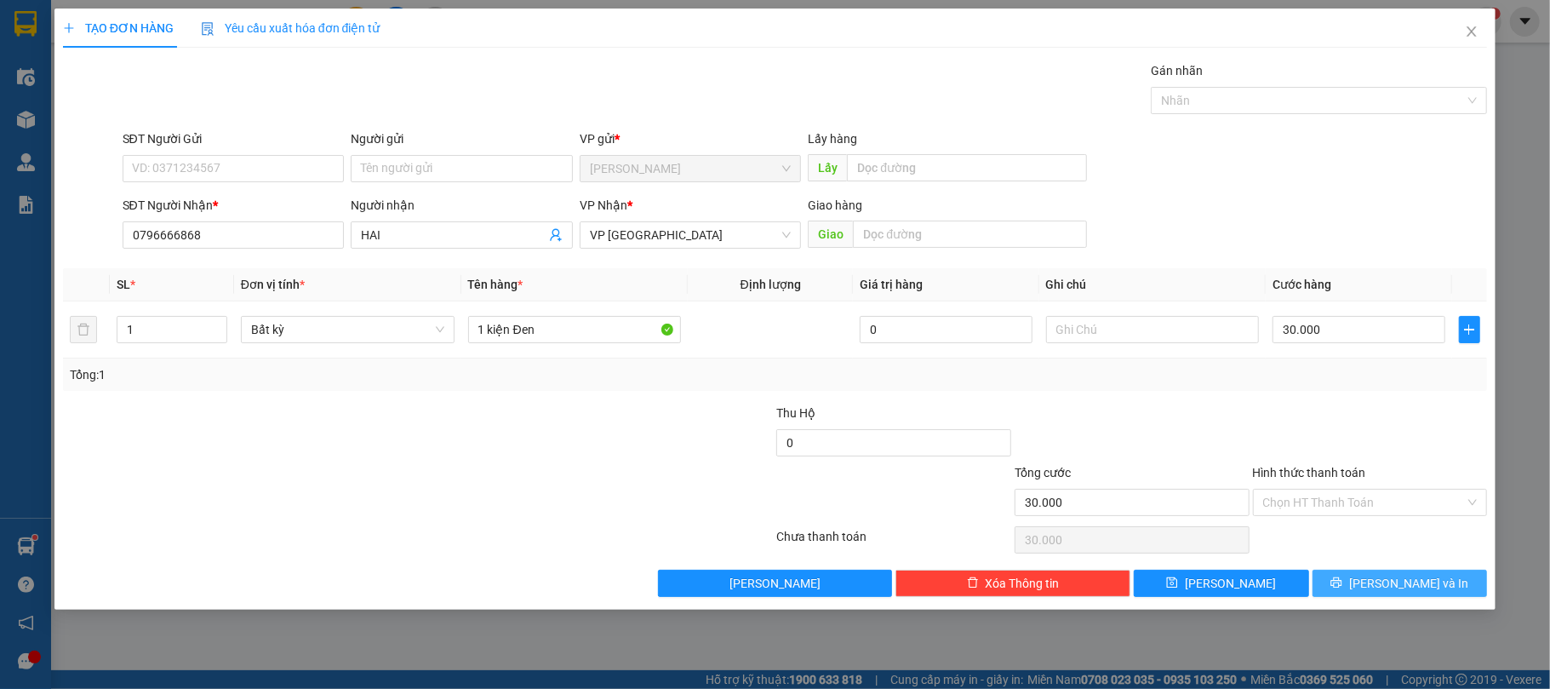
click at [1381, 587] on button "[PERSON_NAME] và In" at bounding box center [1400, 583] width 175 height 27
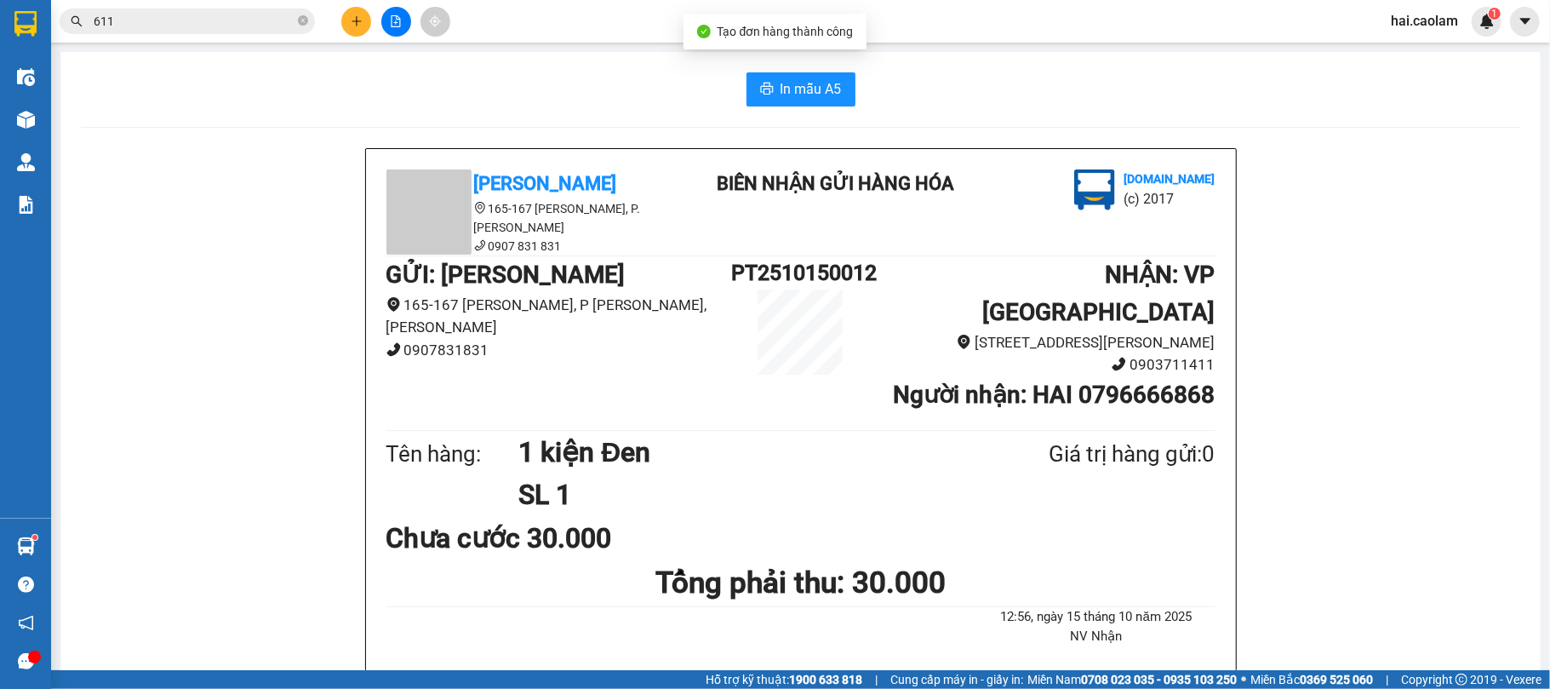
click at [811, 93] on span "In mẫu A5" at bounding box center [811, 88] width 61 height 21
